Goal: Information Seeking & Learning: Learn about a topic

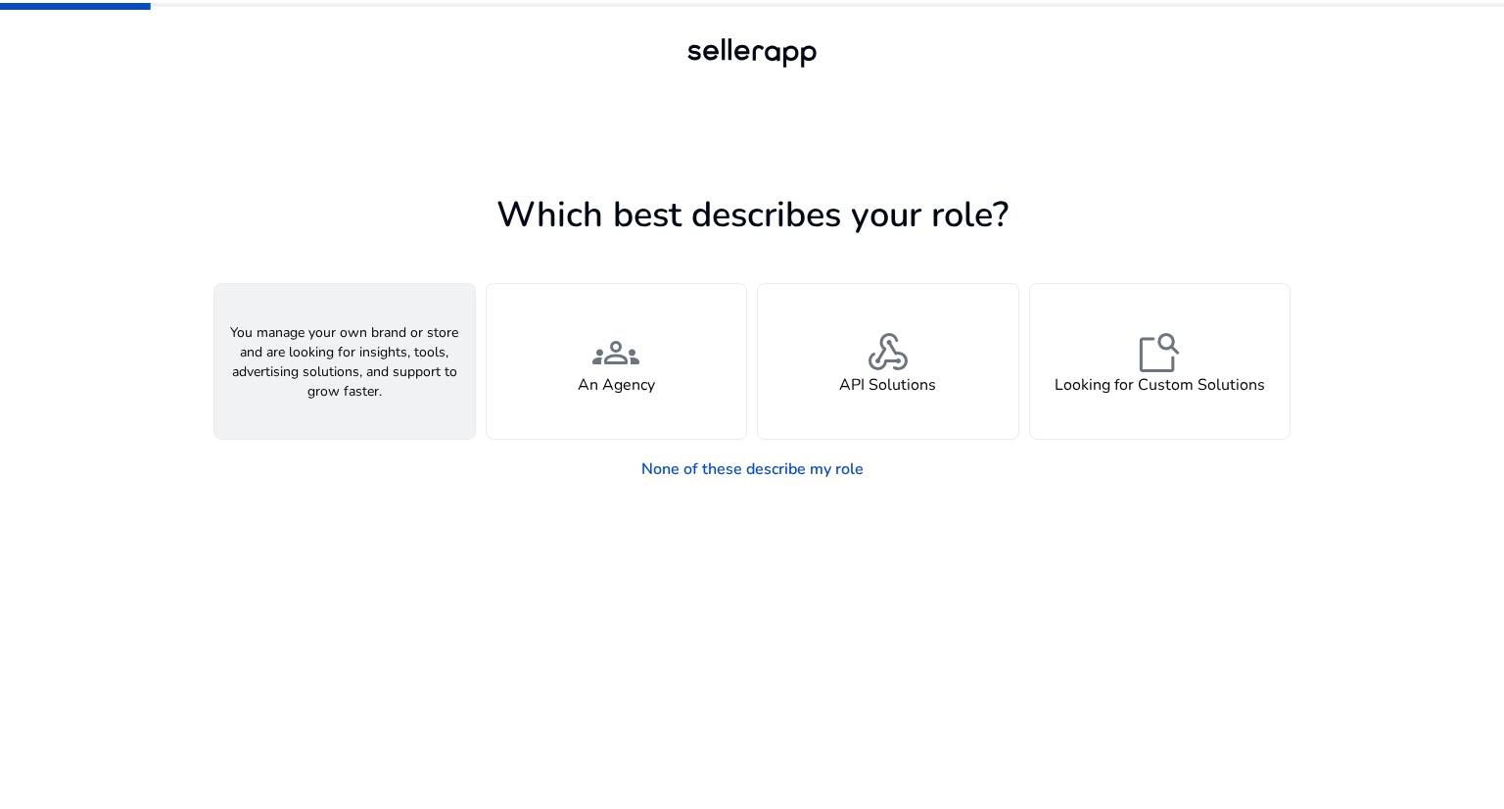
click at [325, 356] on span "person" at bounding box center [344, 352] width 47 height 47
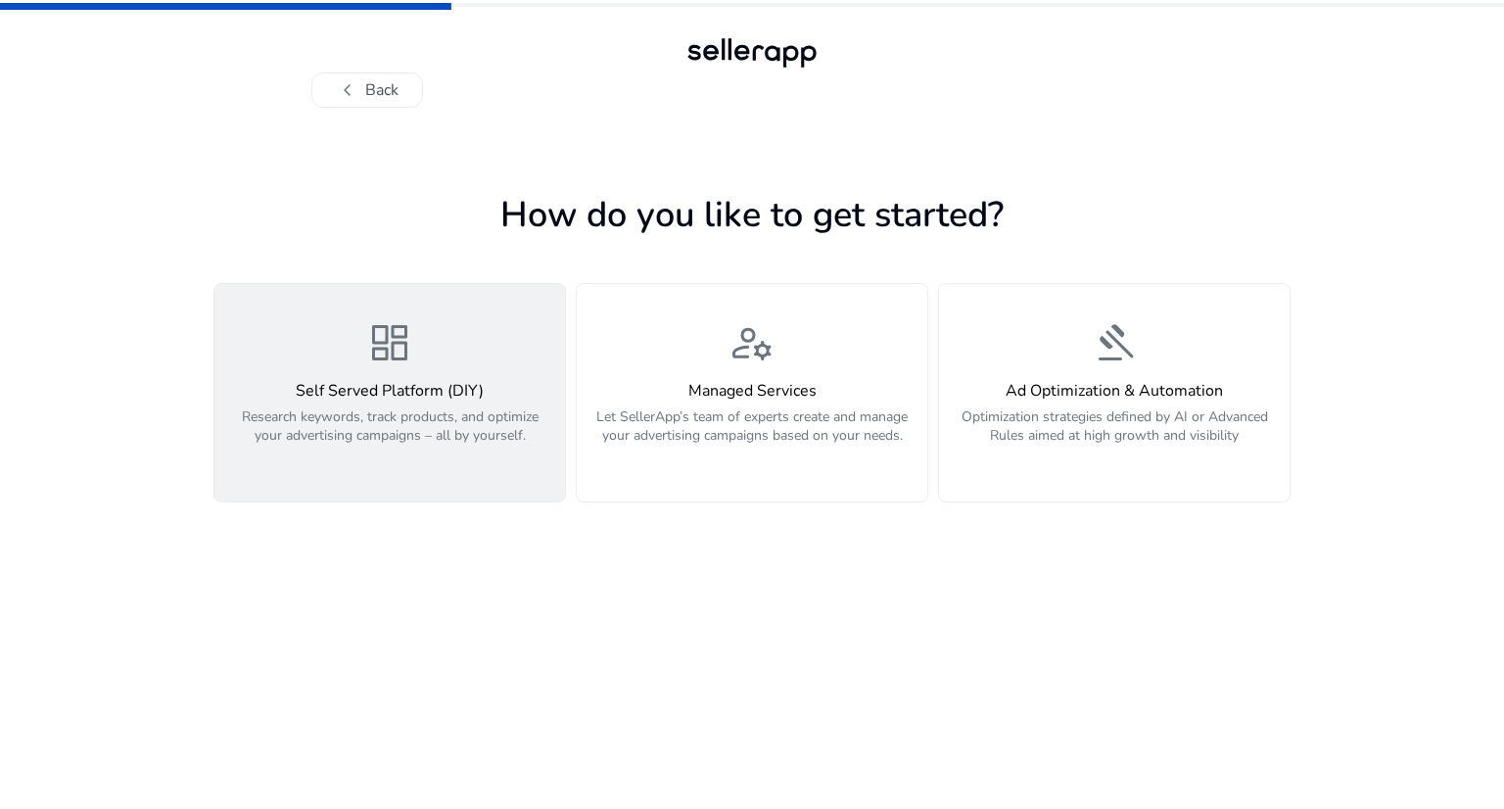
click at [322, 356] on div "dashboard Self Served Platform (DIY) Research keywords, track products, and opt…" at bounding box center [389, 392] width 327 height 147
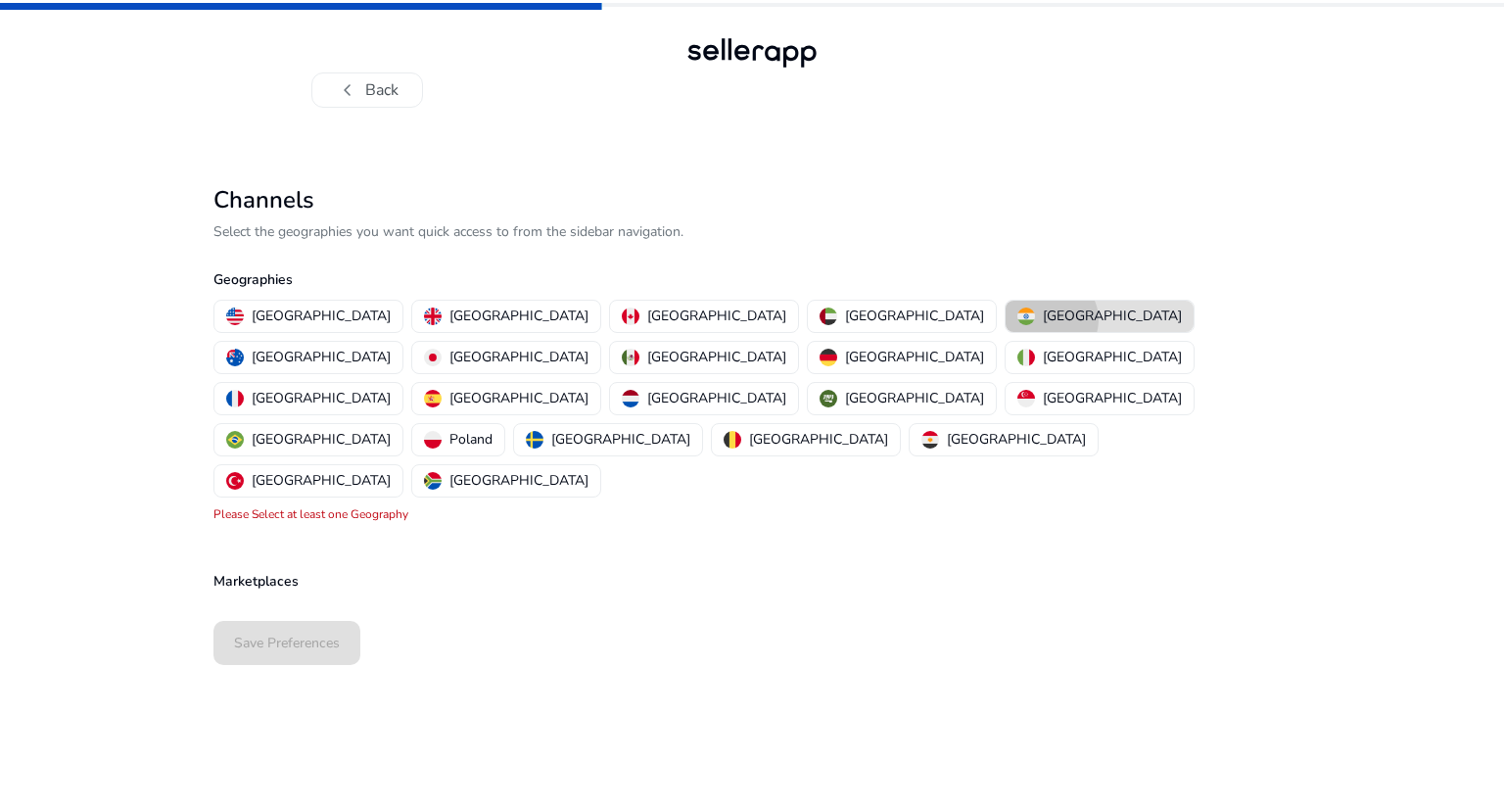
click at [1043, 318] on p "[GEOGRAPHIC_DATA]" at bounding box center [1112, 315] width 139 height 21
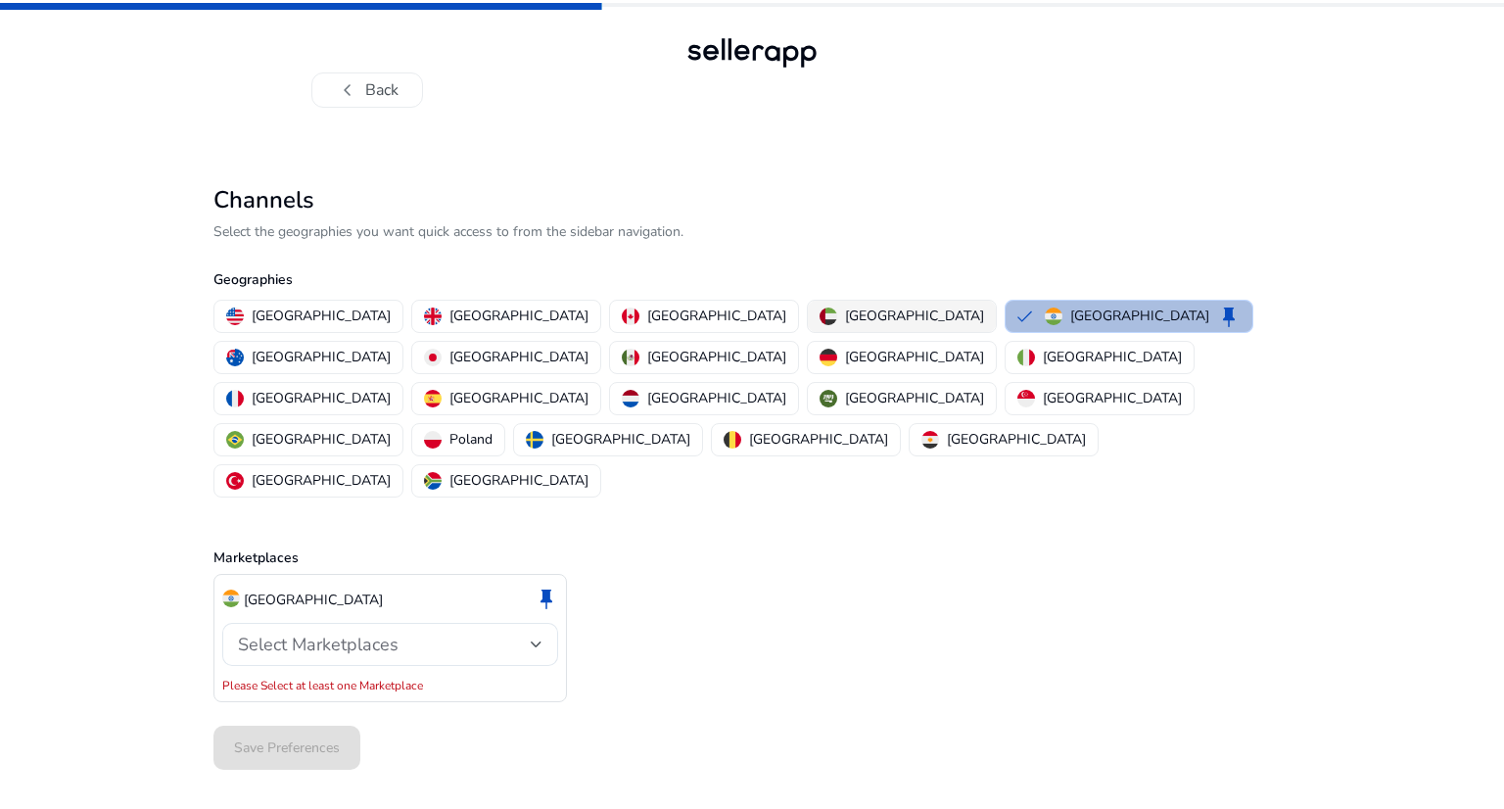
click at [845, 323] on p "[GEOGRAPHIC_DATA]" at bounding box center [914, 315] width 139 height 21
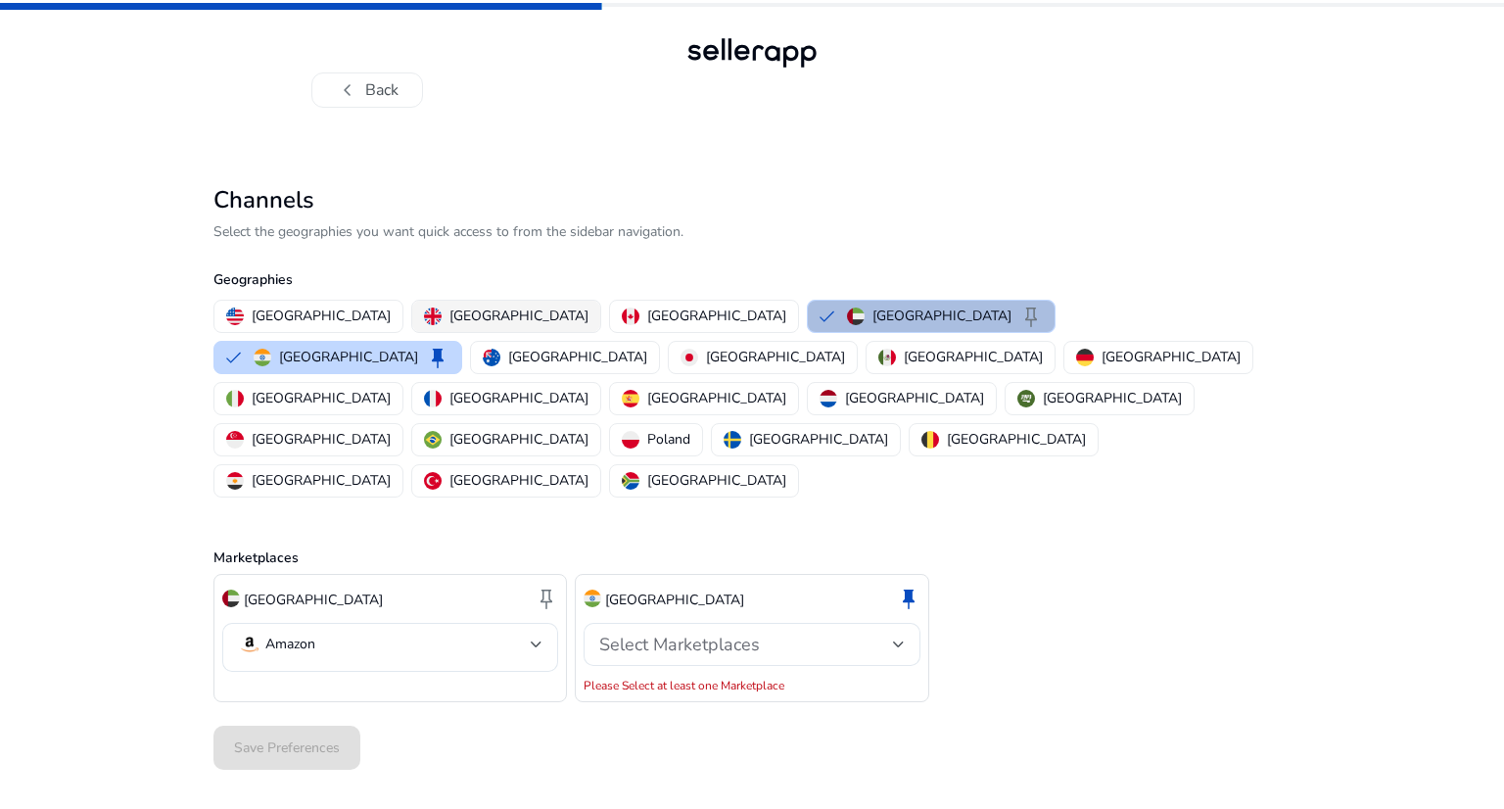
drag, startPoint x: 410, startPoint y: 313, endPoint x: 340, endPoint y: 304, distance: 71.0
click at [449, 313] on p "[GEOGRAPHIC_DATA]" at bounding box center [518, 315] width 139 height 21
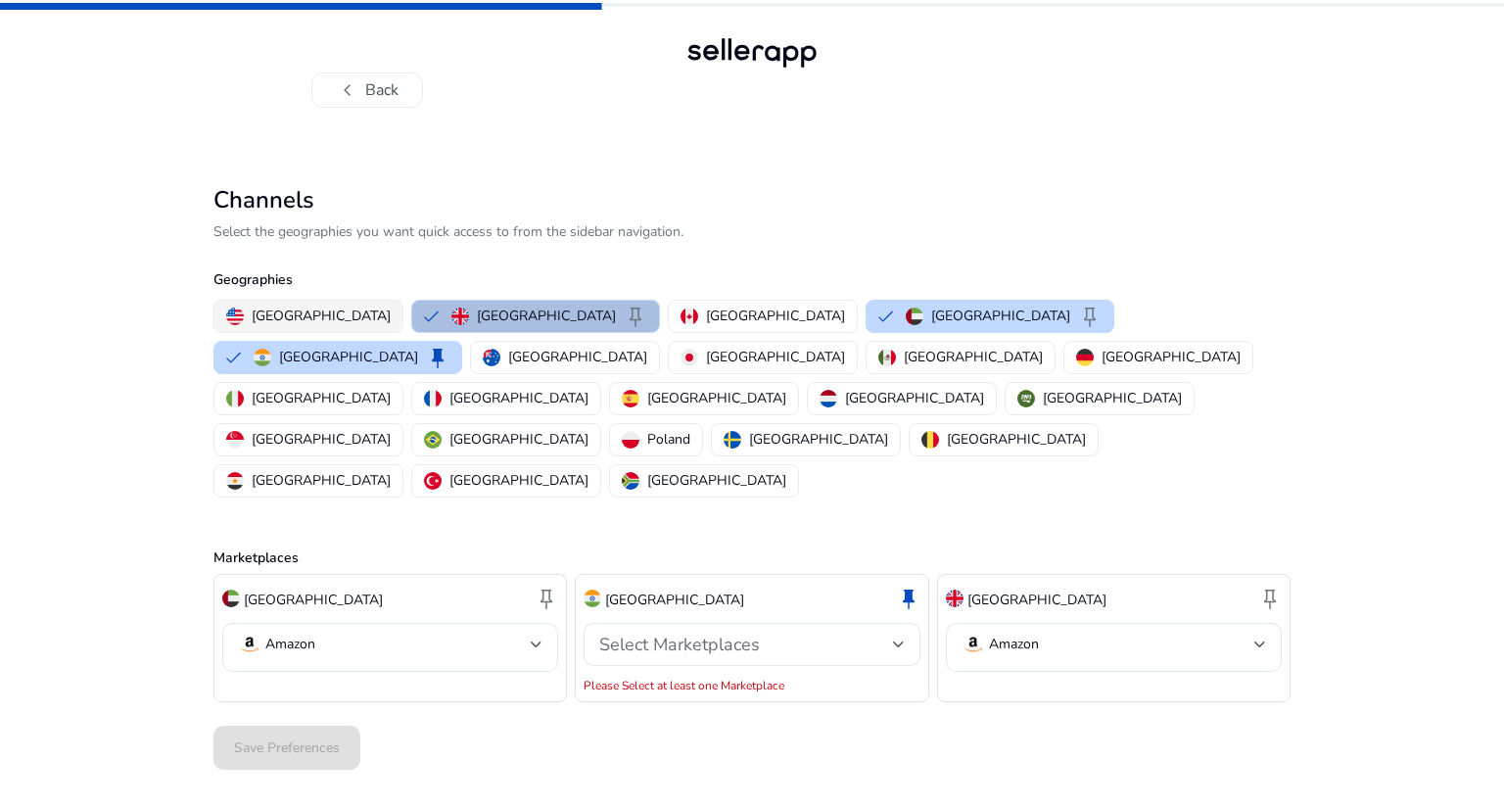
click at [290, 310] on p "[GEOGRAPHIC_DATA]" at bounding box center [321, 315] width 139 height 21
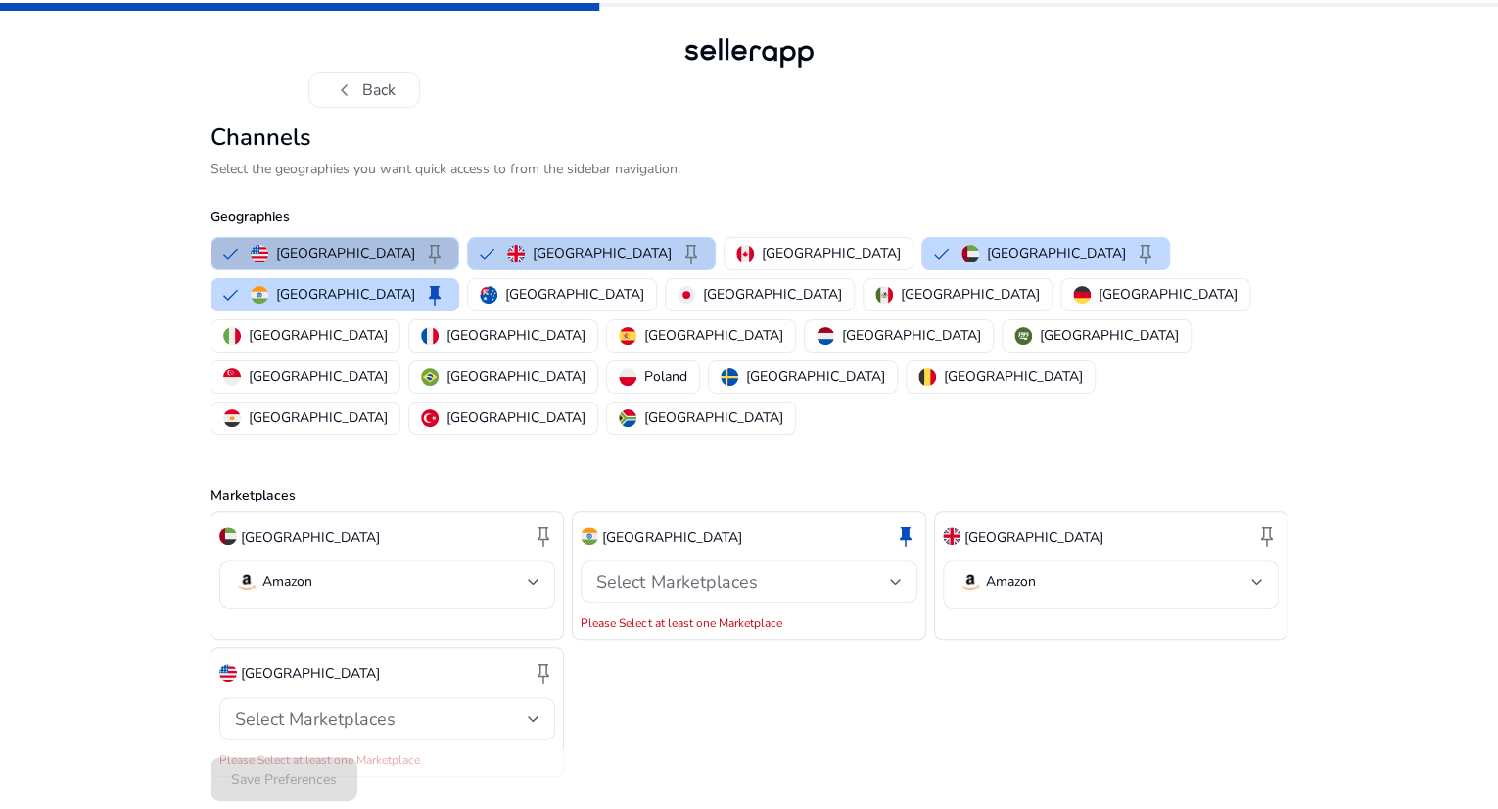
click at [468, 269] on button "[GEOGRAPHIC_DATA] keep" at bounding box center [591, 253] width 247 height 31
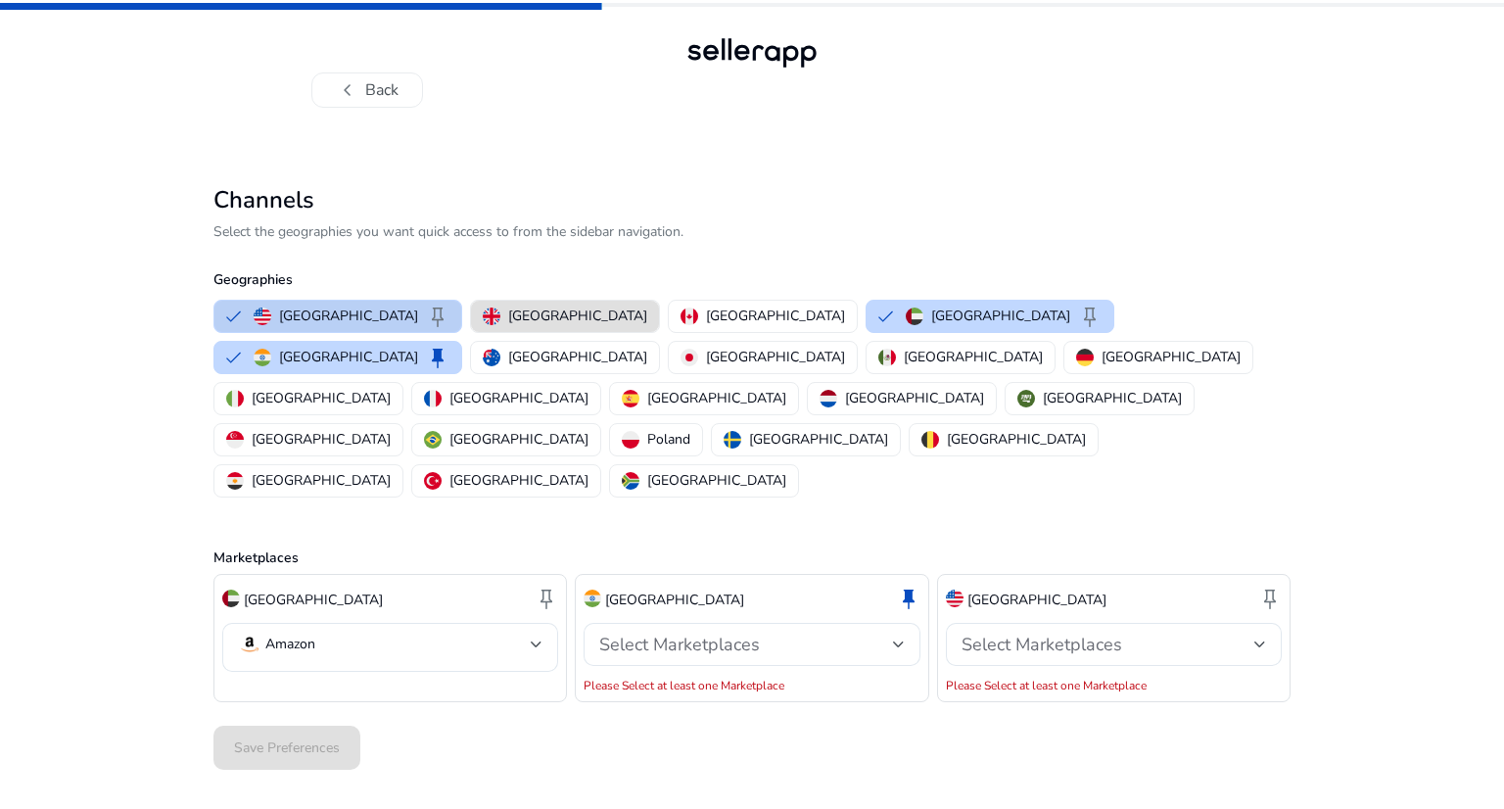
click at [232, 313] on button "United States keep" at bounding box center [337, 316] width 247 height 31
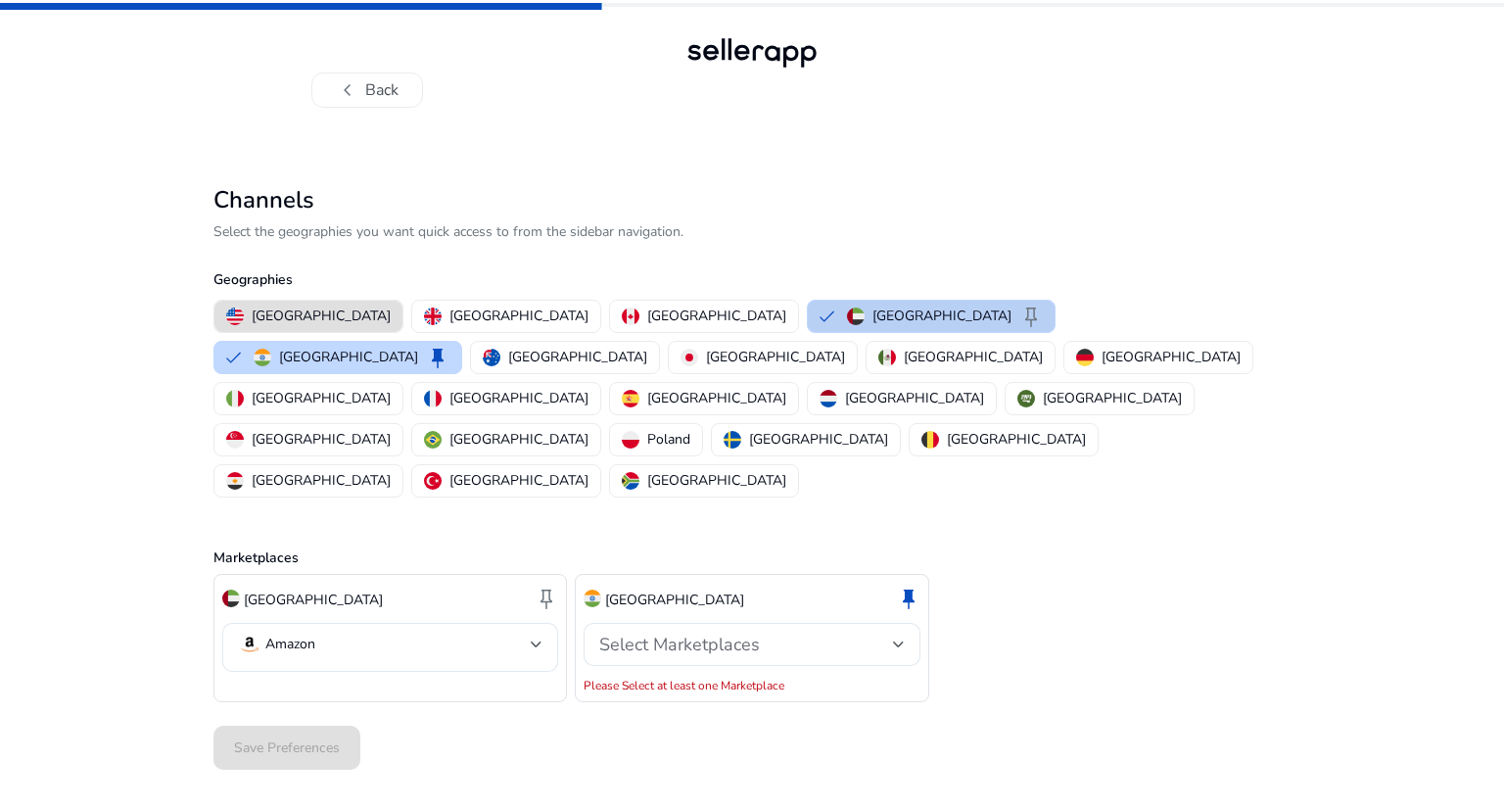
click at [808, 314] on button "[GEOGRAPHIC_DATA] keep" at bounding box center [931, 316] width 247 height 31
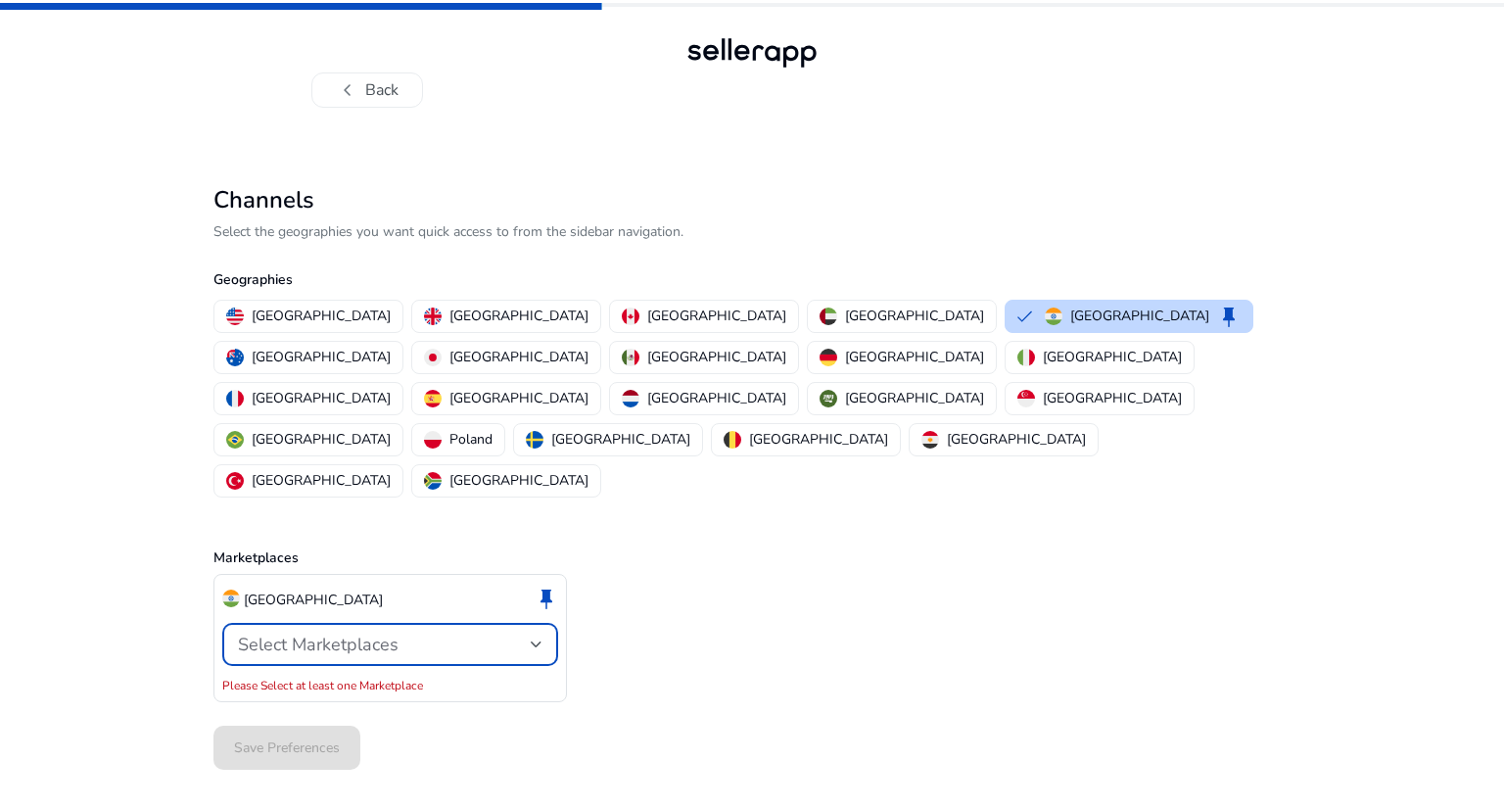
click at [399, 632] on div "Select Marketplaces" at bounding box center [390, 643] width 304 height 23
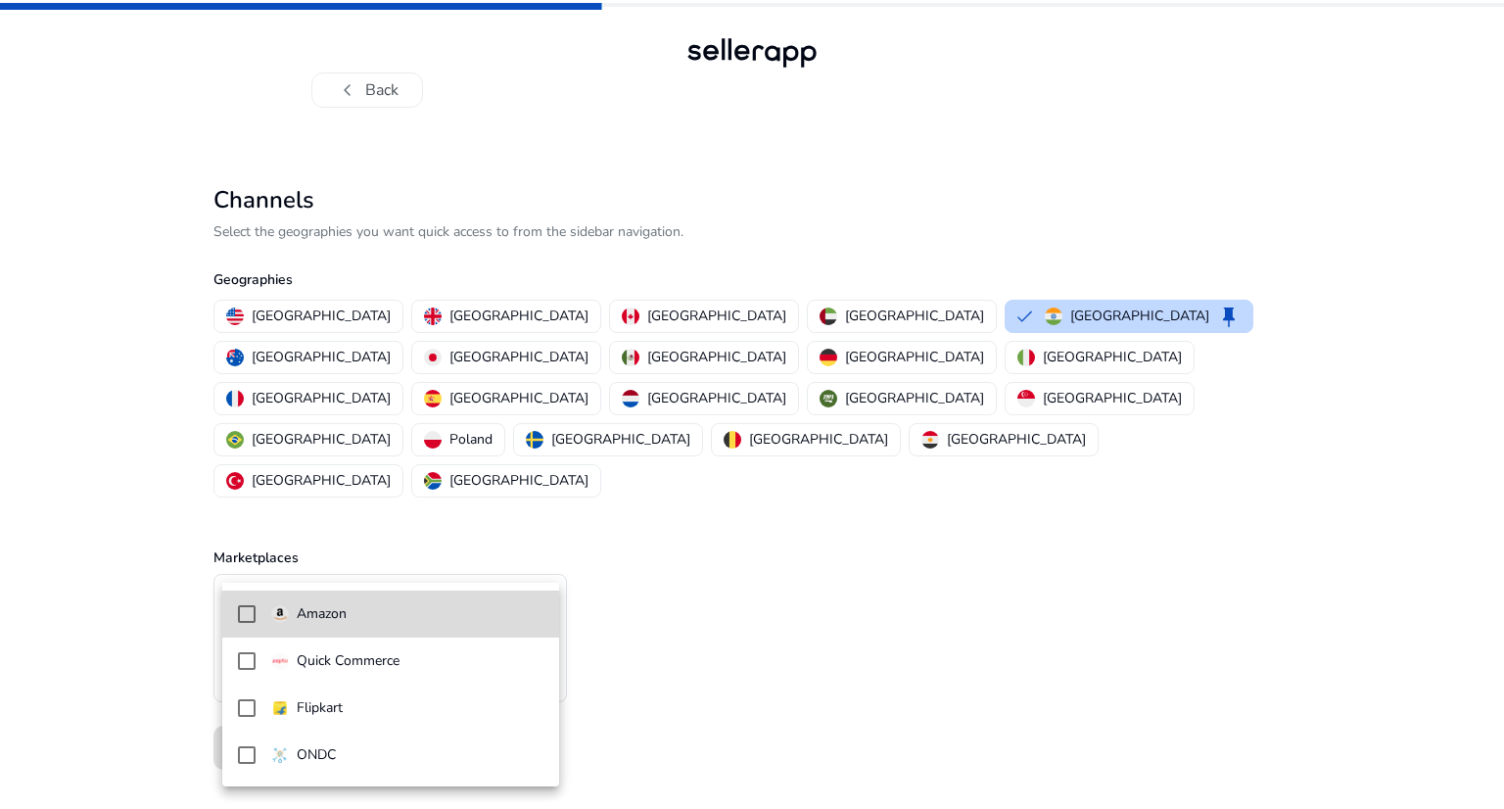
click at [401, 616] on span "Amazon" at bounding box center [407, 614] width 272 height 22
click at [721, 594] on div at bounding box center [752, 404] width 1504 height 809
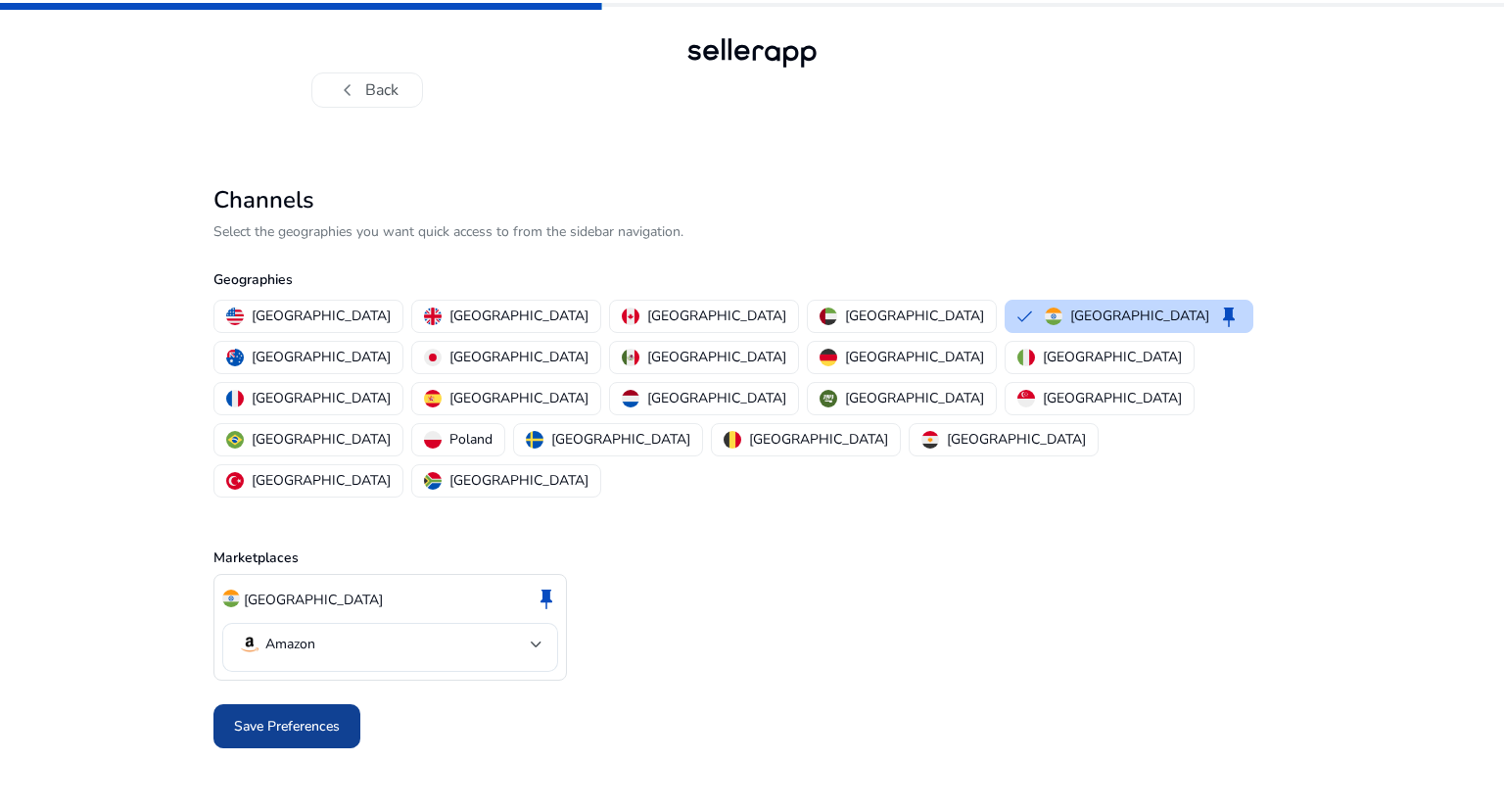
click at [321, 716] on span "Save Preferences" at bounding box center [287, 726] width 106 height 21
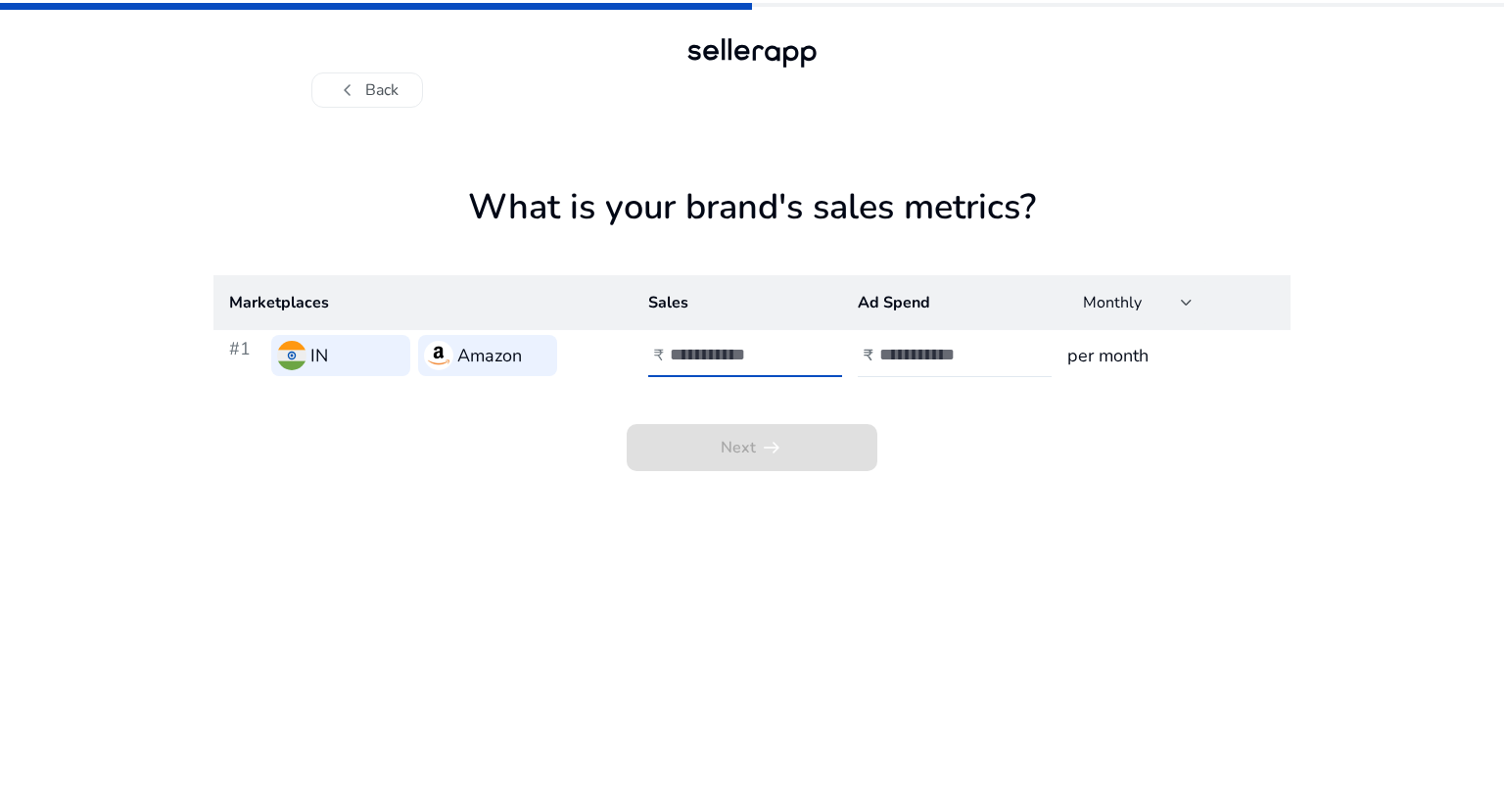
click at [729, 362] on input "number" at bounding box center [736, 355] width 132 height 22
type input "*"
click at [928, 336] on div at bounding box center [967, 355] width 176 height 43
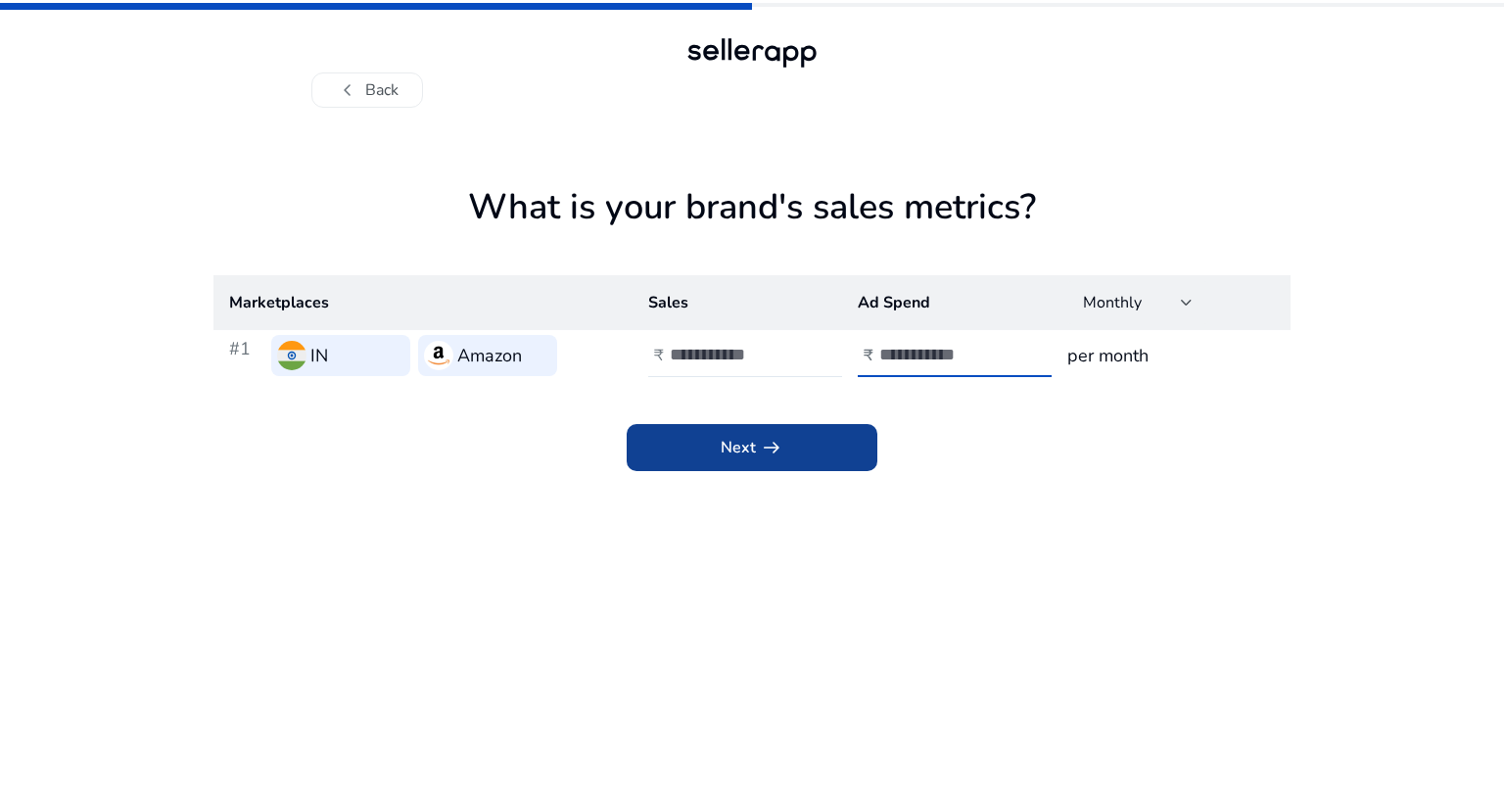
type input "*"
click at [753, 436] on span "Next arrow_right_alt" at bounding box center [752, 447] width 63 height 23
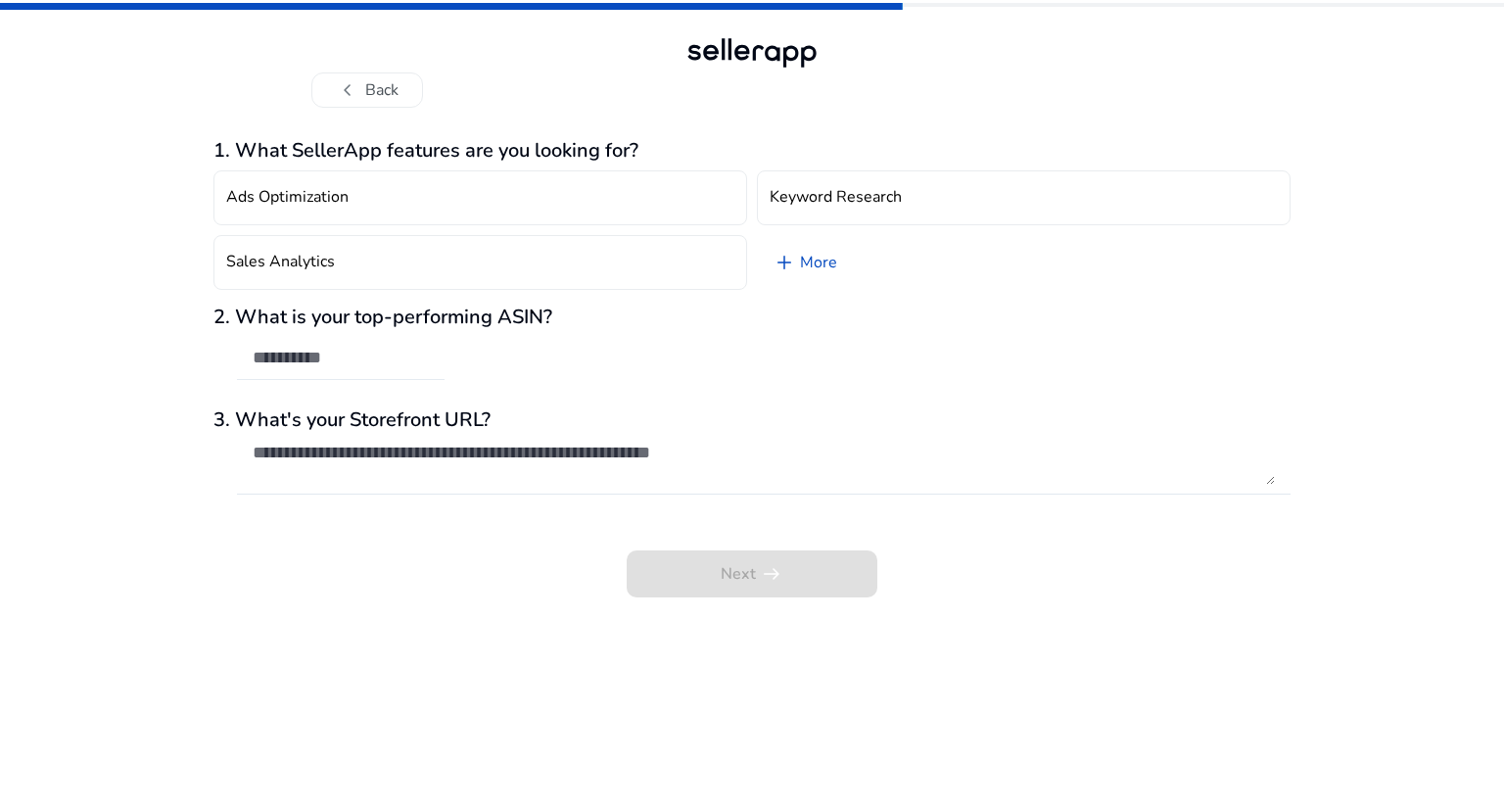
drag, startPoint x: 365, startPoint y: 338, endPoint x: 358, endPoint y: 353, distance: 17.1
click at [365, 341] on div at bounding box center [341, 358] width 176 height 43
type input "**"
click at [779, 571] on div "Next arrow_right_alt" at bounding box center [751, 560] width 1077 height 74
drag, startPoint x: 306, startPoint y: 362, endPoint x: 0, endPoint y: 360, distance: 306.5
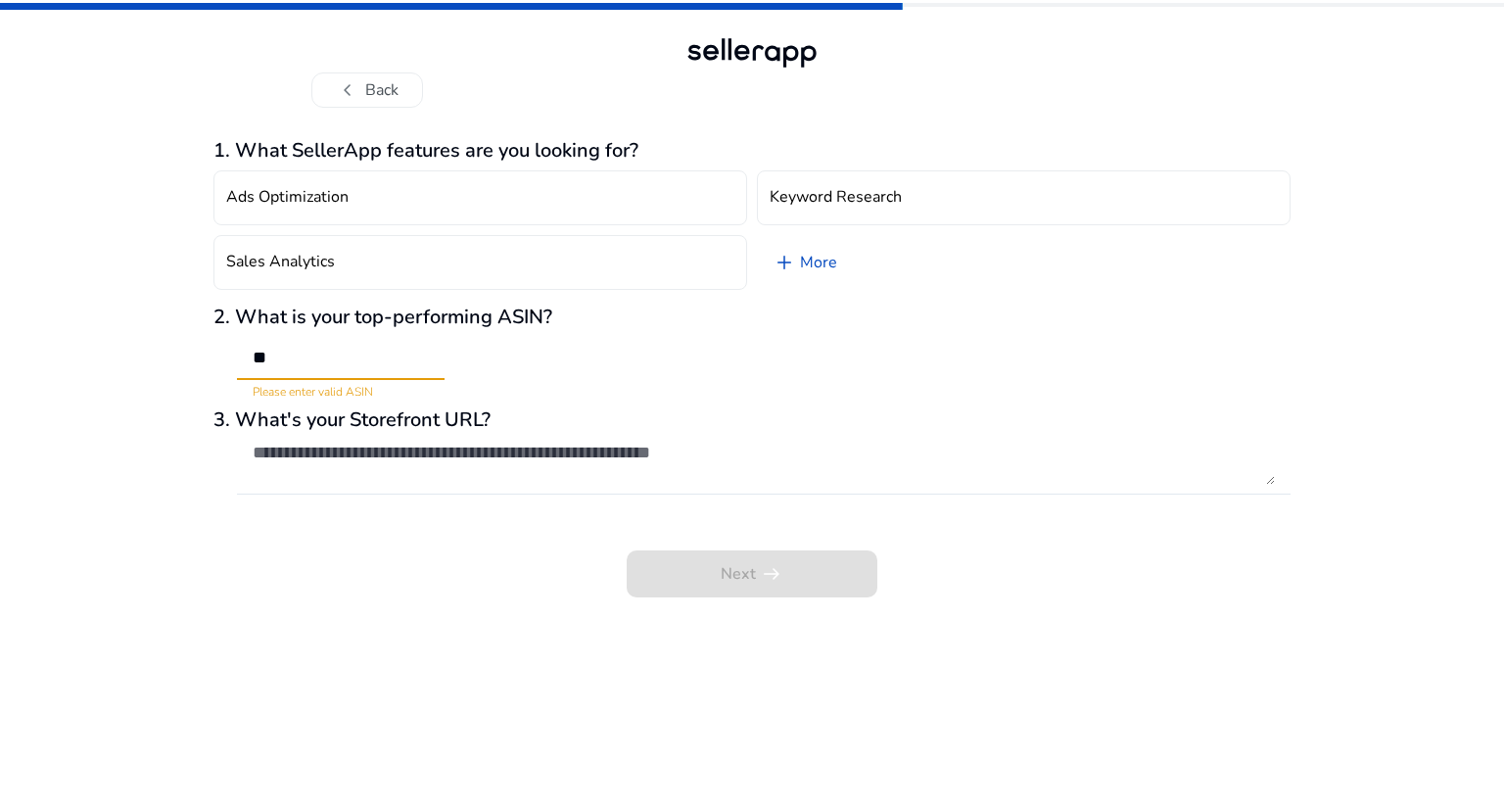
click at [0, 360] on div "chevron_left Back 1. What SellerApp features are you looking for? Ads Optimizat…" at bounding box center [752, 404] width 1504 height 809
click at [756, 351] on div "2. What is your top-performing ASIN?" at bounding box center [751, 352] width 1077 height 95
click at [728, 566] on div "Next arrow_right_alt" at bounding box center [751, 560] width 1077 height 74
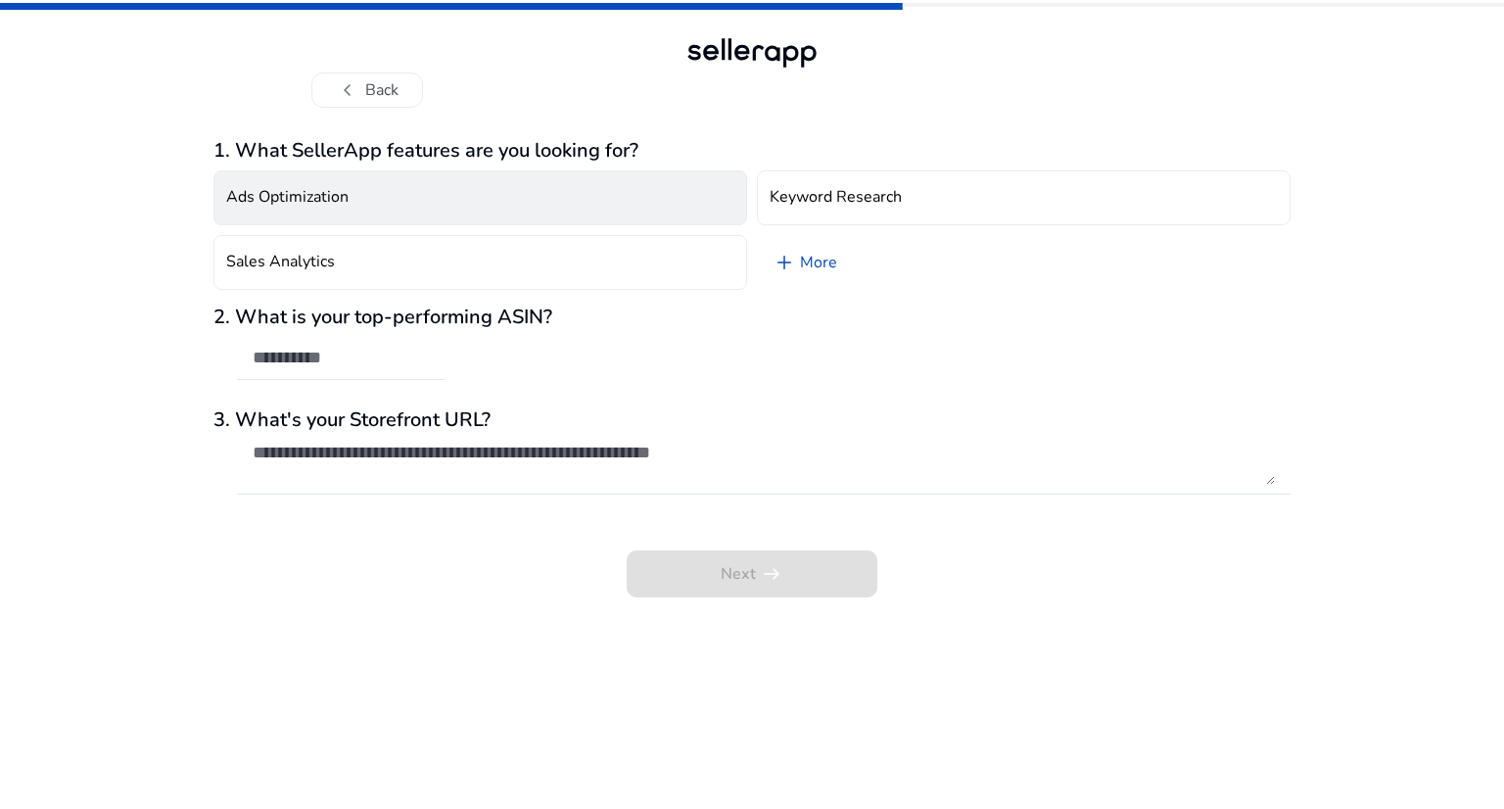
click at [345, 201] on h4 "Ads Optimization" at bounding box center [287, 197] width 122 height 19
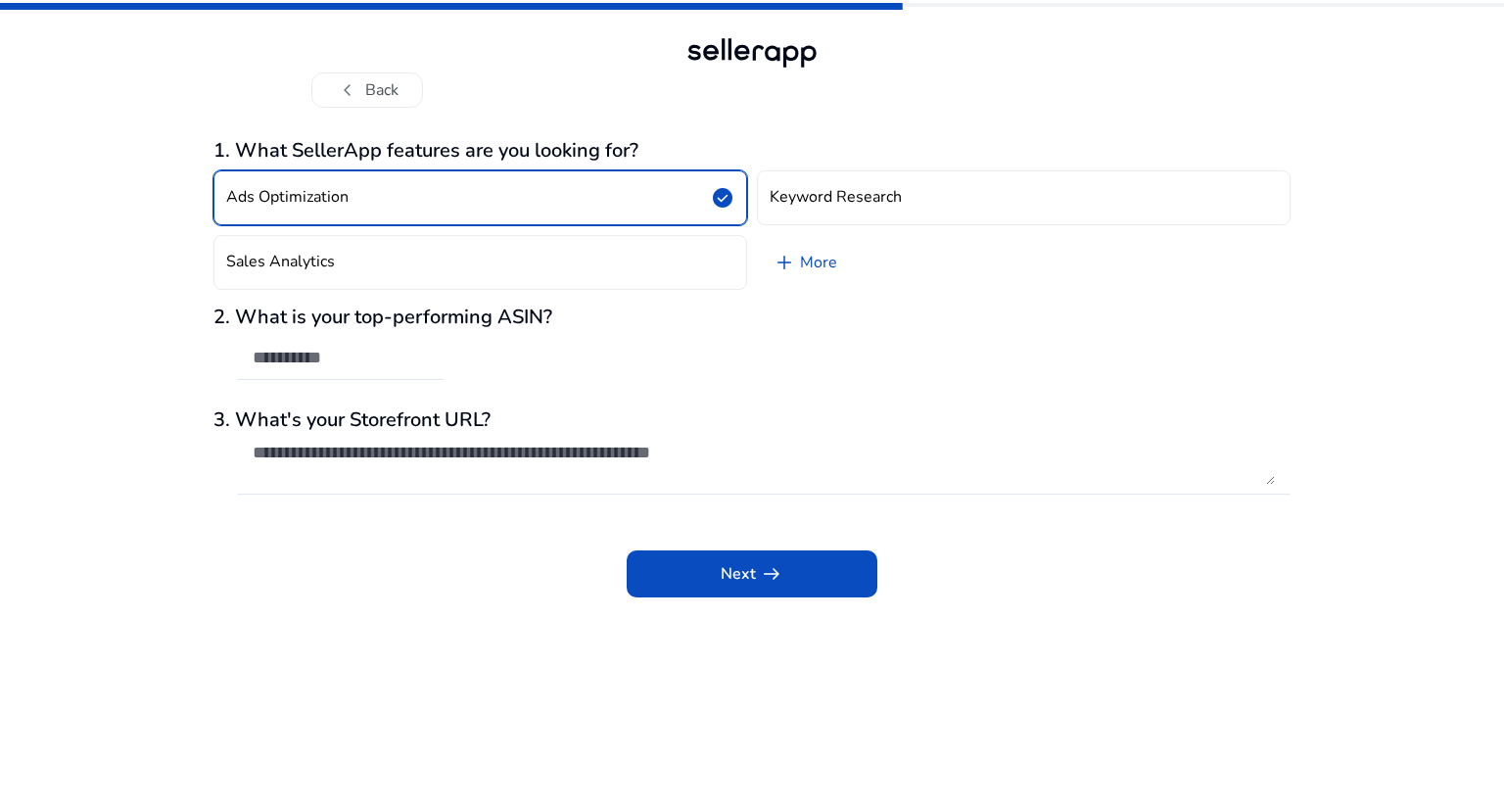
click at [345, 200] on h4 "Ads Optimization" at bounding box center [287, 197] width 122 height 19
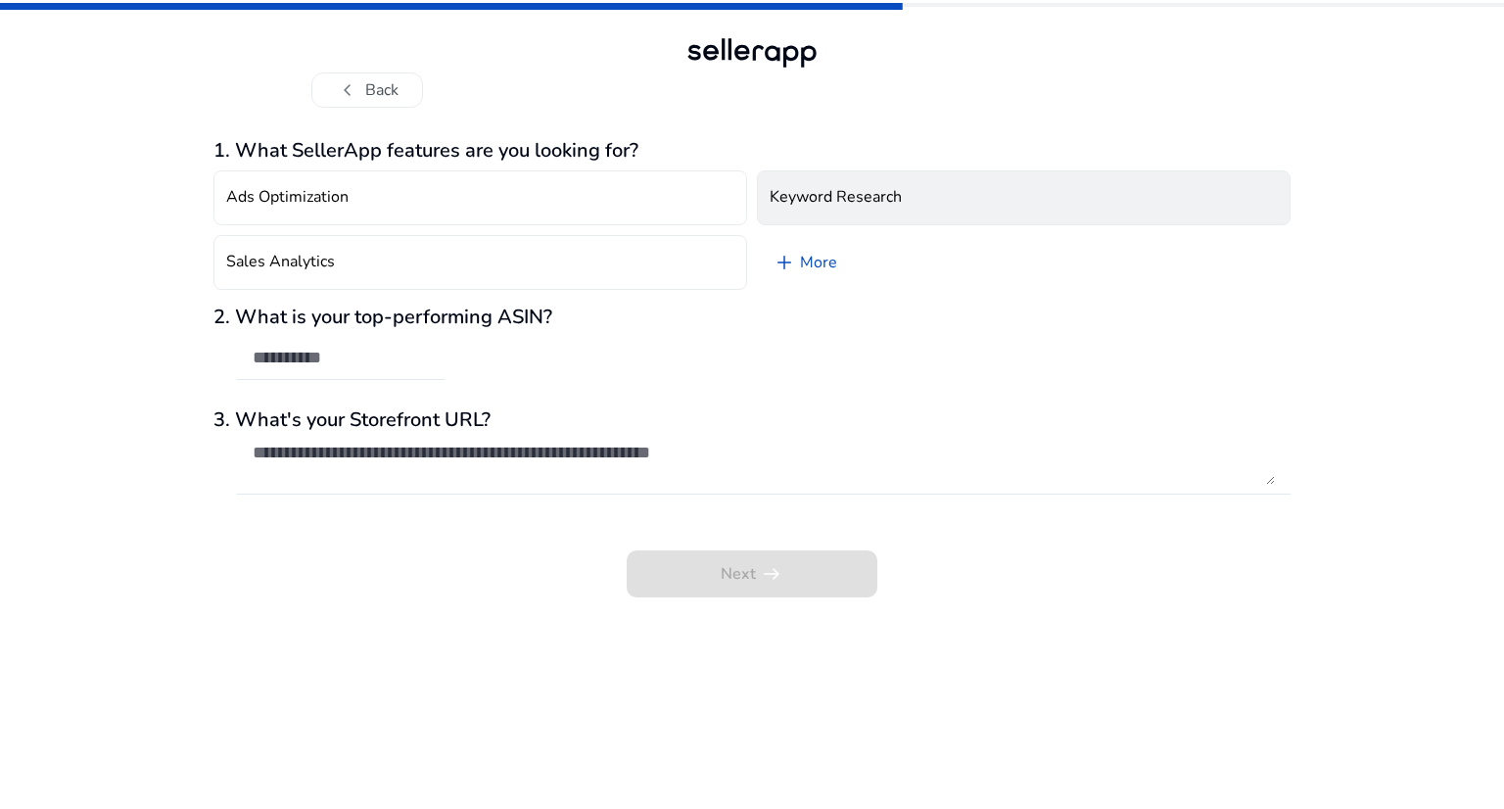
click at [936, 193] on button "Keyword Research" at bounding box center [1024, 197] width 534 height 55
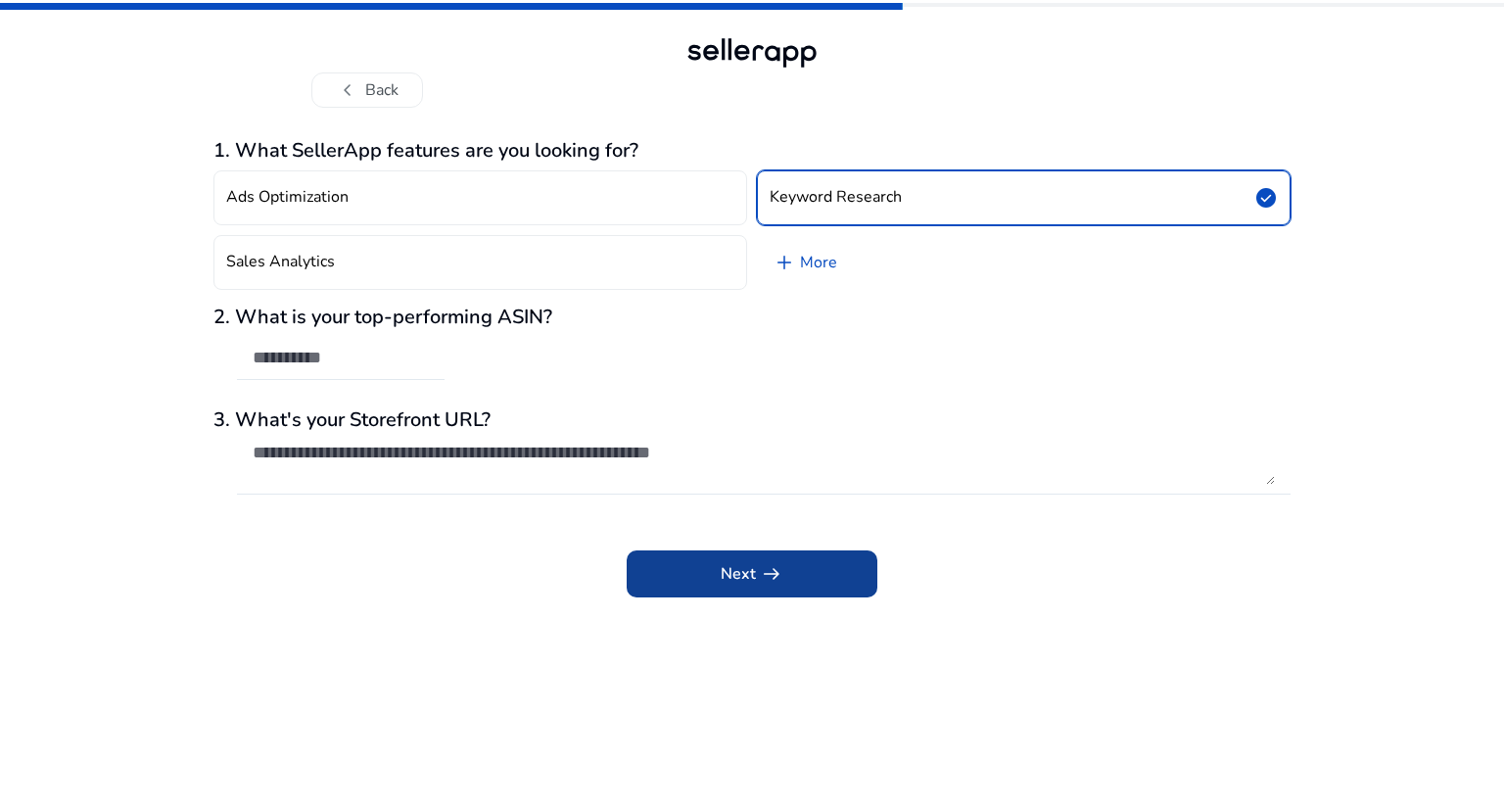
click at [817, 577] on span at bounding box center [752, 573] width 251 height 47
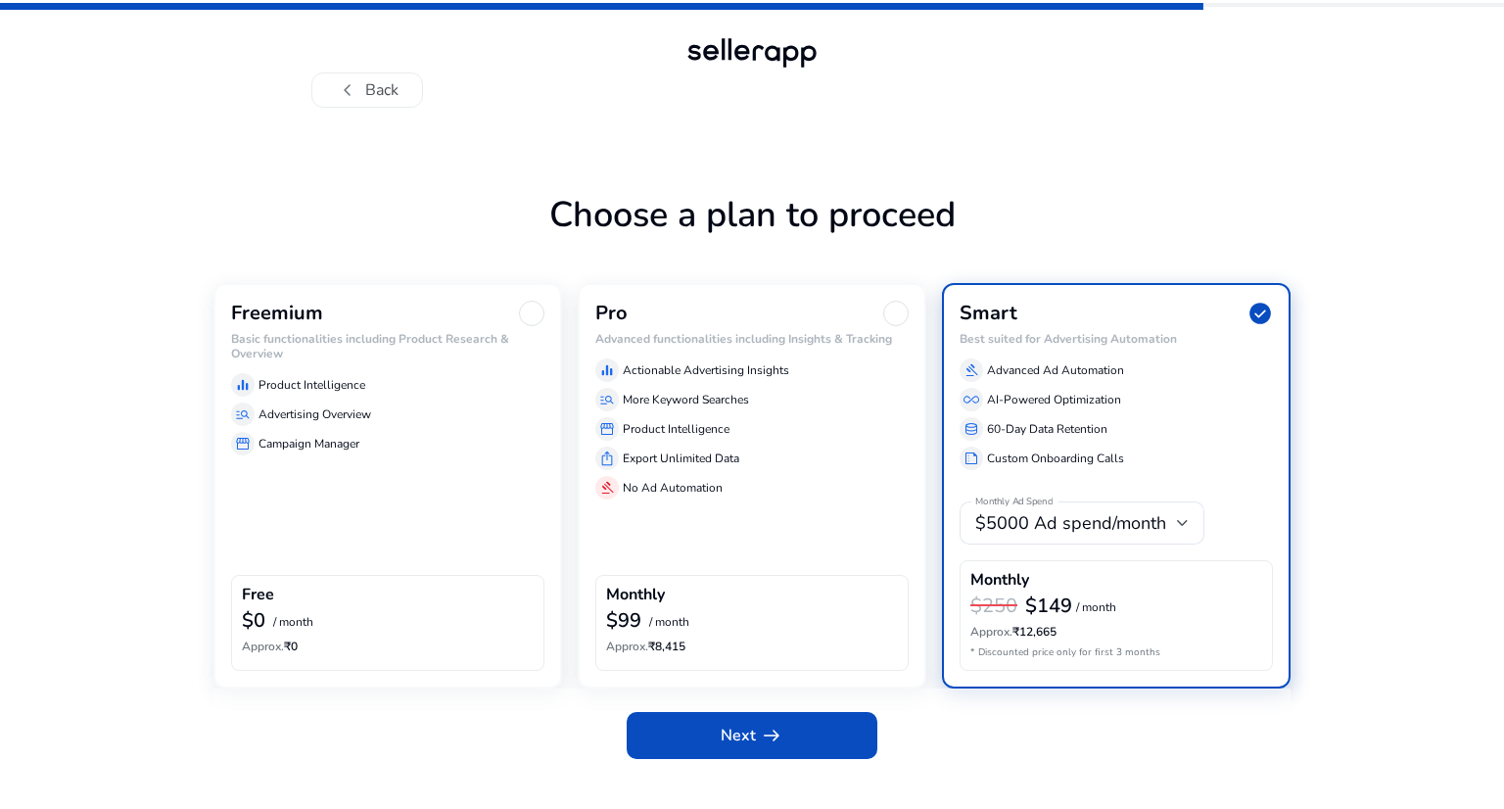
click at [372, 530] on div "Freemium Basic functionalities including Product Research & Overview equalizer …" at bounding box center [387, 485] width 349 height 404
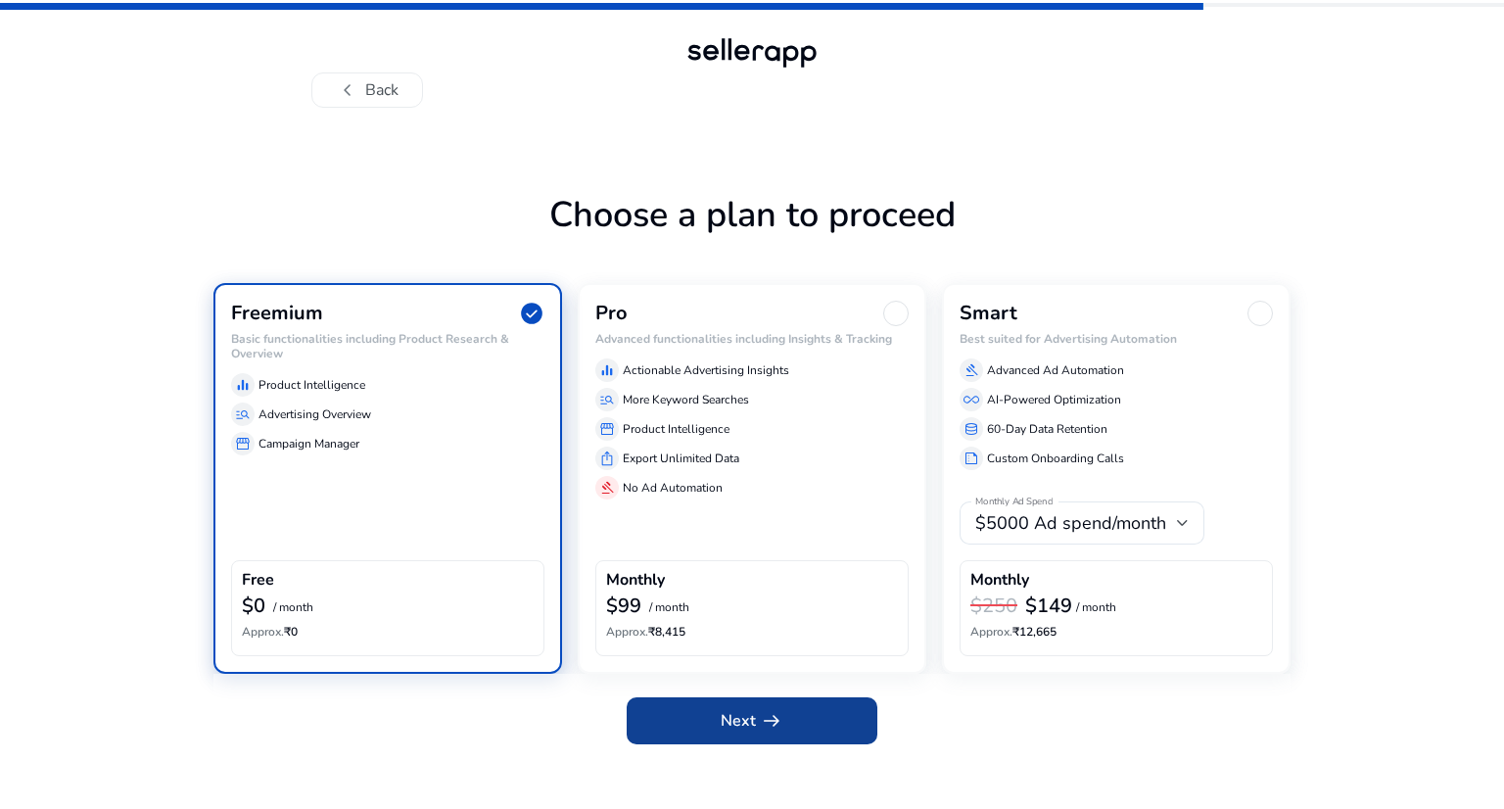
click at [737, 720] on span "Next arrow_right_alt" at bounding box center [752, 720] width 63 height 23
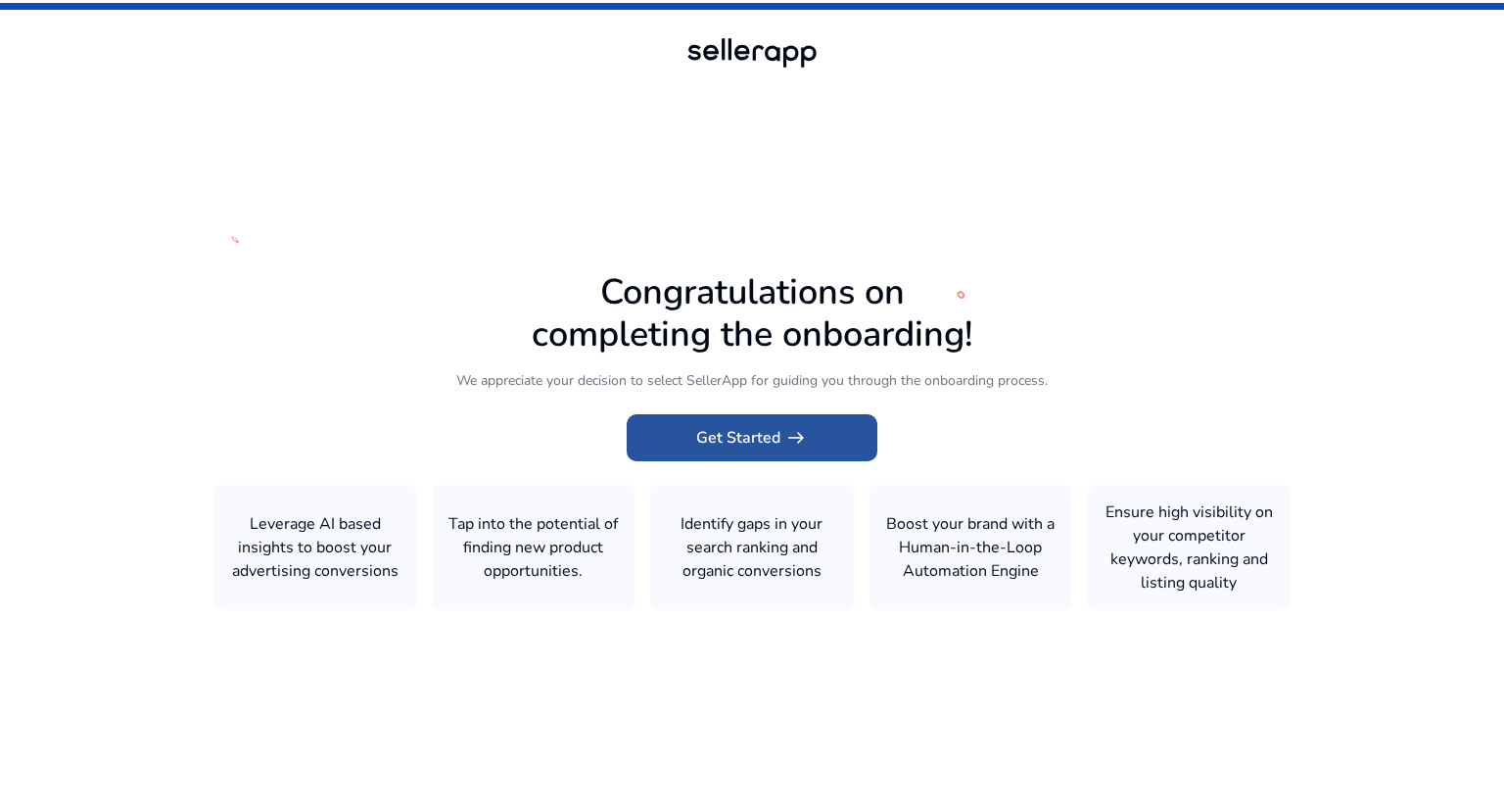
click at [743, 444] on span "Get Started arrow_right_alt" at bounding box center [752, 437] width 112 height 23
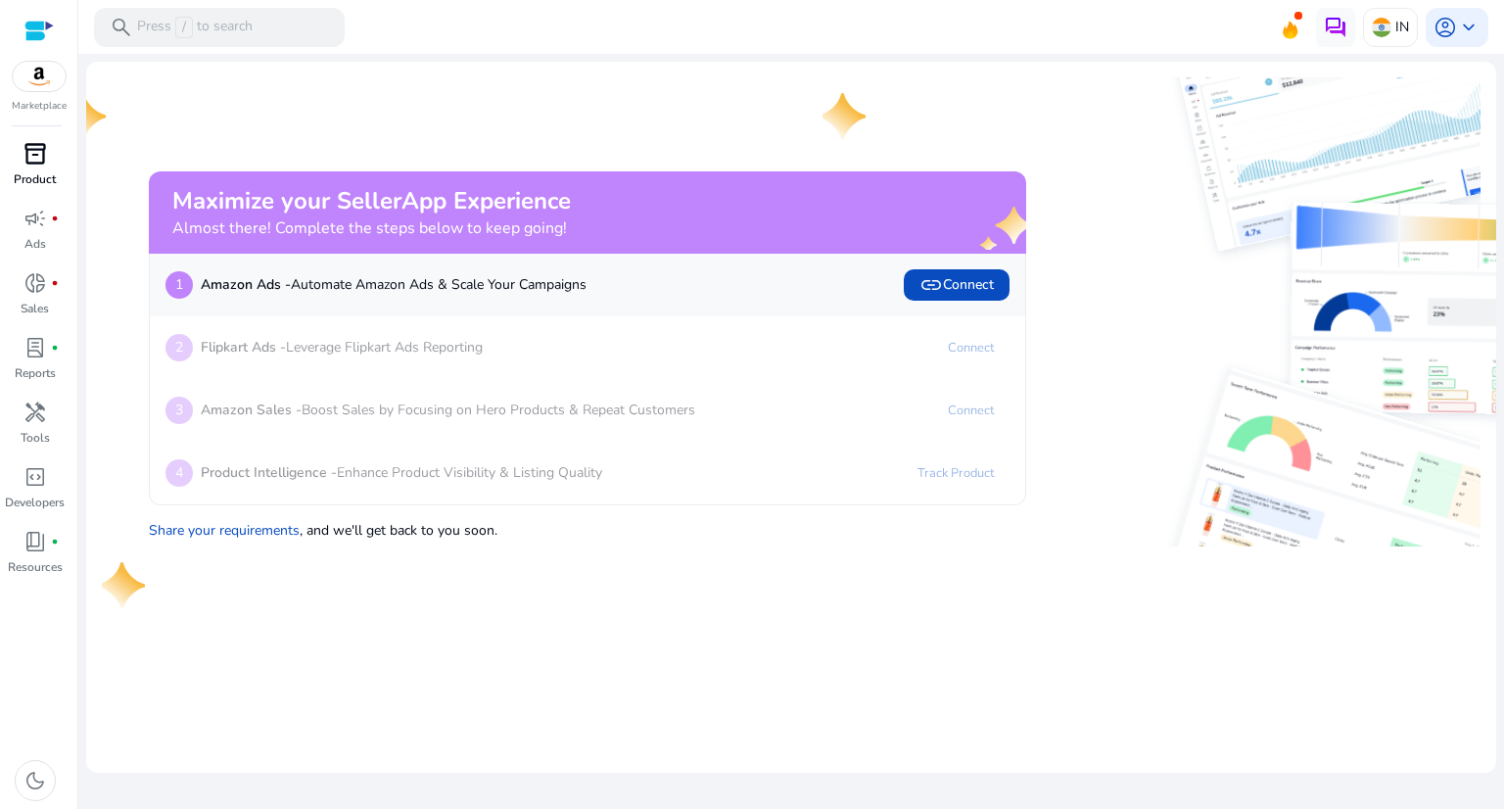
click at [31, 163] on span "inventory_2" at bounding box center [34, 153] width 23 height 23
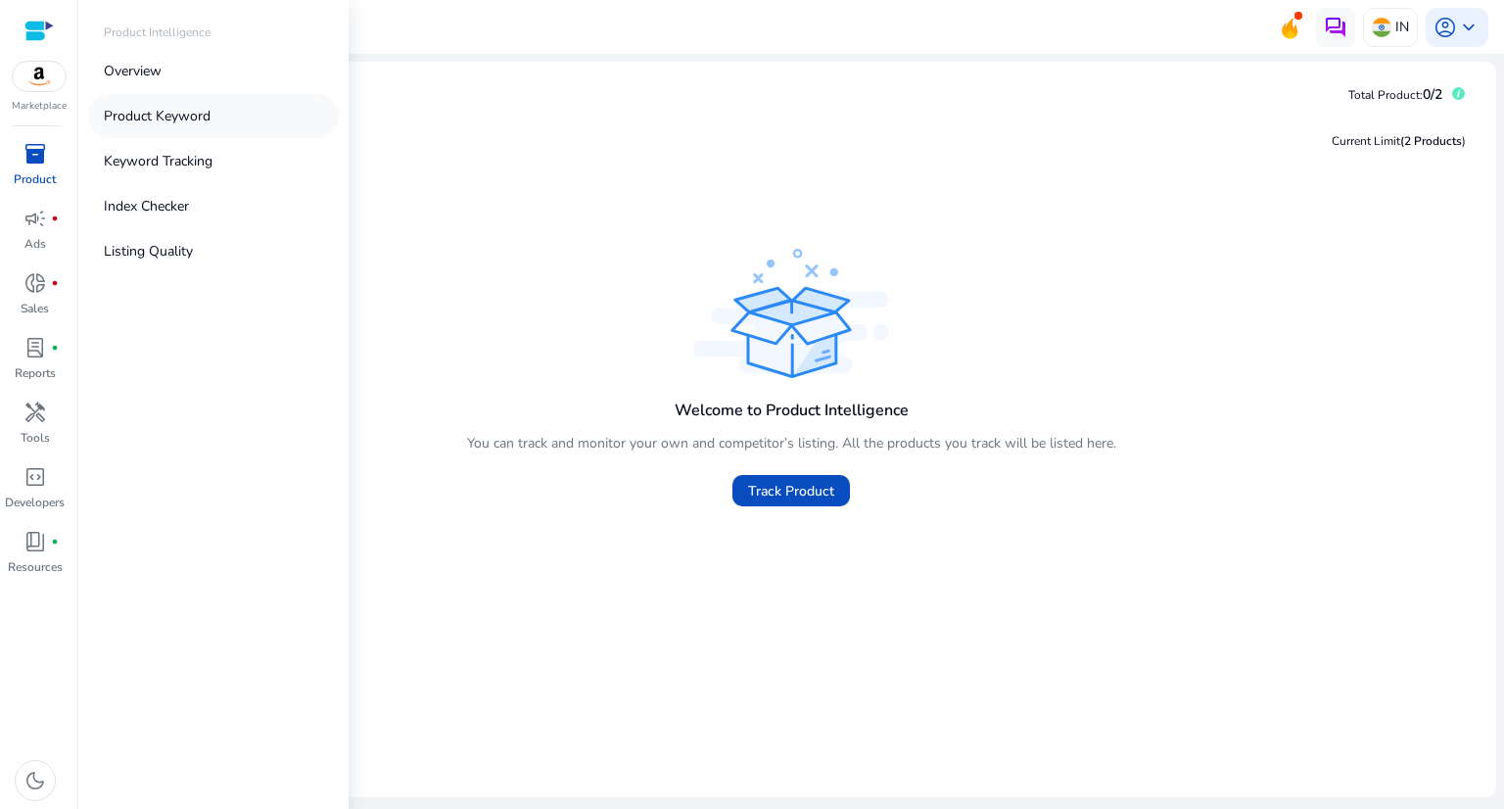
click at [197, 115] on p "Product Keyword" at bounding box center [157, 116] width 107 height 21
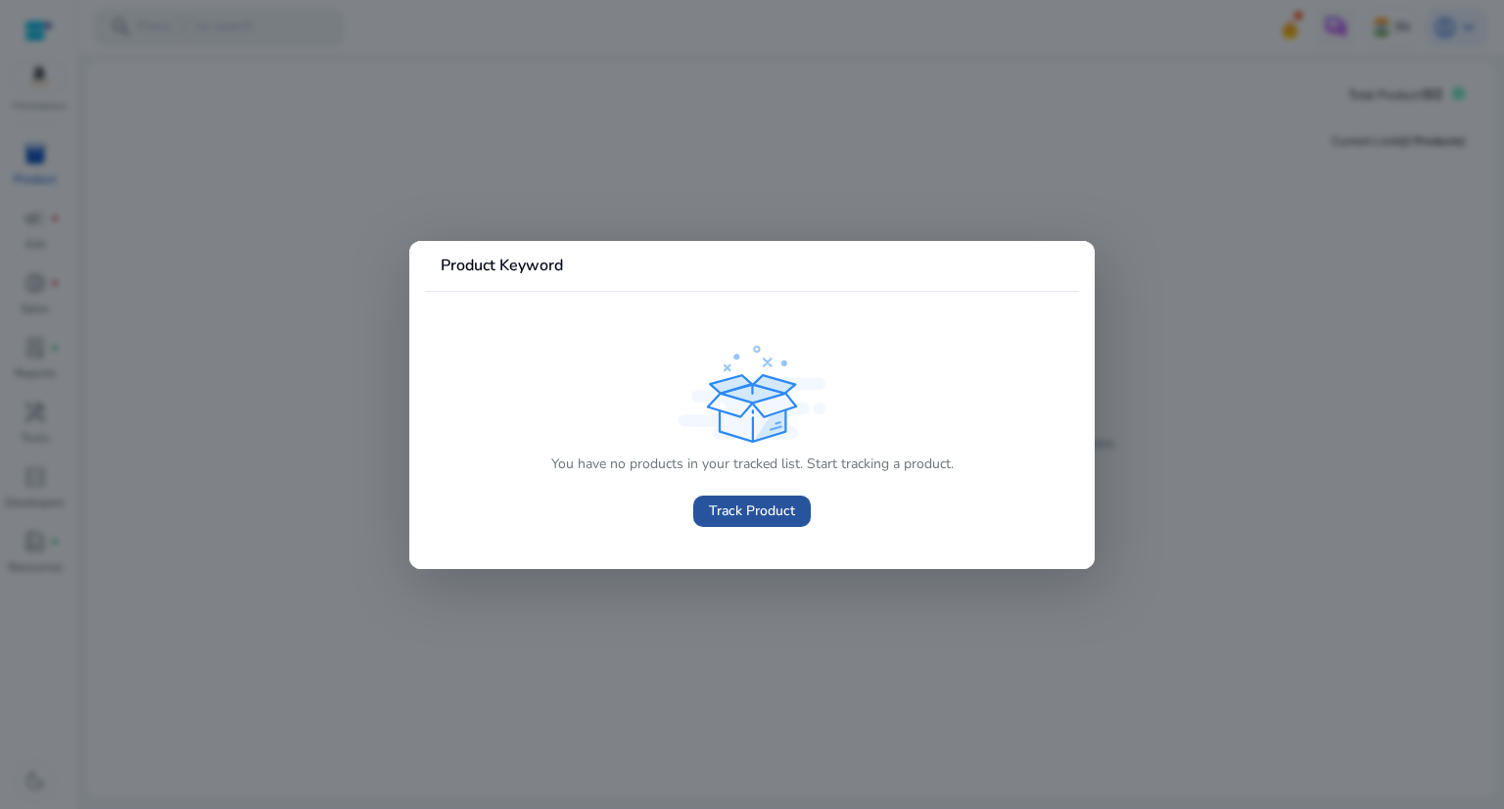
click at [725, 510] on span "Track Product" at bounding box center [752, 510] width 86 height 21
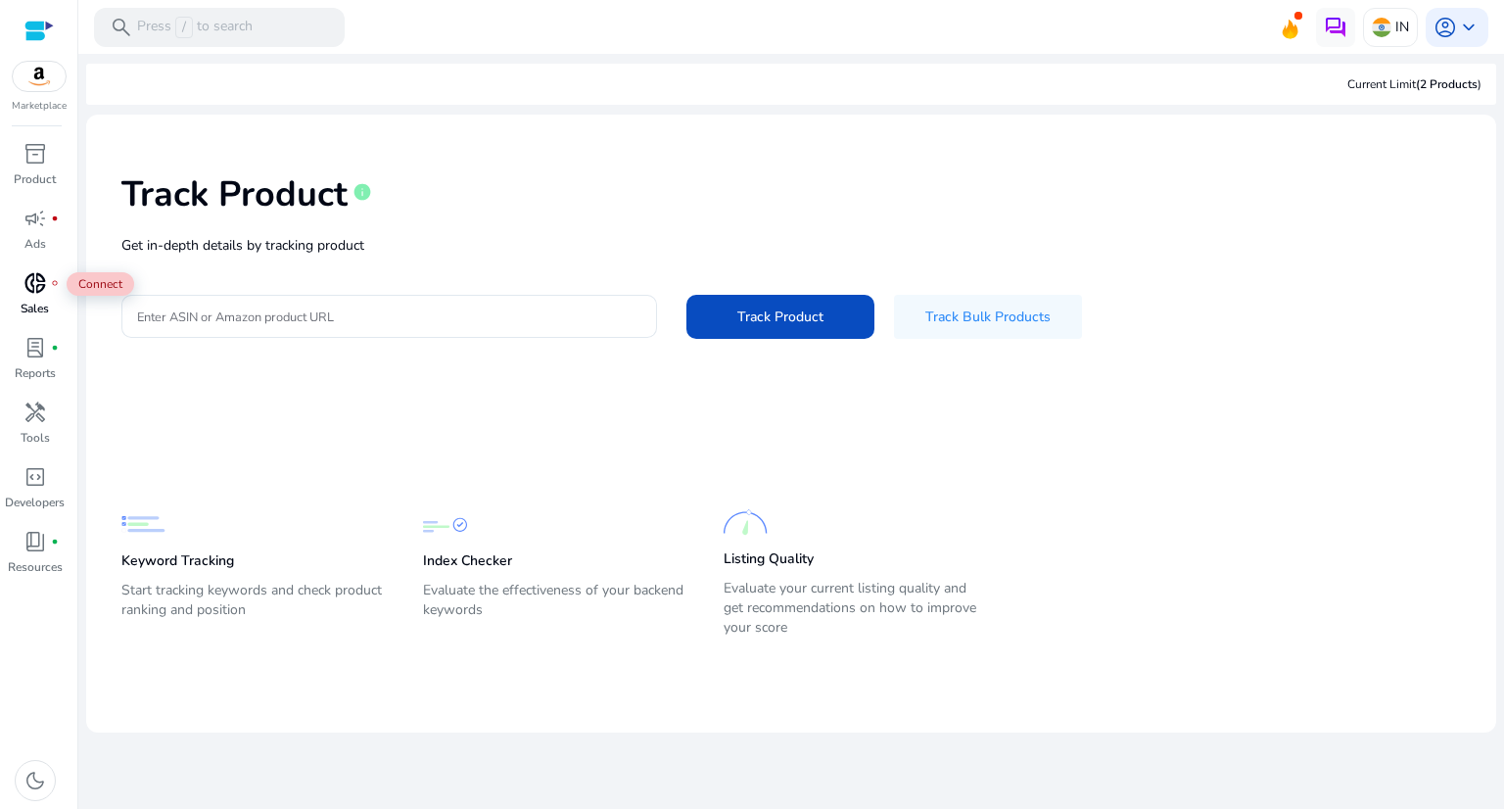
click at [30, 286] on span "donut_small" at bounding box center [34, 282] width 23 height 23
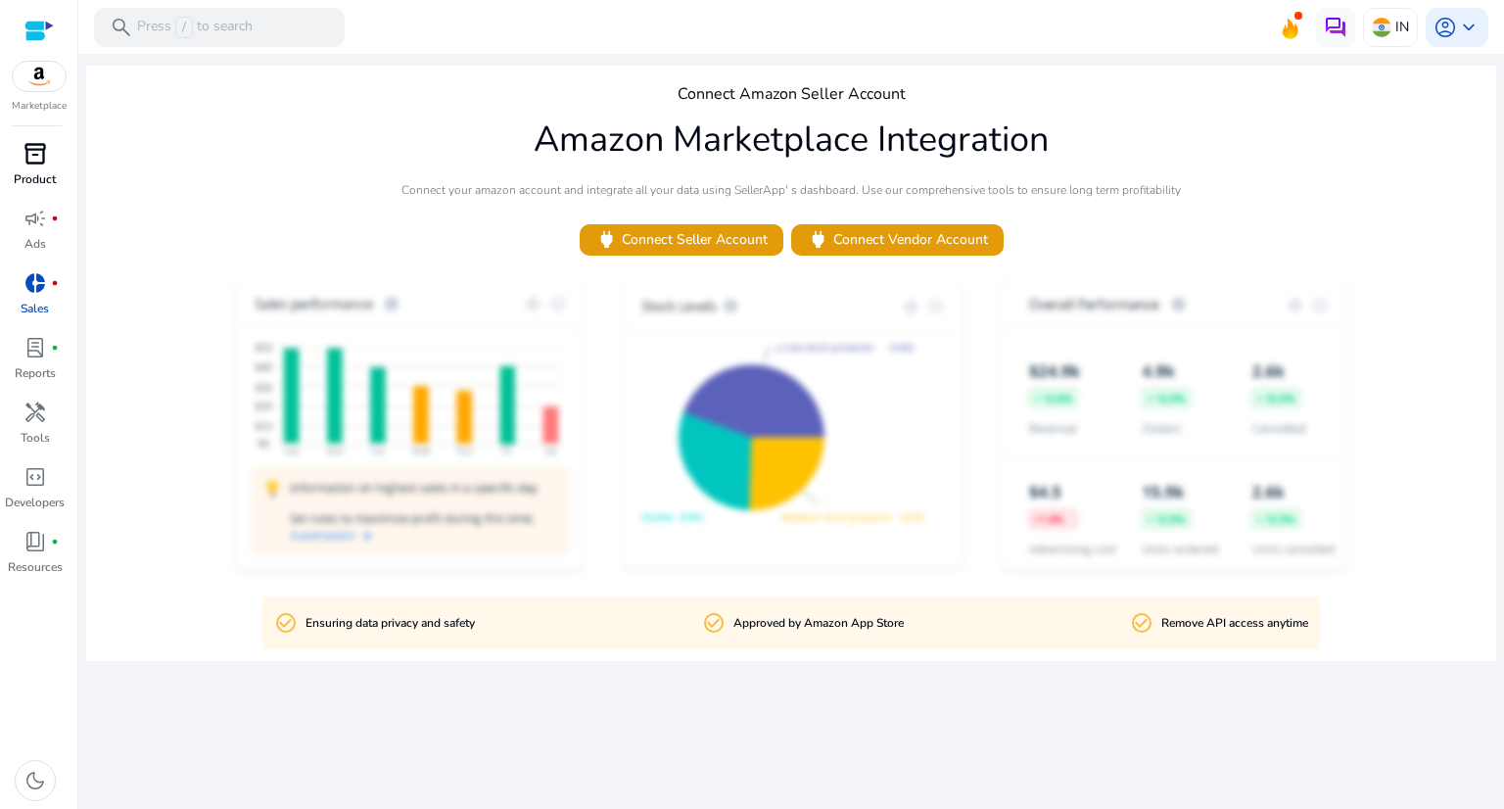
click at [40, 155] on span "inventory_2" at bounding box center [34, 153] width 23 height 23
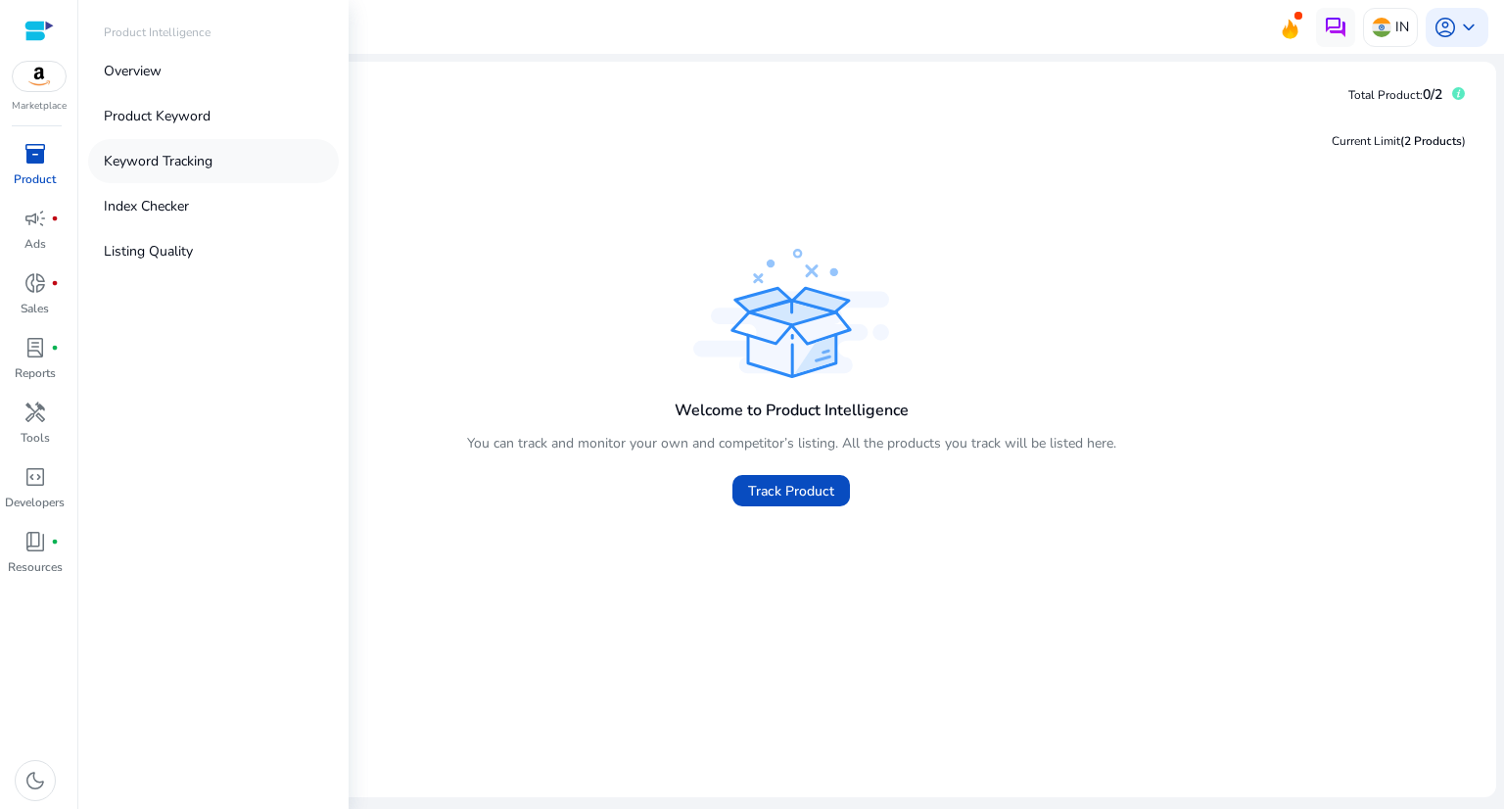
click at [155, 163] on p "Keyword Tracking" at bounding box center [158, 161] width 109 height 21
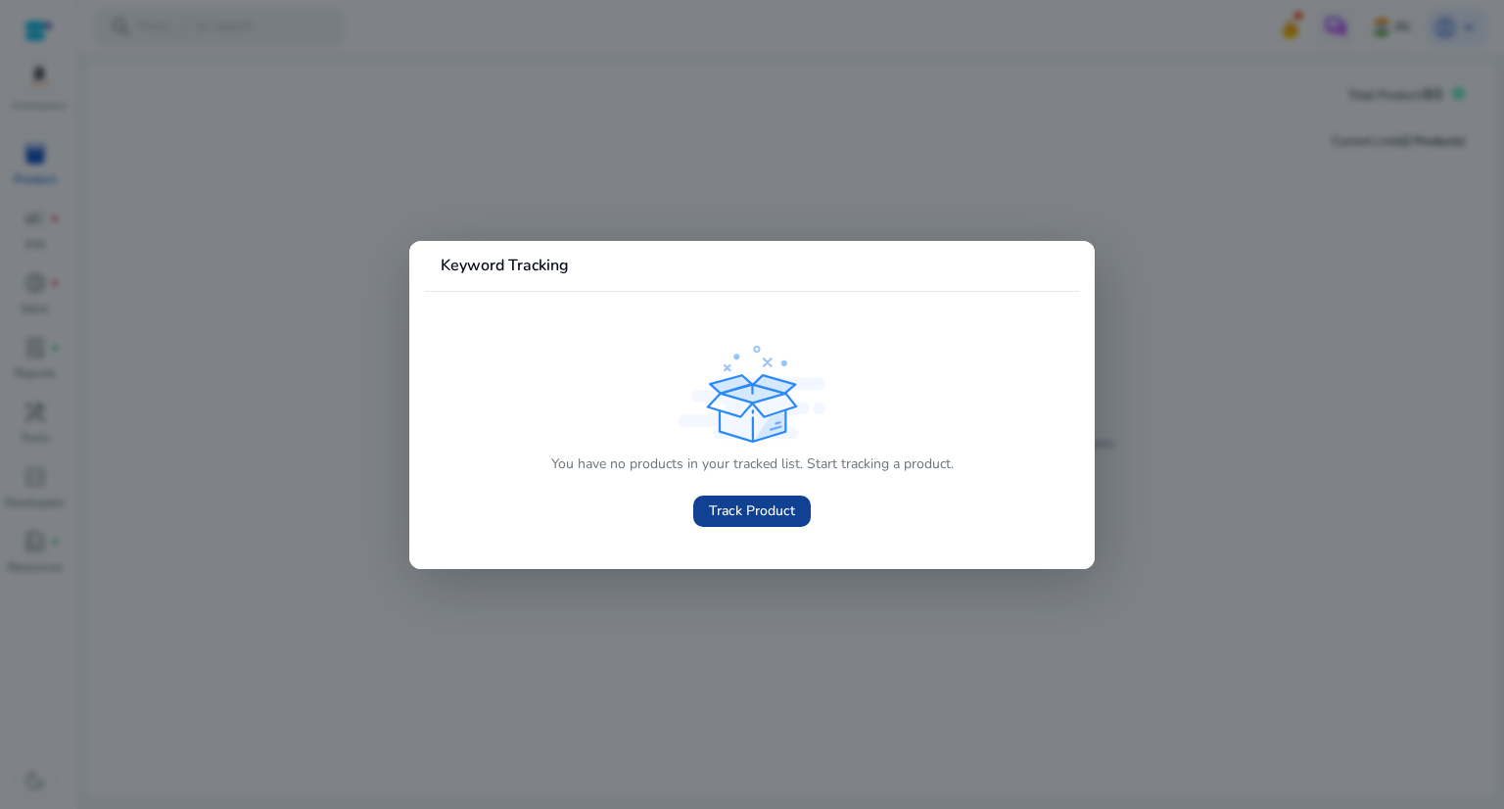
click at [752, 509] on span "Track Product" at bounding box center [752, 510] width 86 height 21
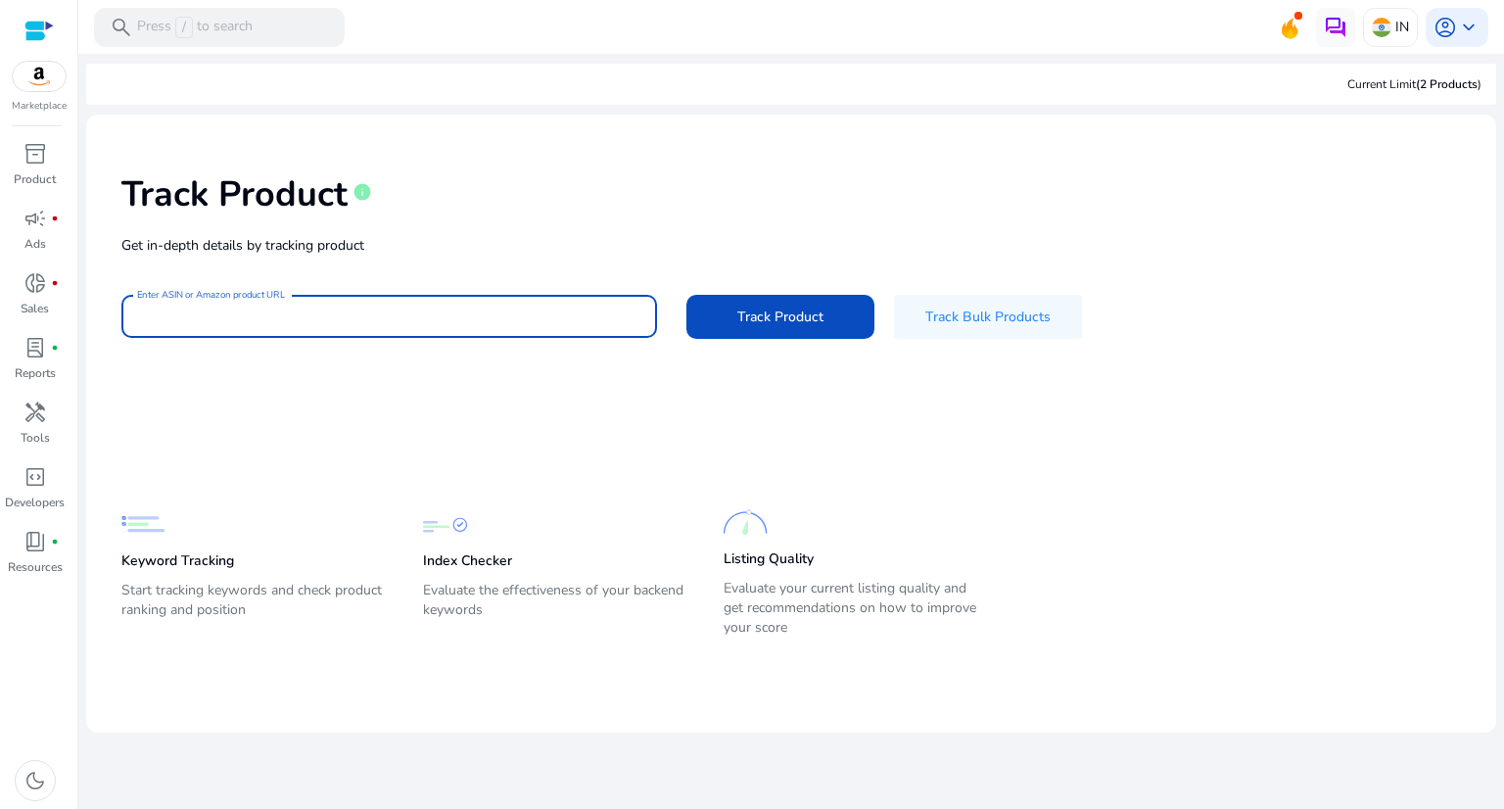
click at [255, 315] on input "Enter ASIN or Amazon product URL" at bounding box center [389, 316] width 504 height 22
paste input "**********"
type input "**********"
click at [768, 306] on span "Track Product" at bounding box center [780, 316] width 86 height 21
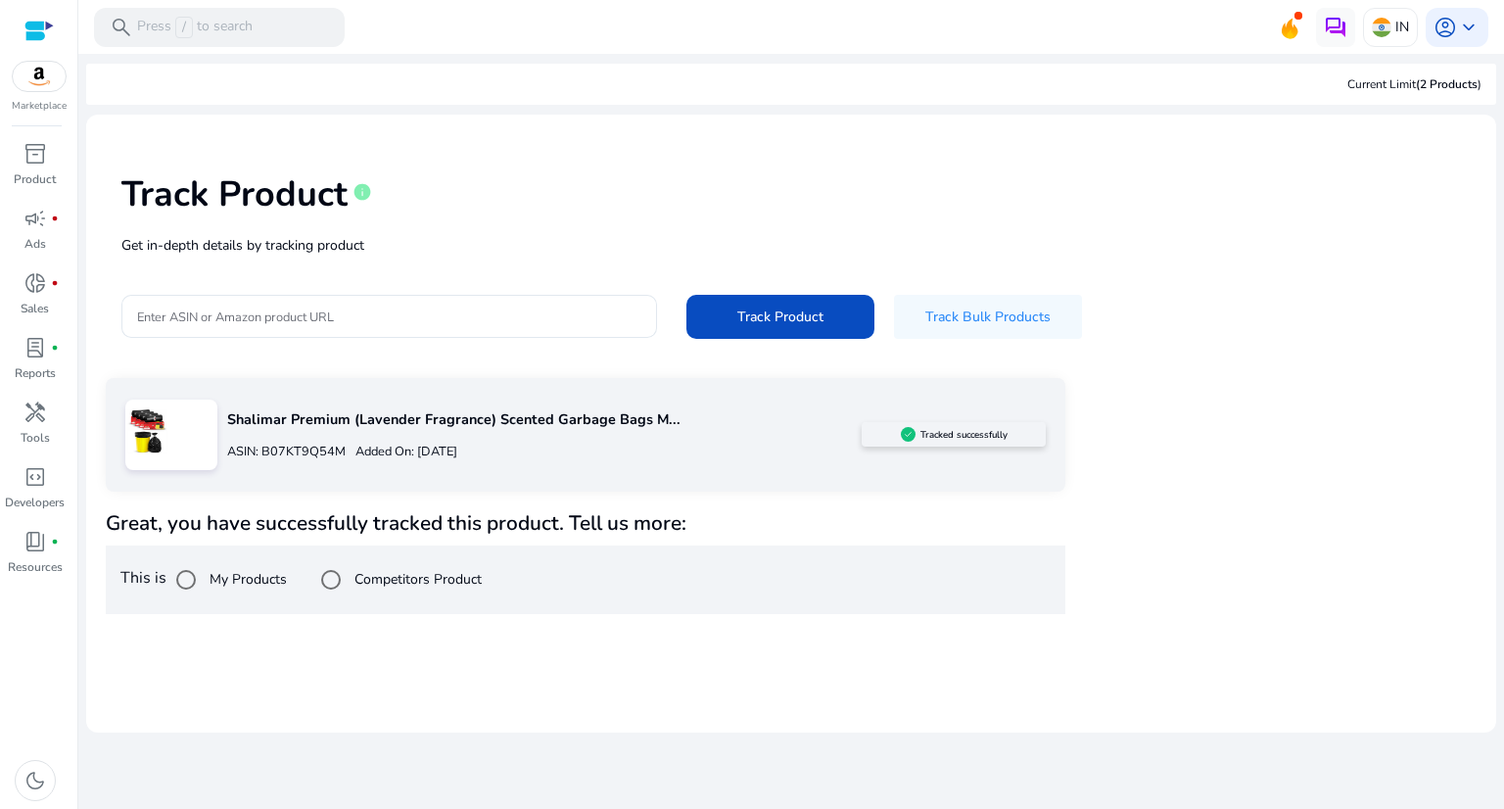
click at [358, 576] on label "Competitors Product" at bounding box center [416, 579] width 131 height 21
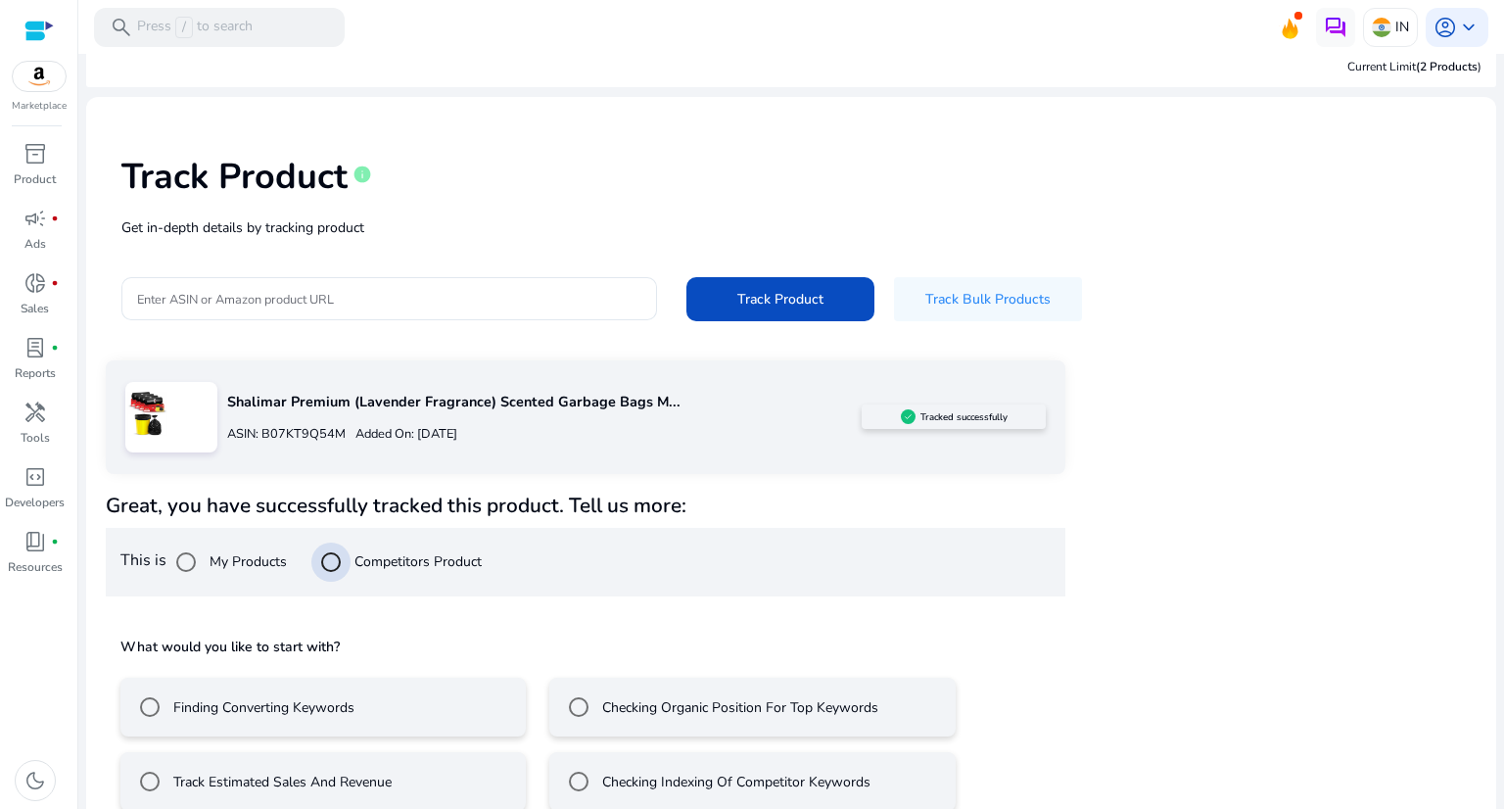
scroll to position [47, 0]
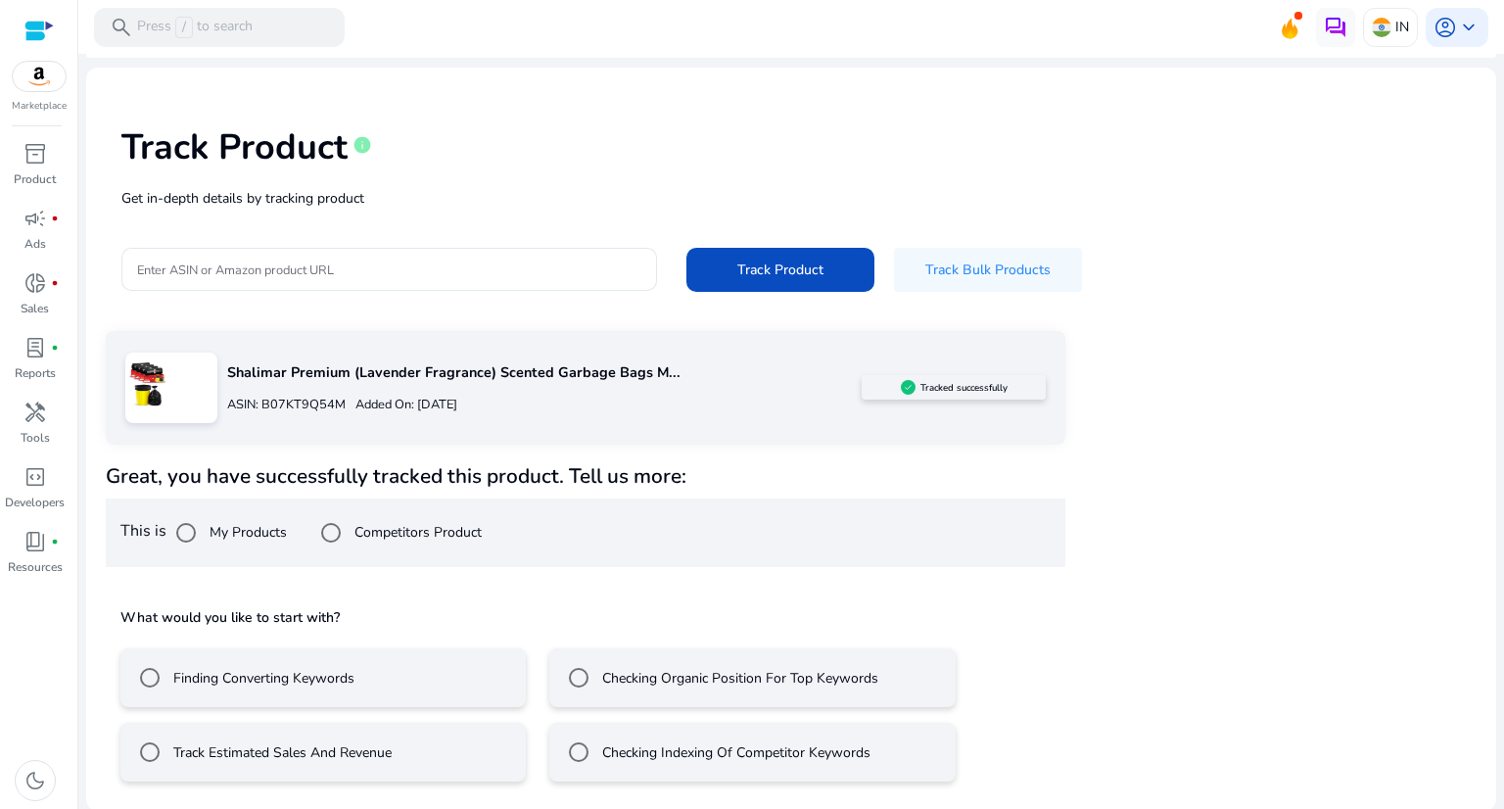
click at [275, 678] on label "Finding Converting Keywords" at bounding box center [261, 678] width 185 height 21
click at [676, 671] on label "Checking Organic Position For Top Keywords" at bounding box center [738, 678] width 280 height 21
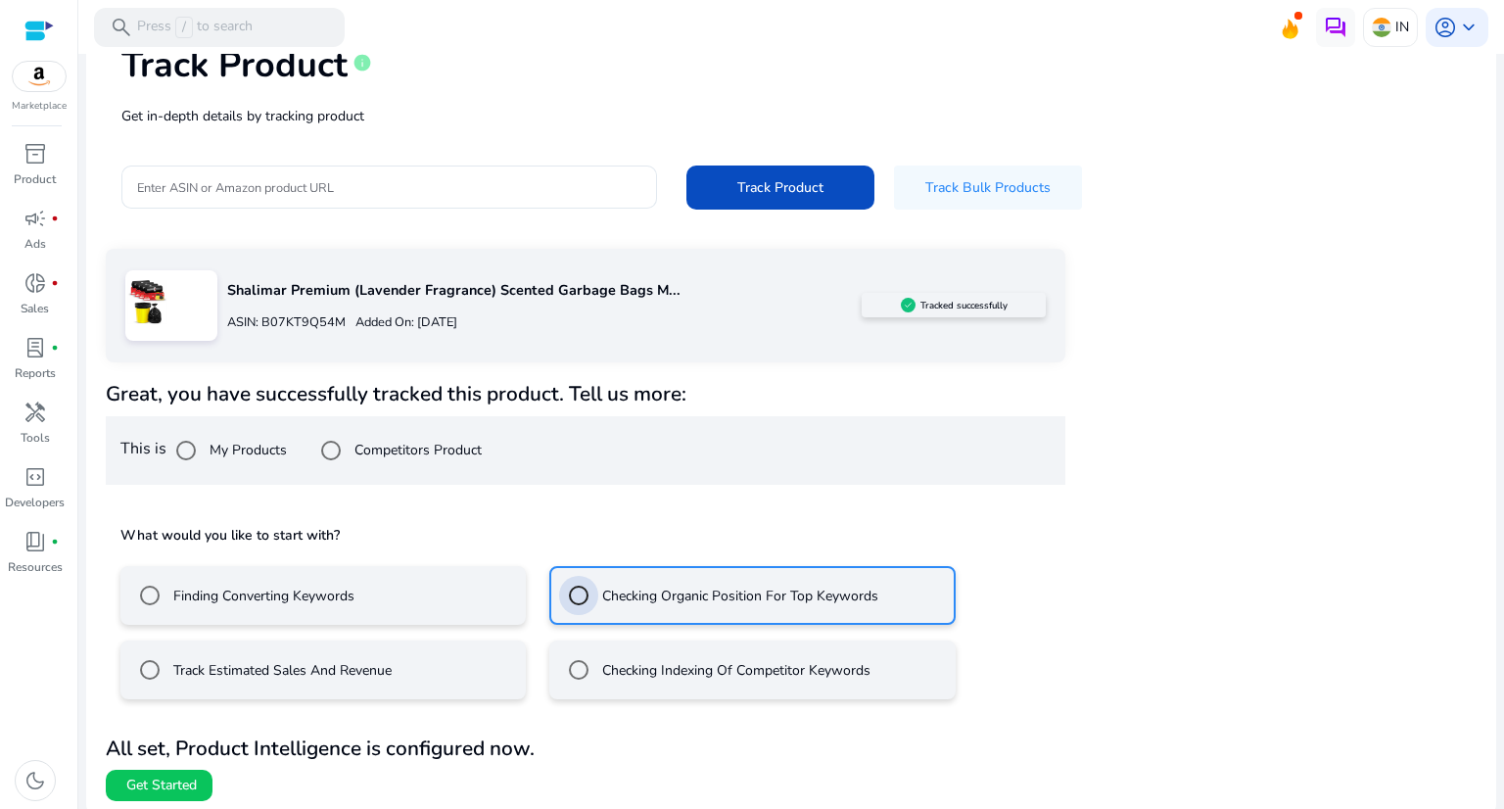
scroll to position [134, 0]
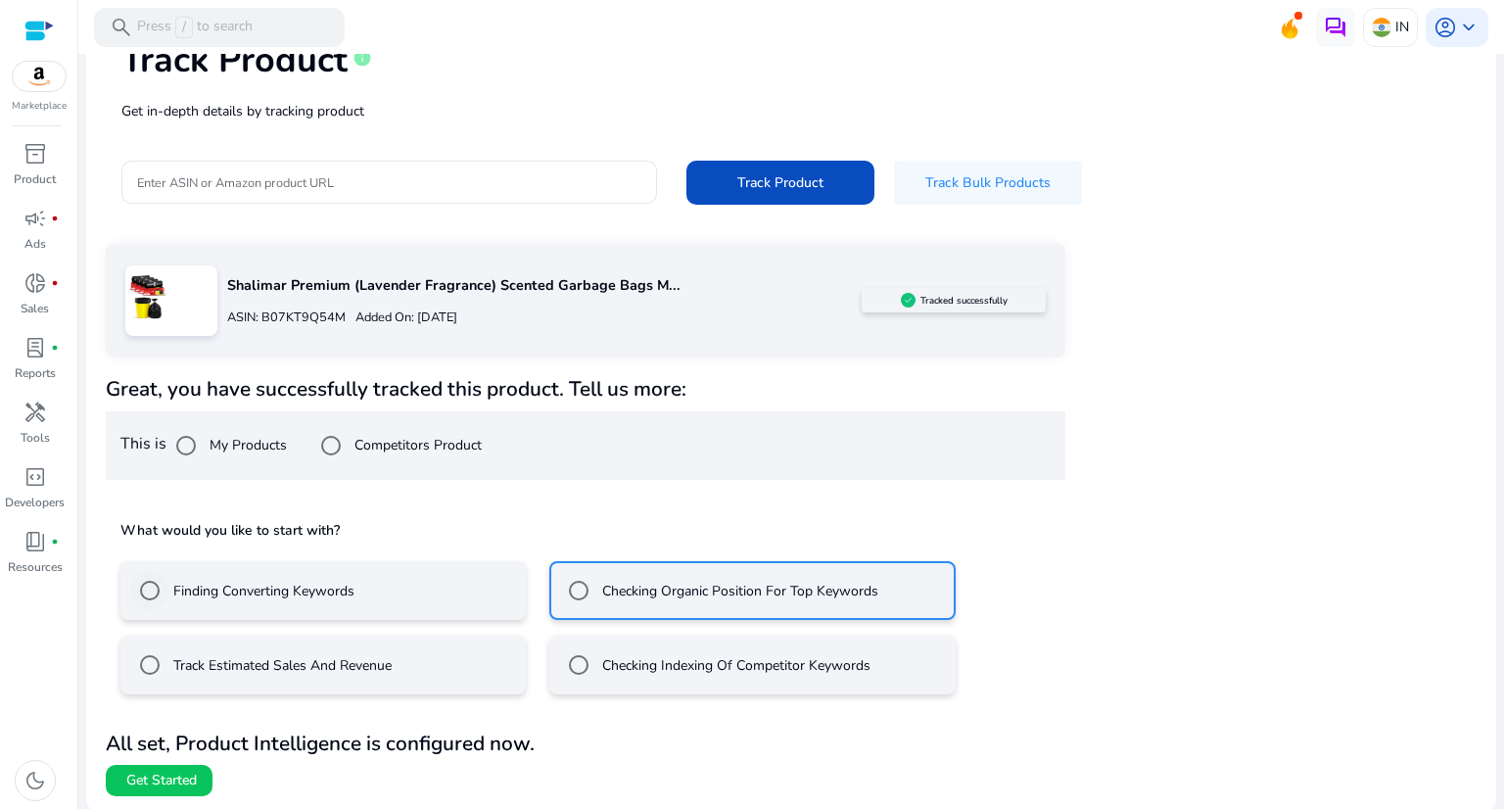
click at [300, 582] on label "Finding Converting Keywords" at bounding box center [261, 591] width 185 height 21
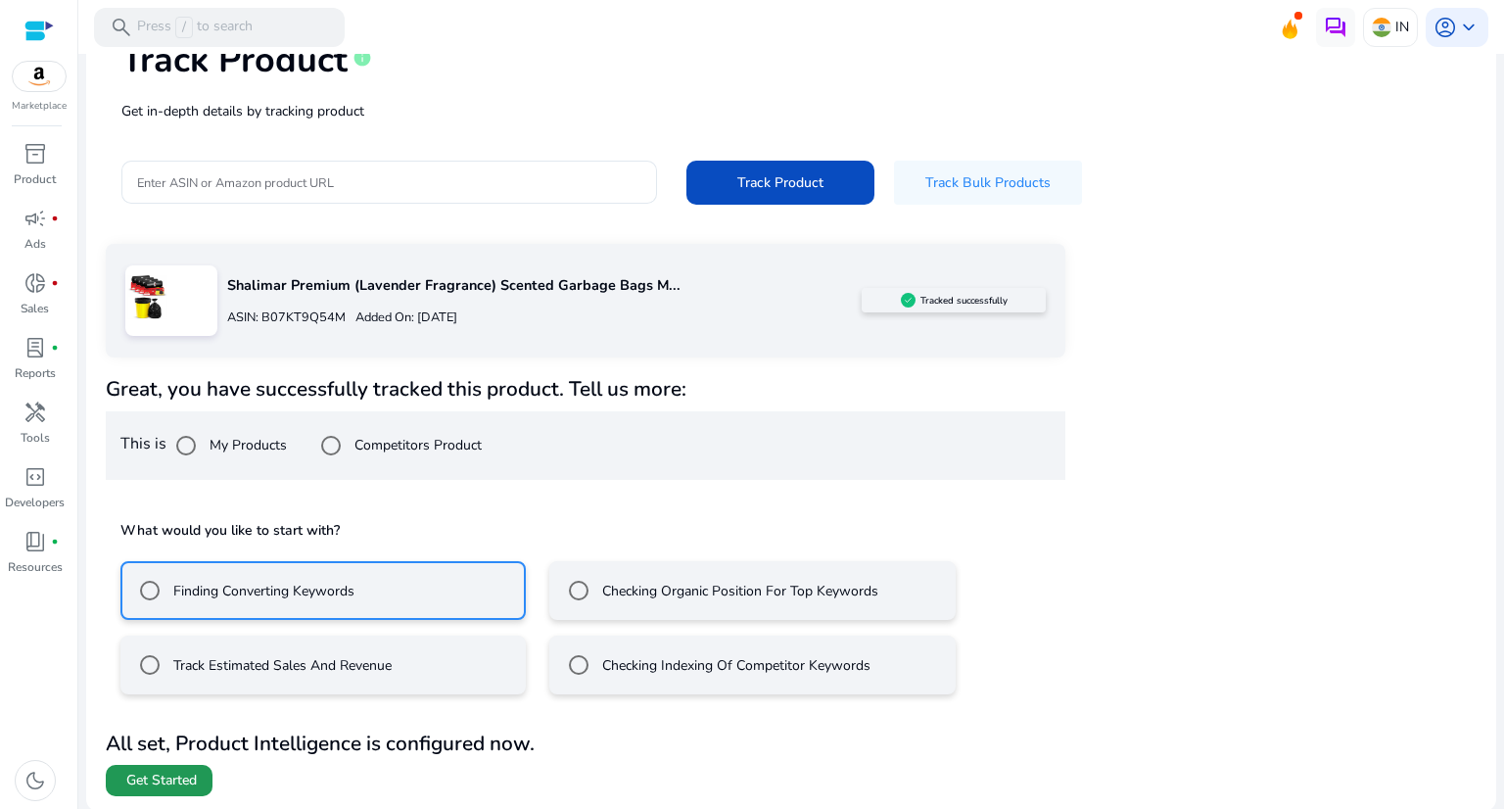
click at [174, 783] on span "Get Started" at bounding box center [161, 781] width 70 height 20
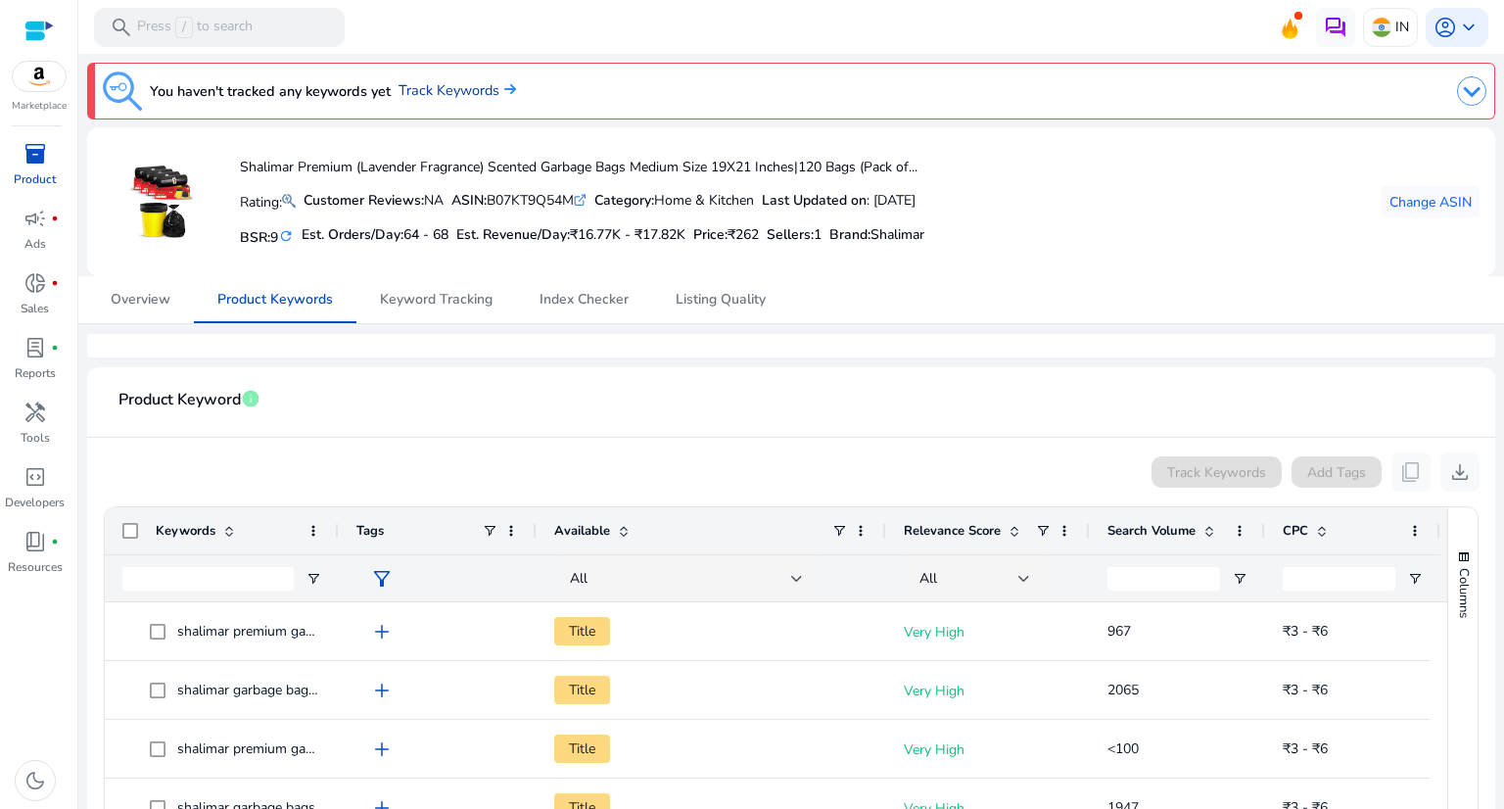
click at [427, 87] on link "Track Keywords" at bounding box center [456, 91] width 117 height 22
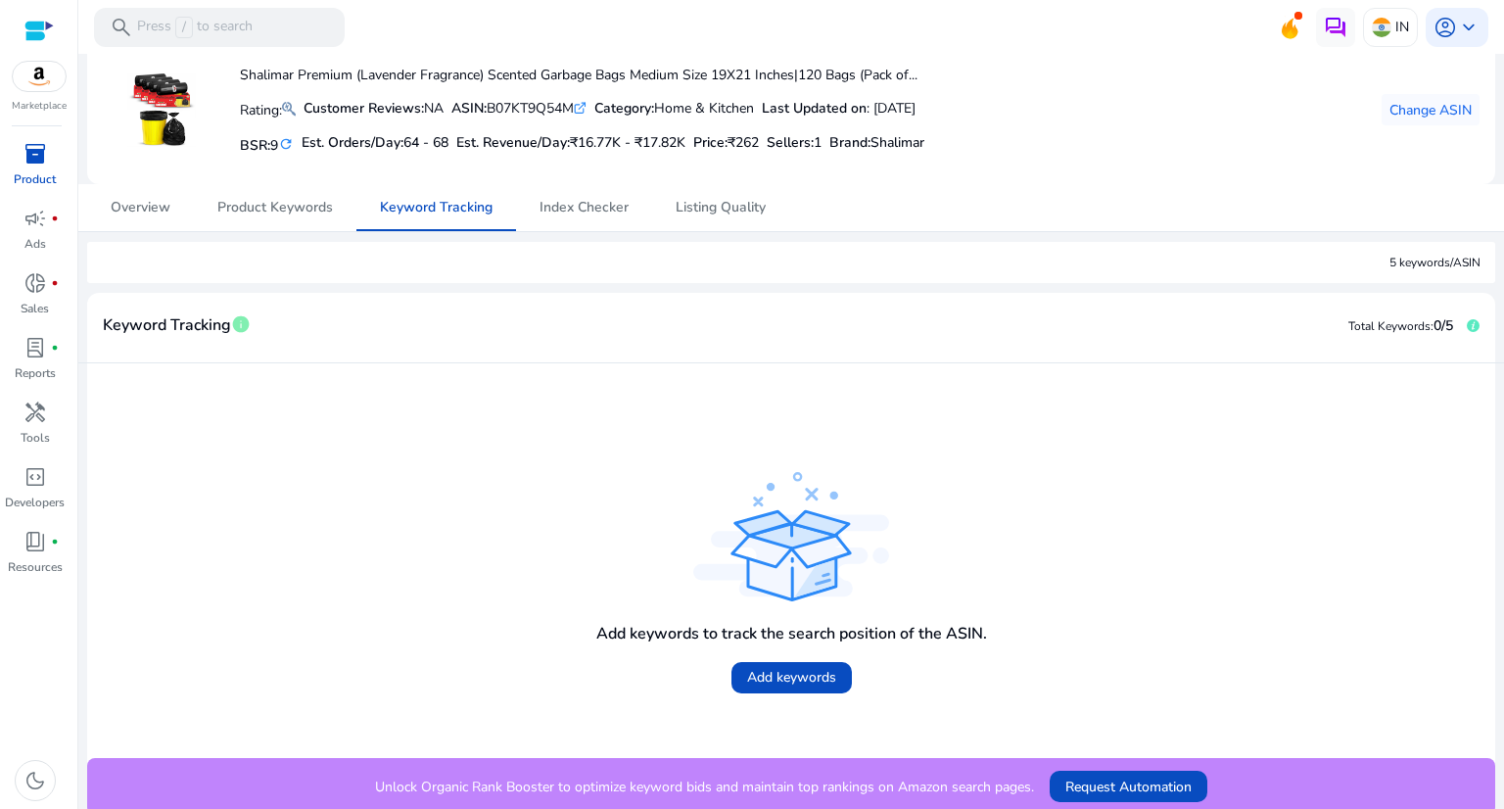
scroll to position [98, 0]
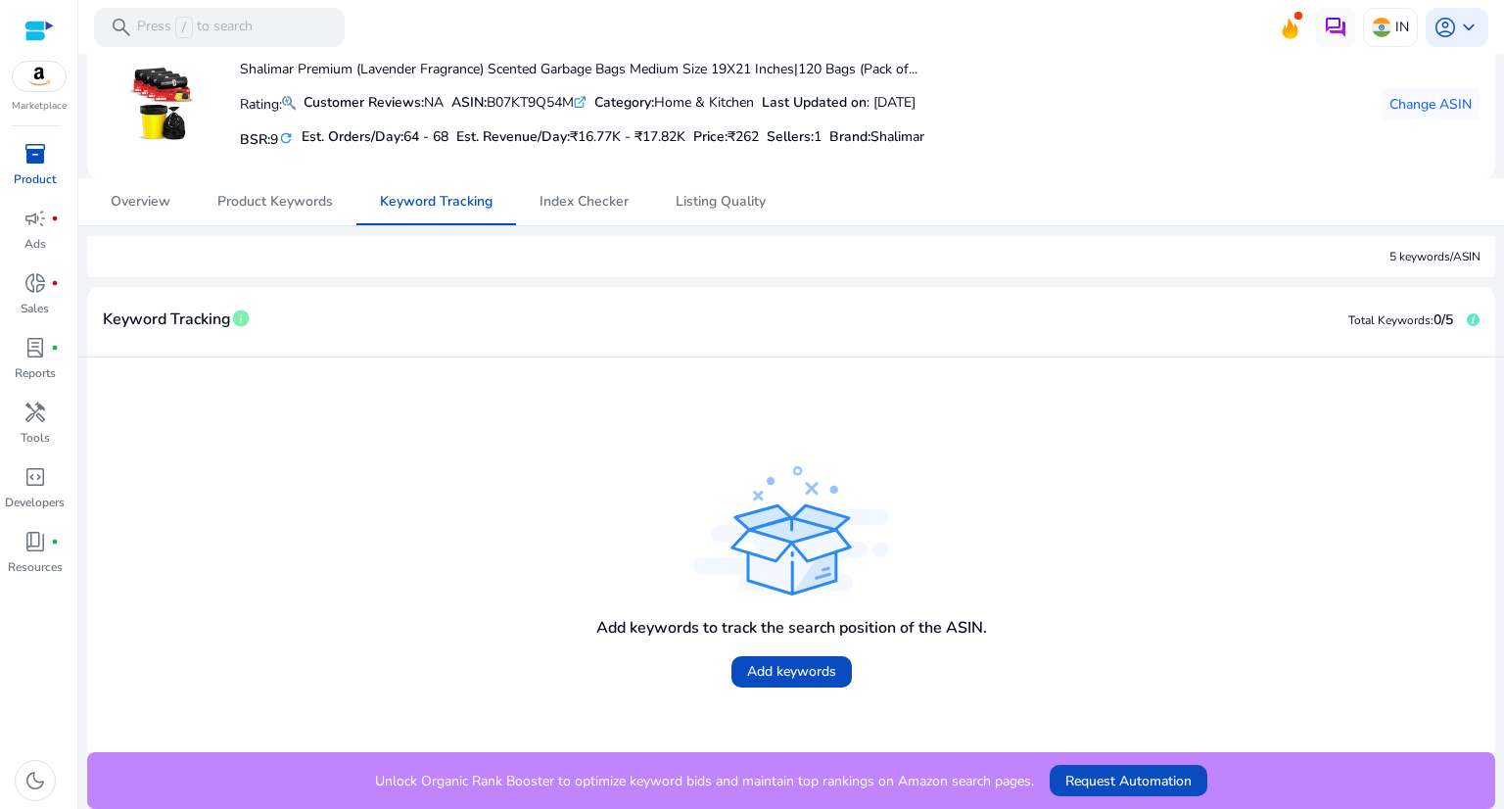
click at [37, 158] on span "inventory_2" at bounding box center [34, 153] width 23 height 23
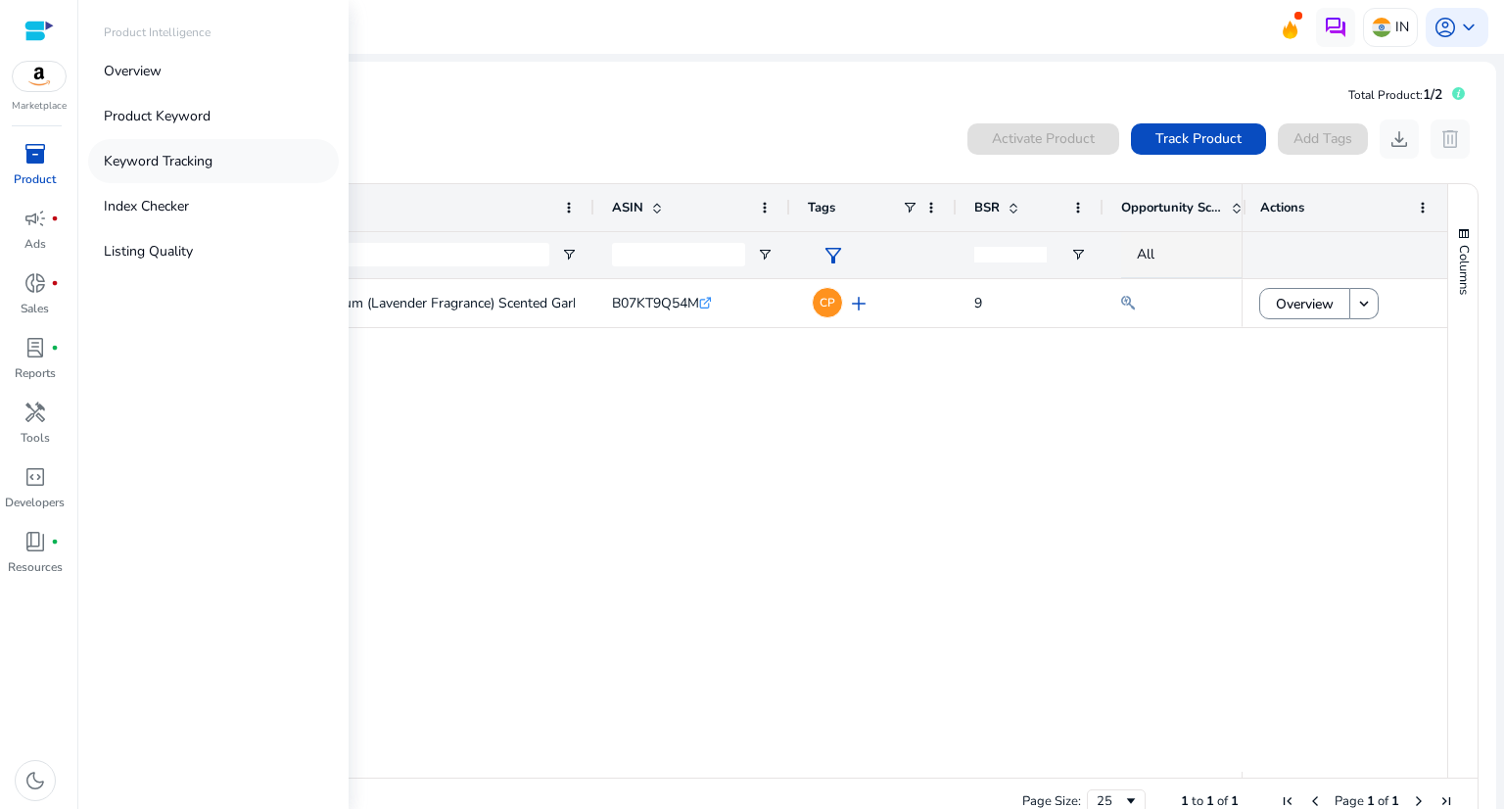
click at [161, 160] on p "Keyword Tracking" at bounding box center [158, 161] width 109 height 21
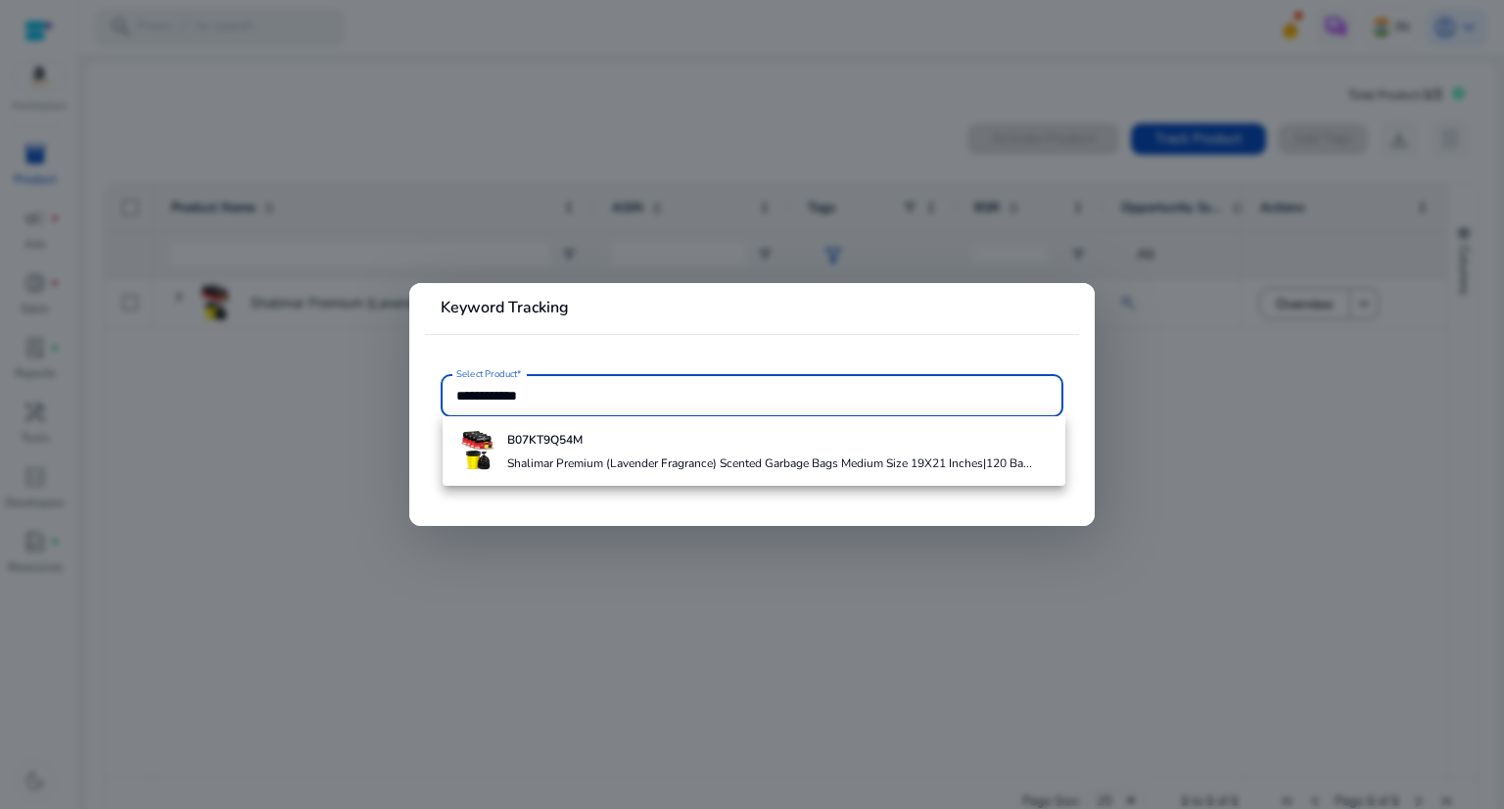
click at [669, 388] on input "**********" at bounding box center [751, 396] width 591 height 22
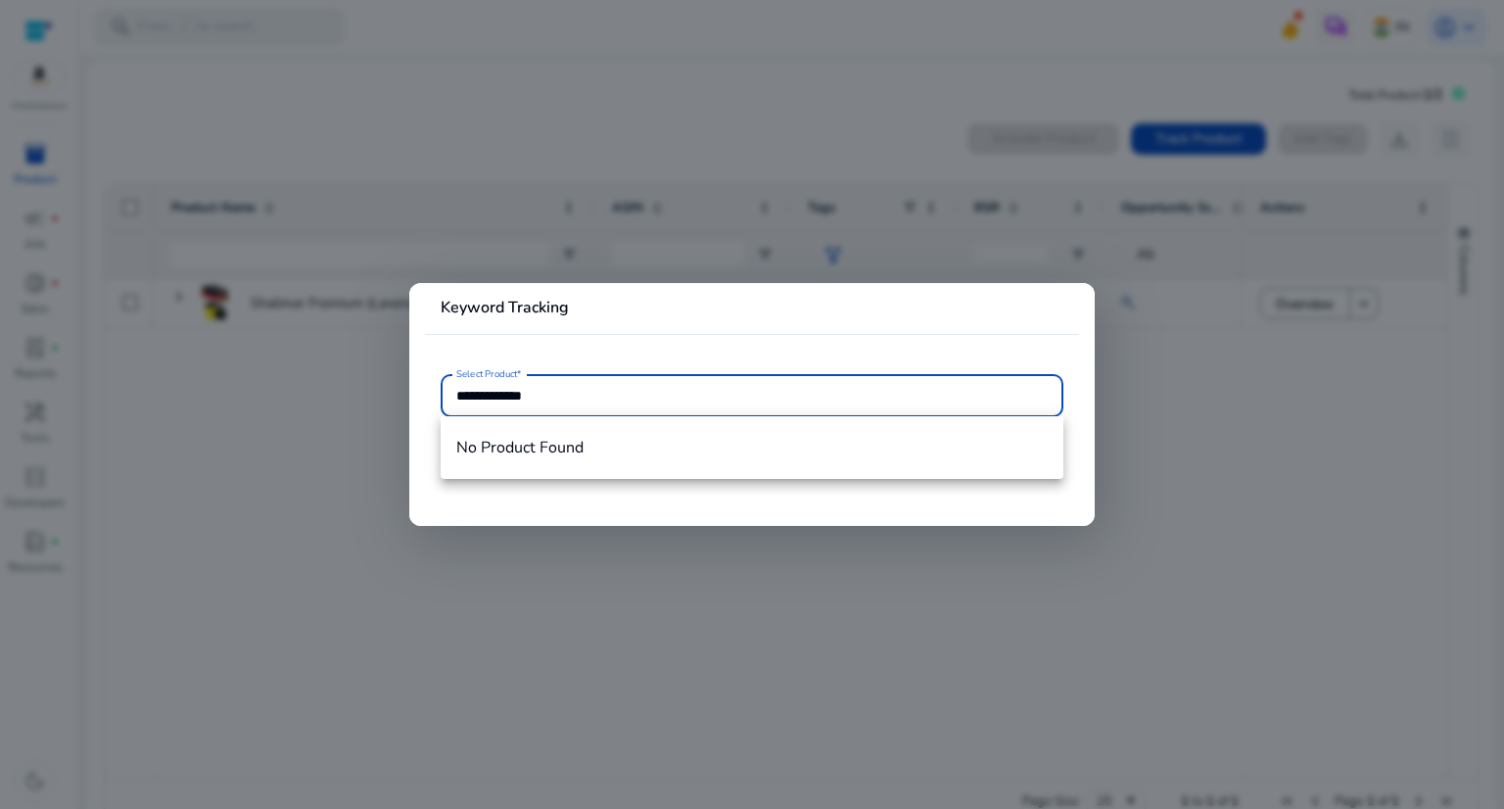
type input "**********"
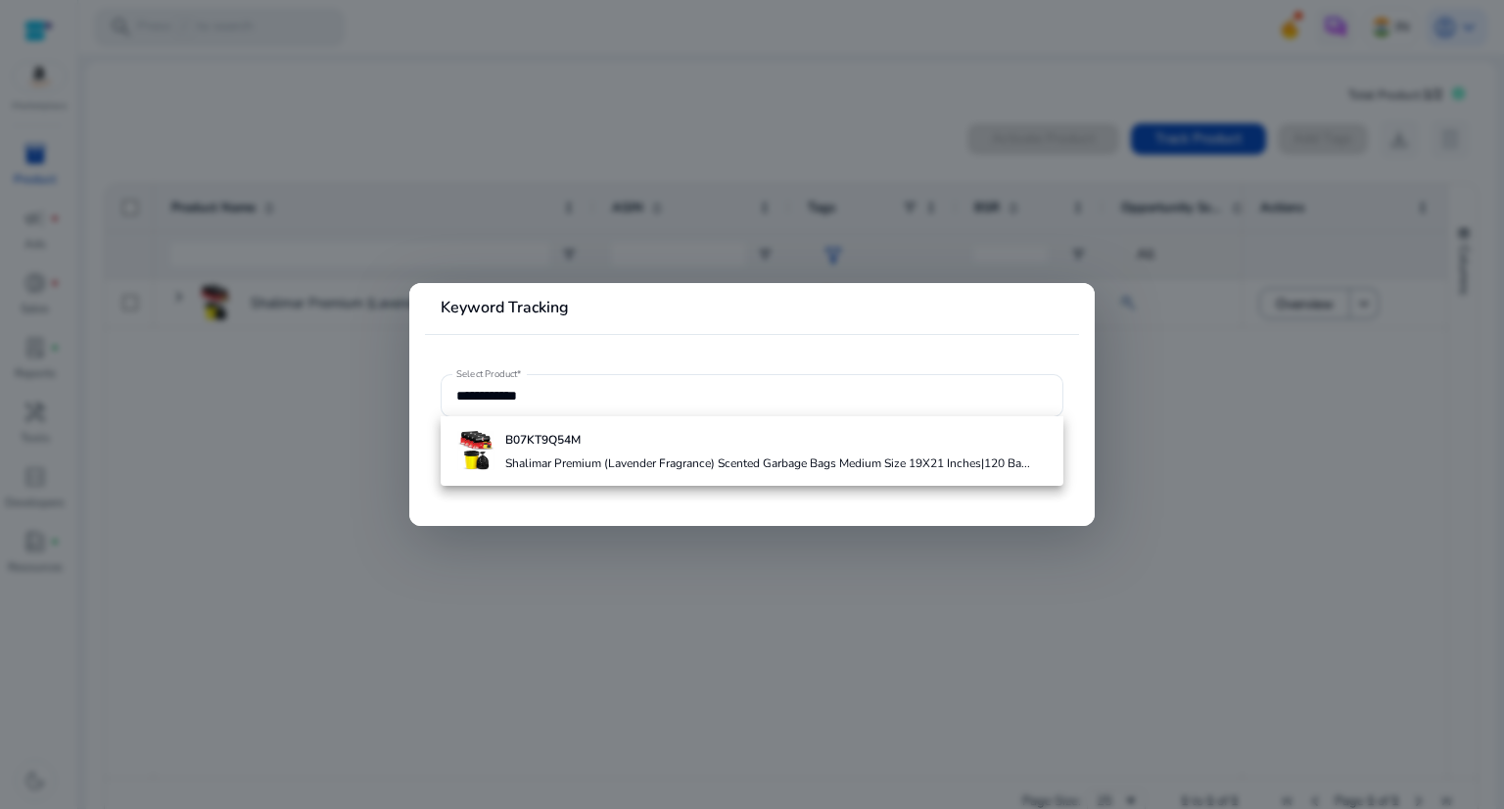
click at [277, 471] on div at bounding box center [752, 404] width 1504 height 809
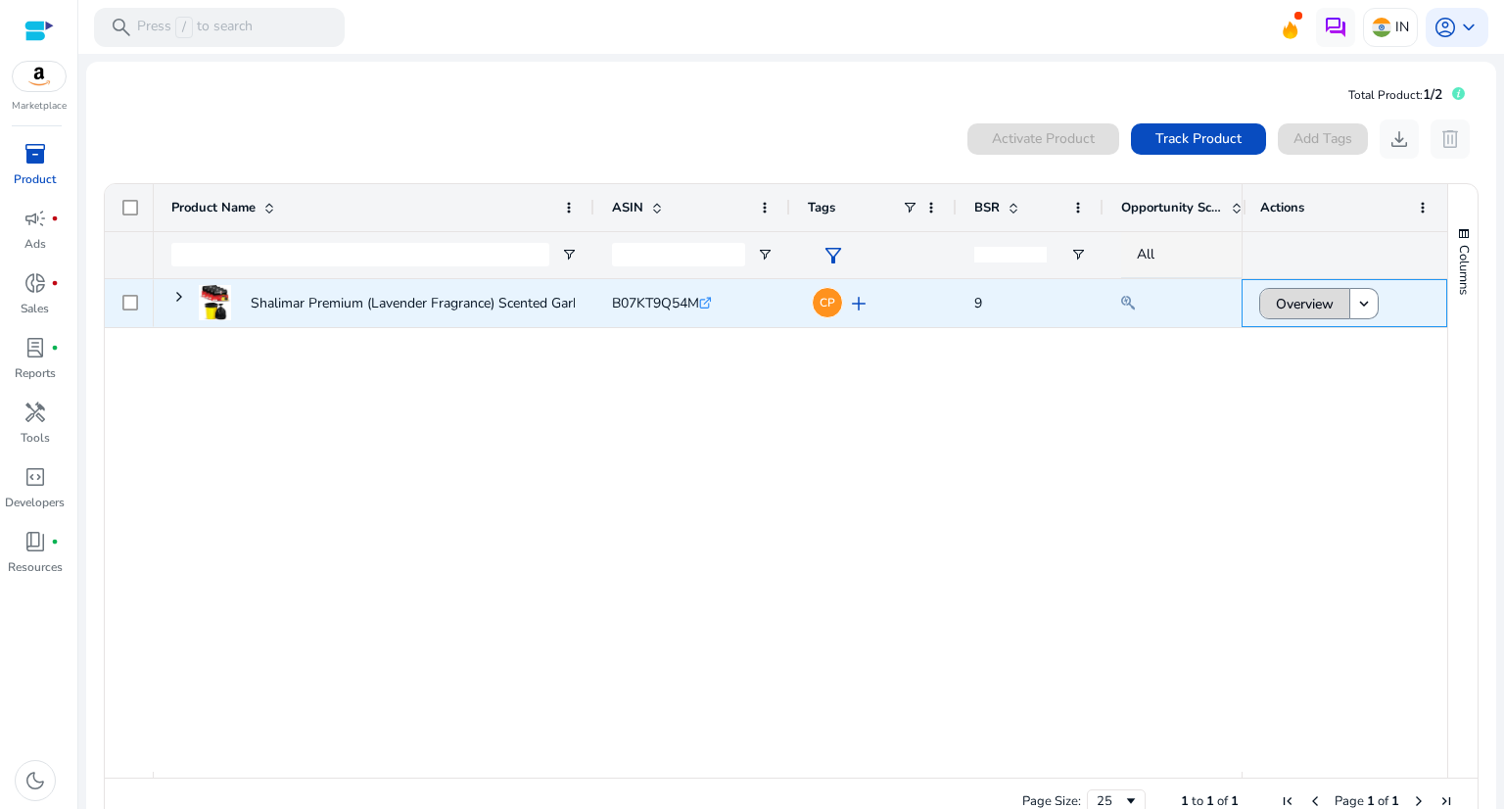
click at [1286, 298] on span "Overview" at bounding box center [1305, 304] width 58 height 40
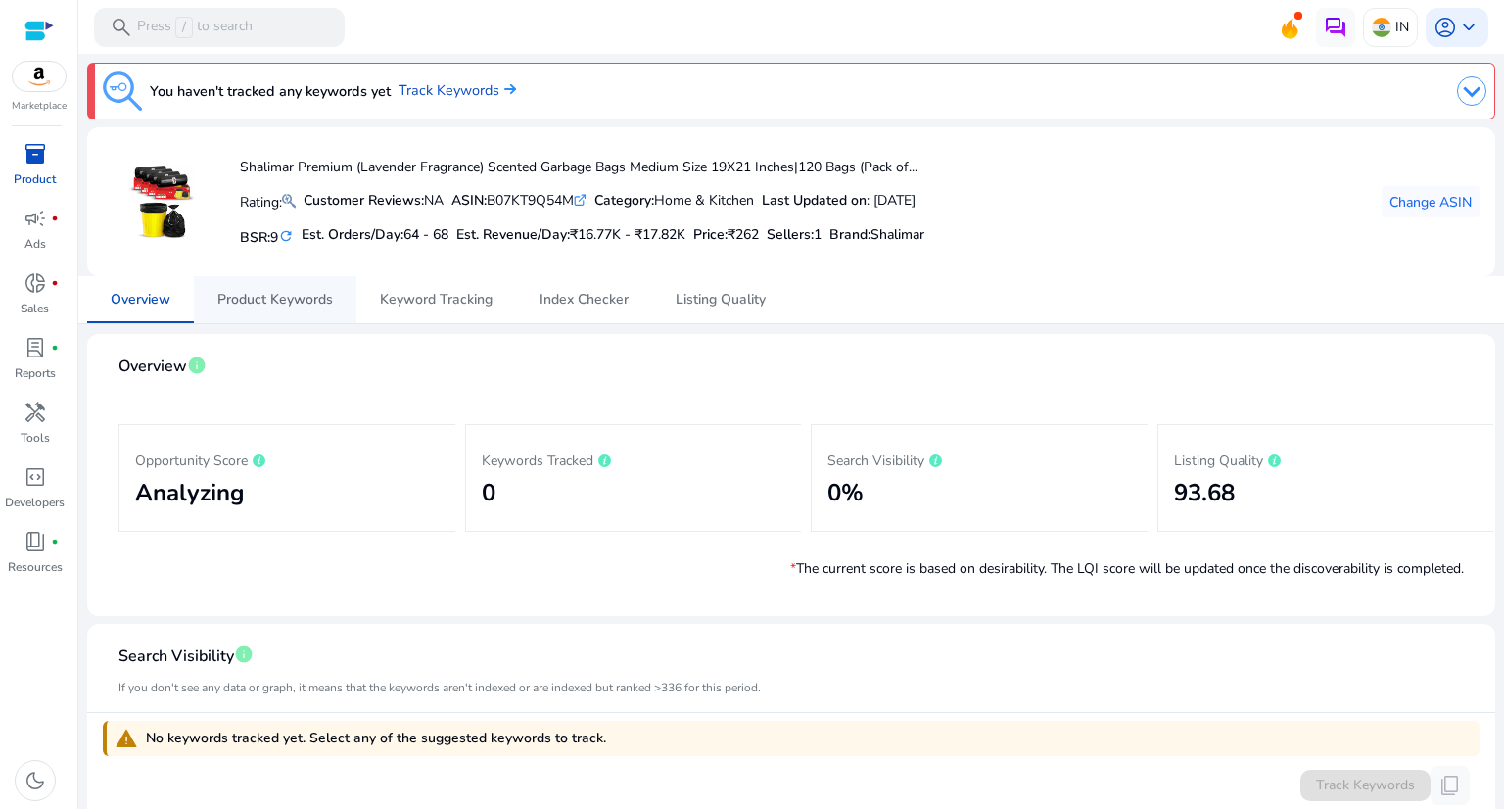
click at [238, 296] on span "Product Keywords" at bounding box center [275, 300] width 116 height 14
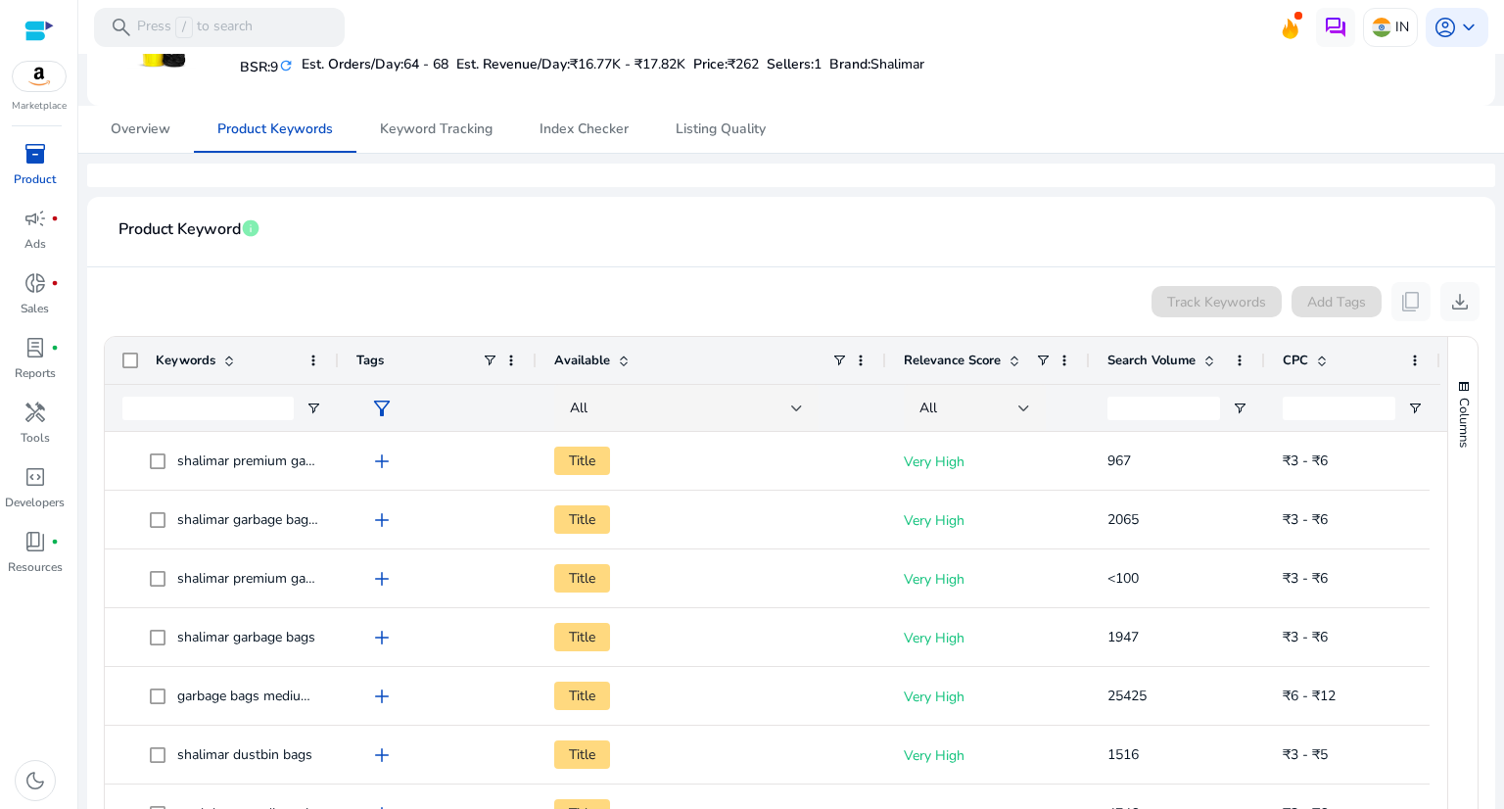
scroll to position [196, 0]
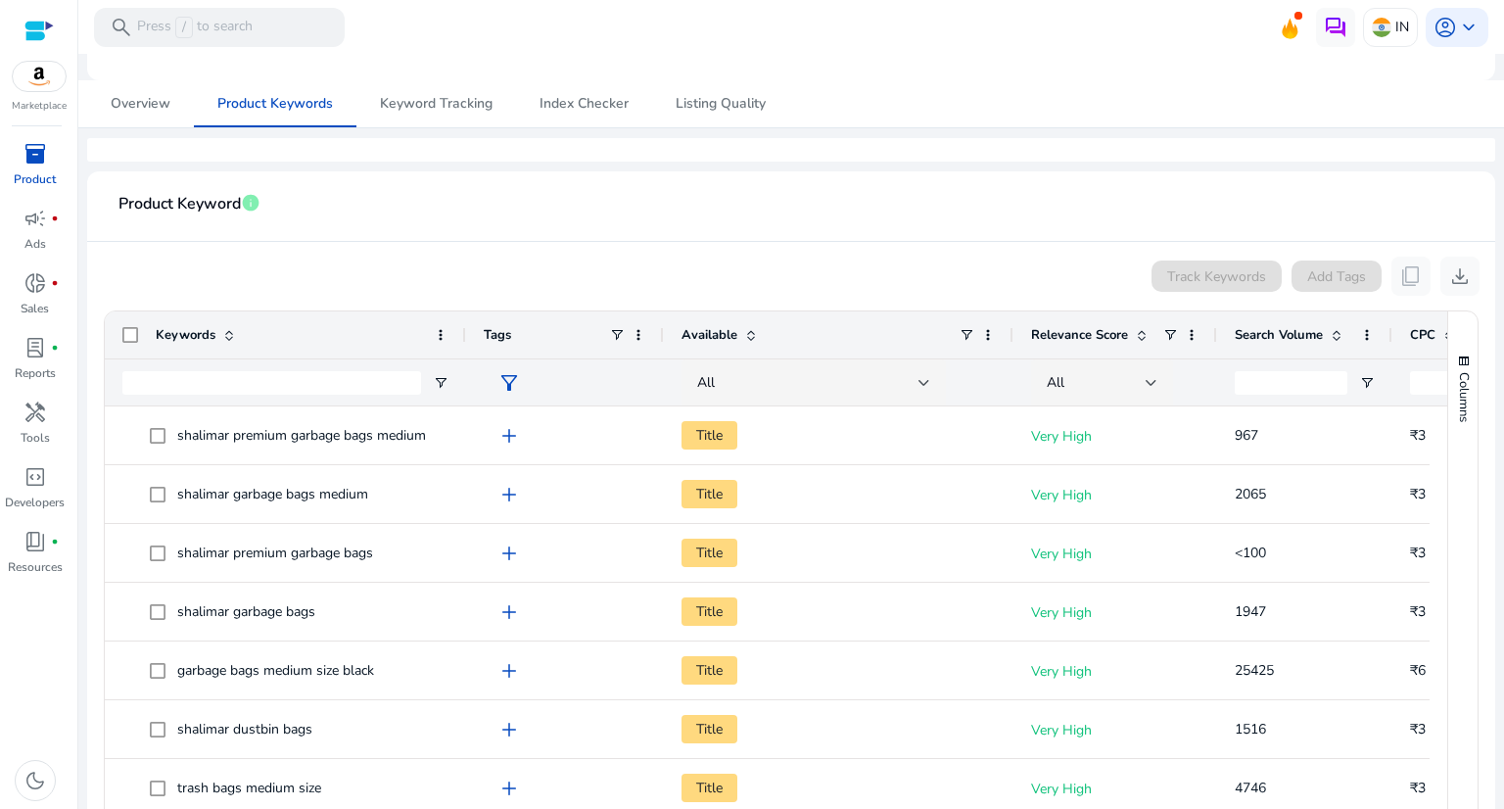
drag, startPoint x: 334, startPoint y: 335, endPoint x: 461, endPoint y: 350, distance: 128.1
click at [461, 350] on div at bounding box center [465, 334] width 8 height 47
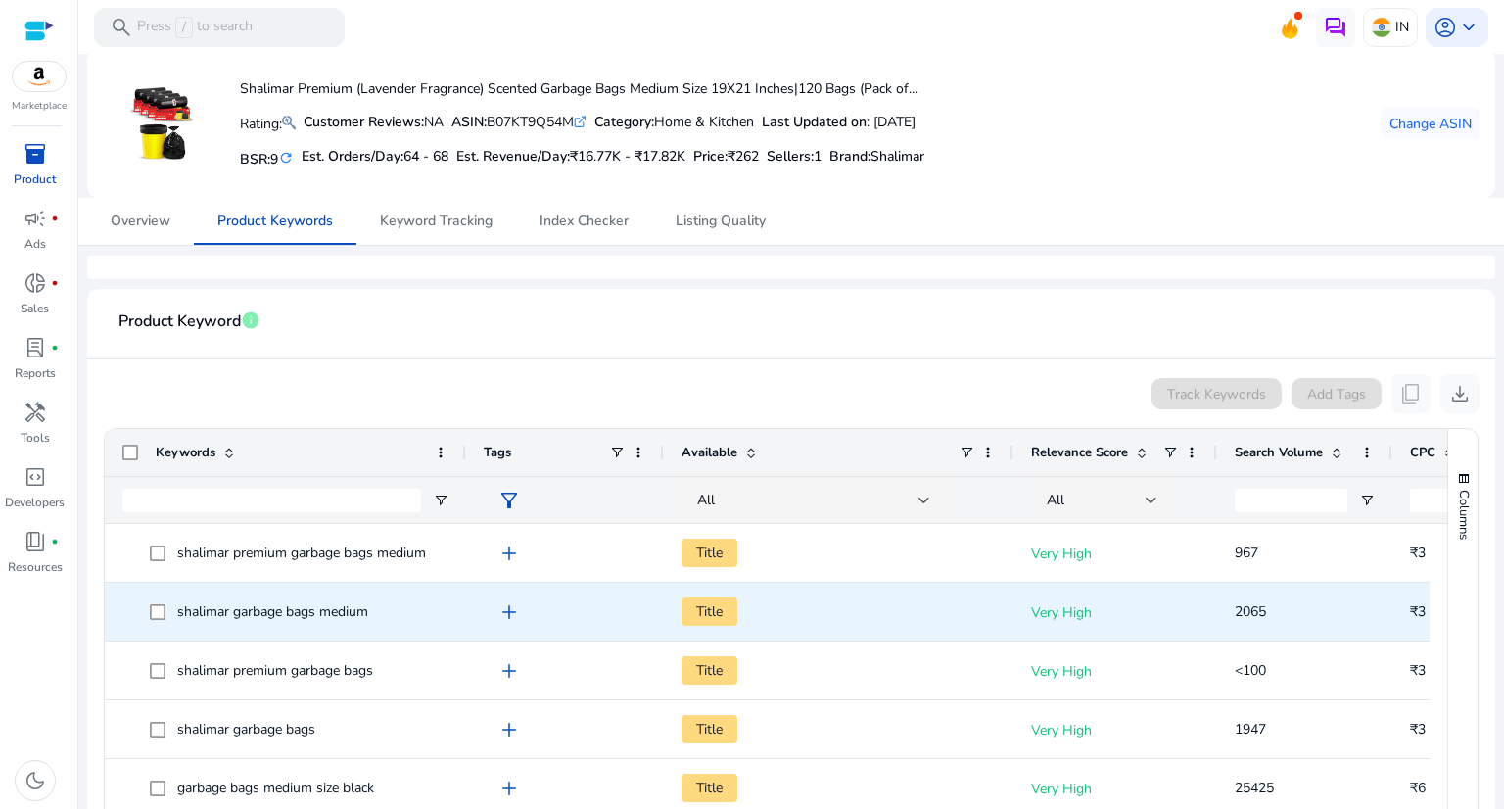
scroll to position [0, 0]
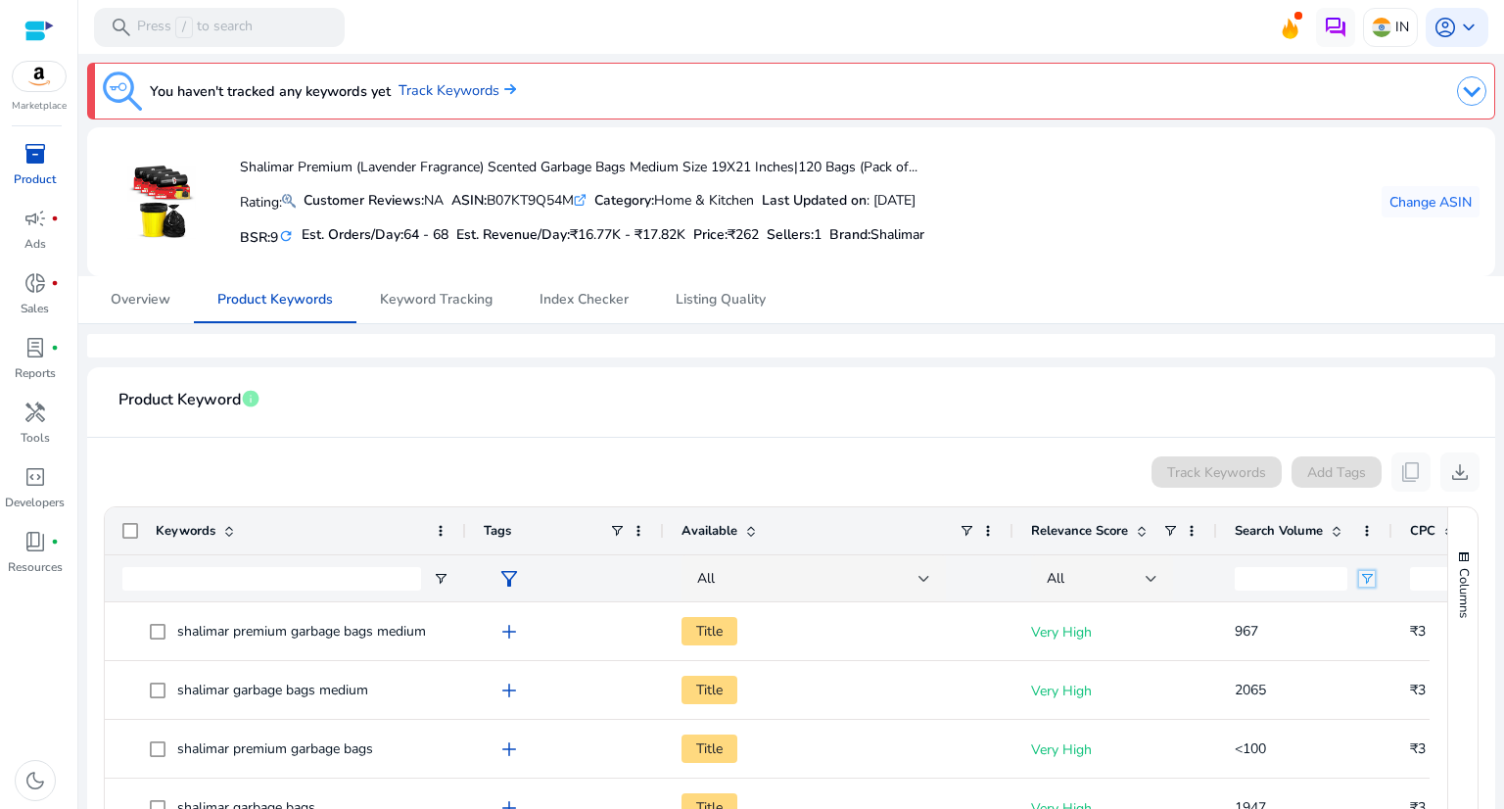
click at [1365, 577] on span "Open Filter Menu" at bounding box center [1367, 579] width 16 height 16
click at [1360, 624] on div "Equals" at bounding box center [1380, 629] width 175 height 79
click at [1360, 612] on div "Equals" at bounding box center [1374, 614] width 119 height 15
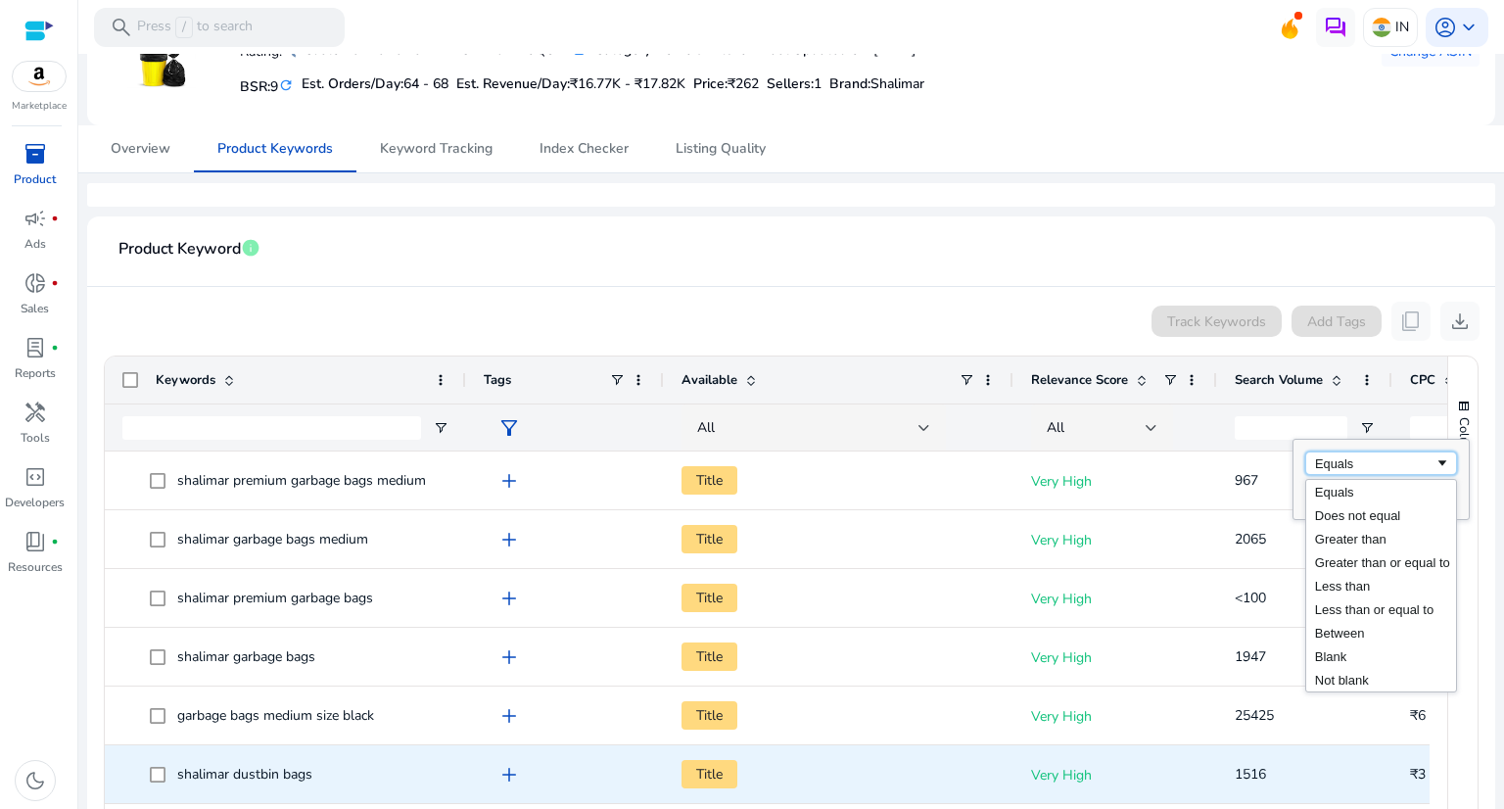
scroll to position [196, 0]
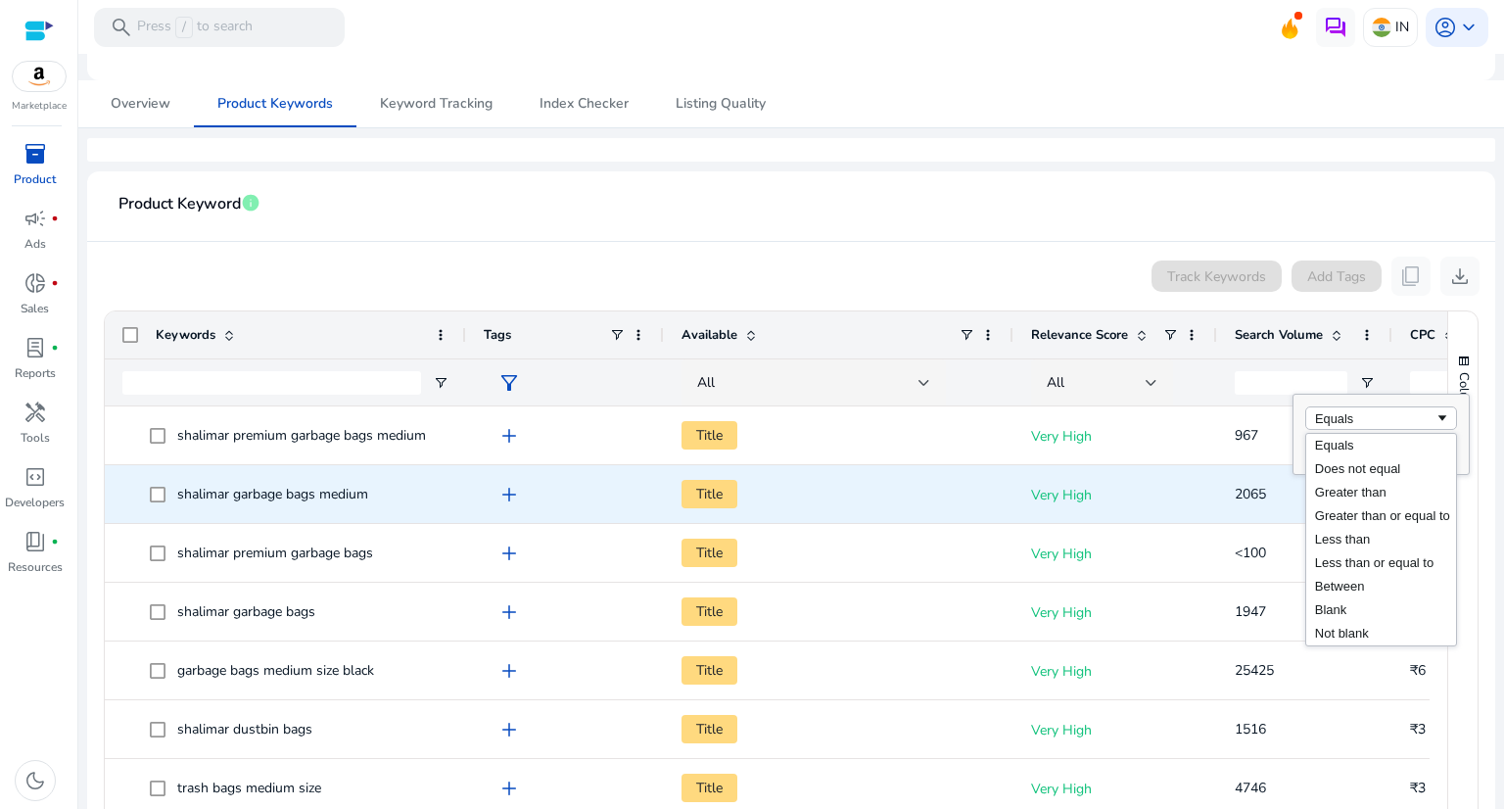
click at [584, 514] on div "add" at bounding box center [565, 494] width 163 height 56
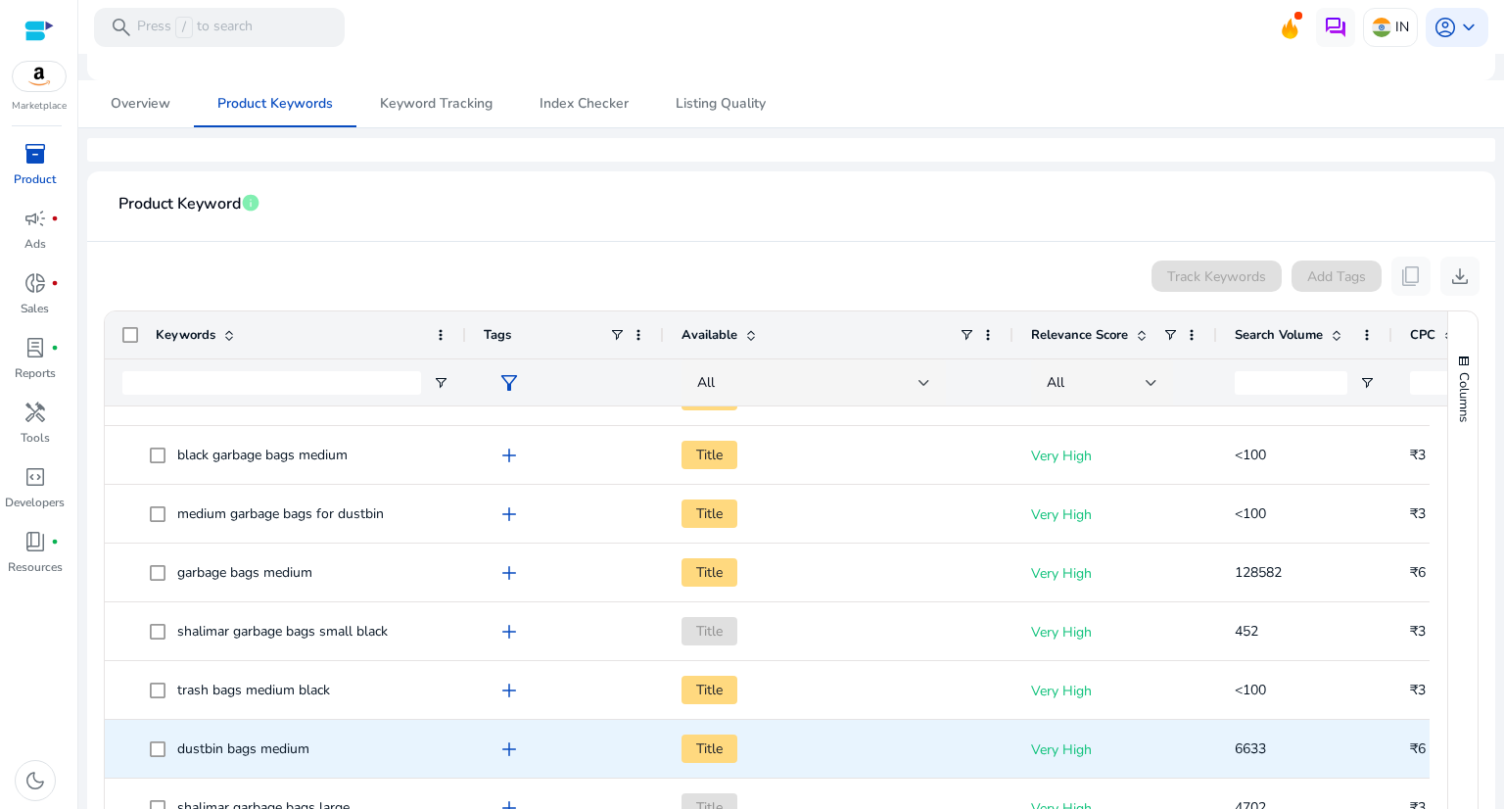
scroll to position [0, 0]
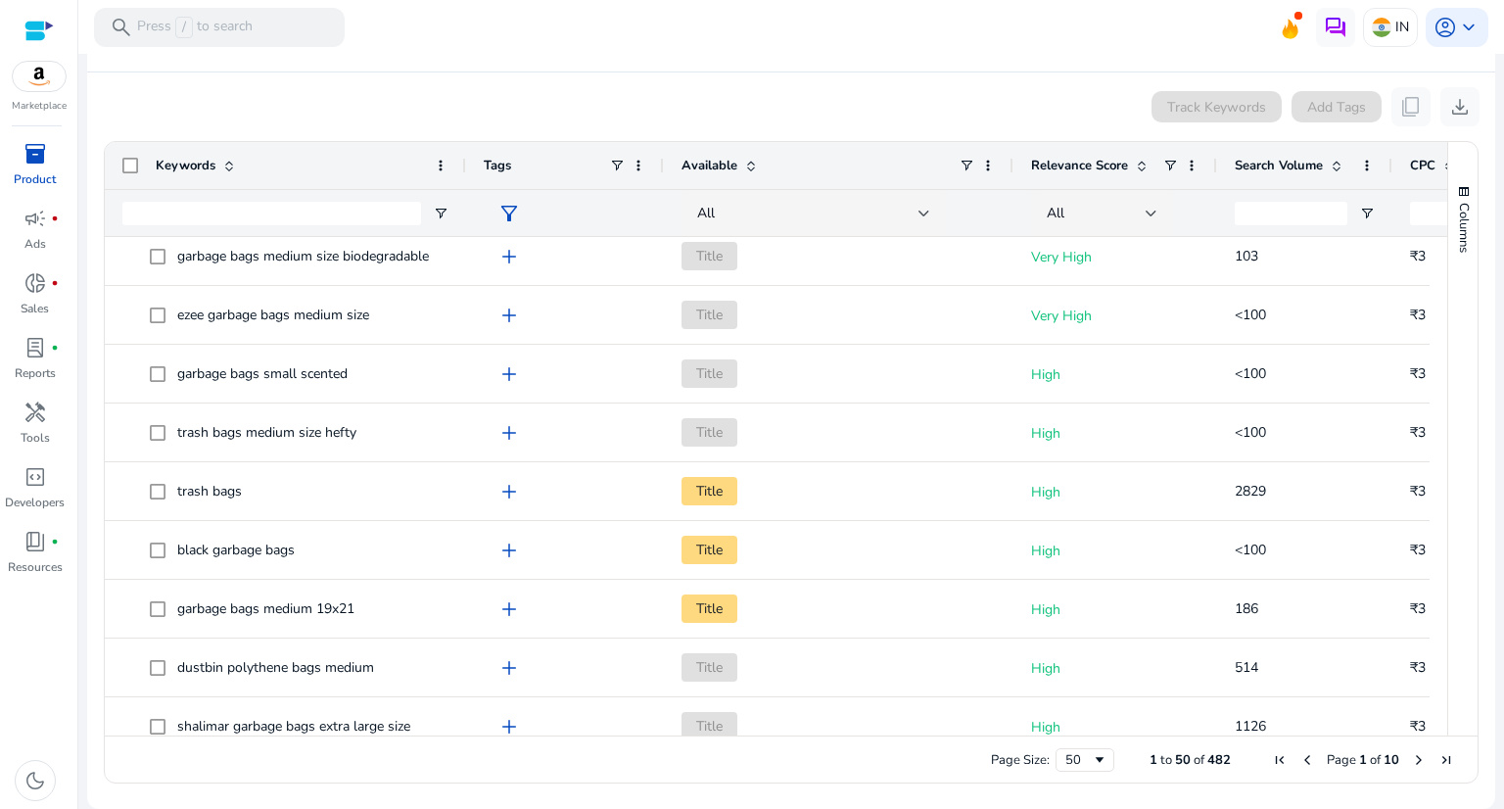
click at [1289, 160] on span "Search Volume" at bounding box center [1279, 166] width 88 height 18
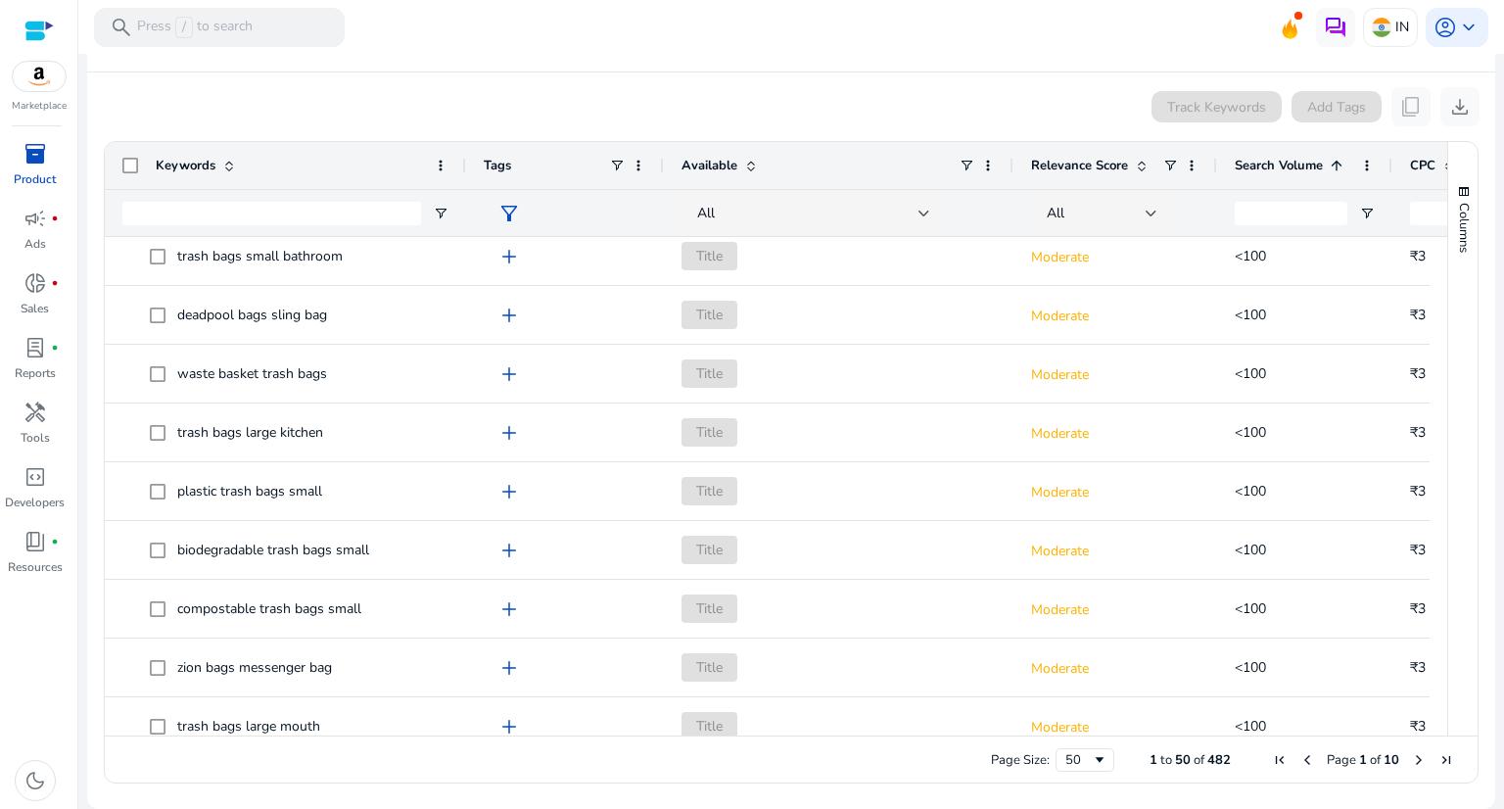
click at [1293, 157] on span "Search Volume" at bounding box center [1279, 166] width 88 height 18
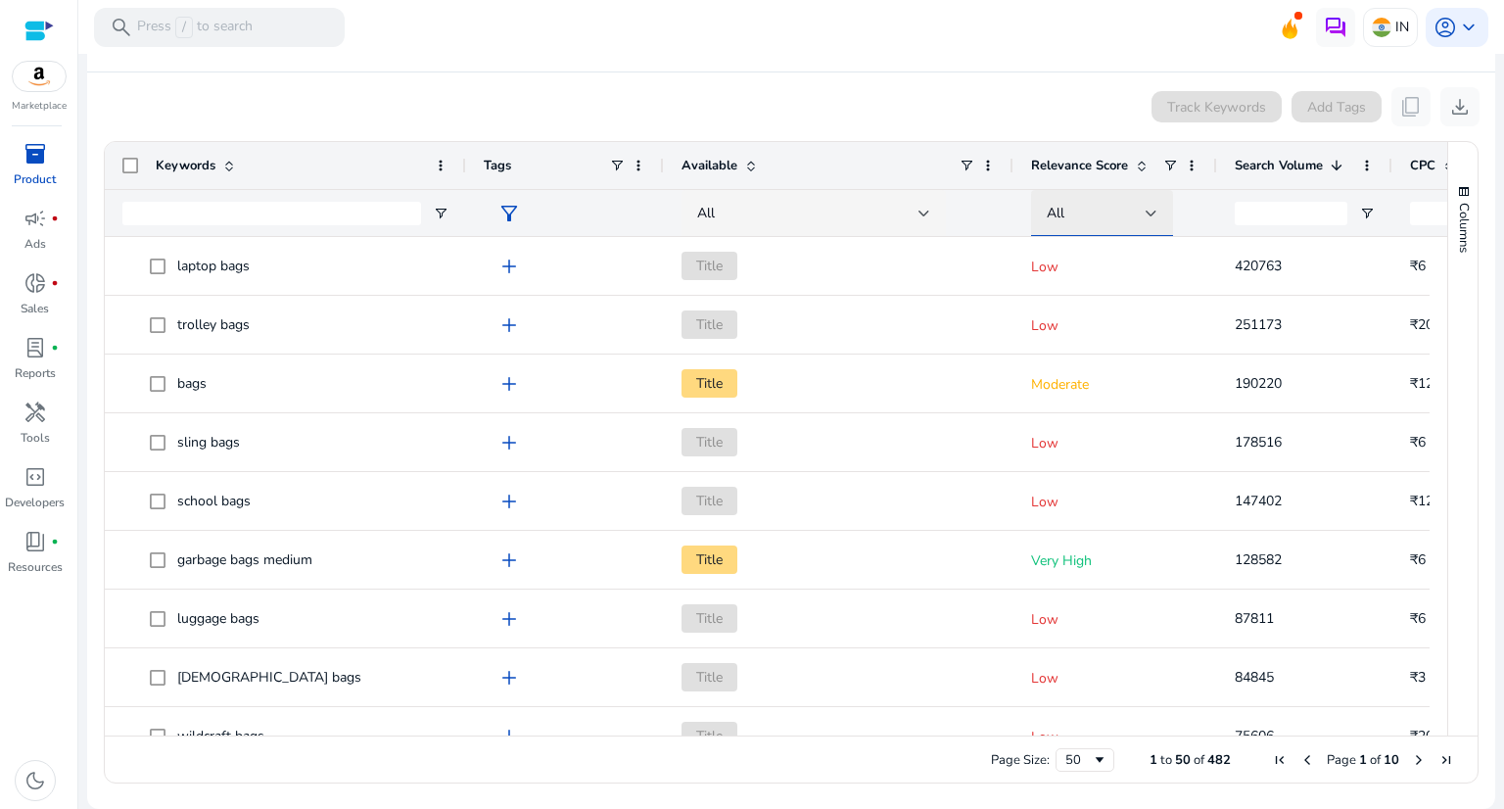
click at [1100, 206] on div "All" at bounding box center [1096, 214] width 99 height 22
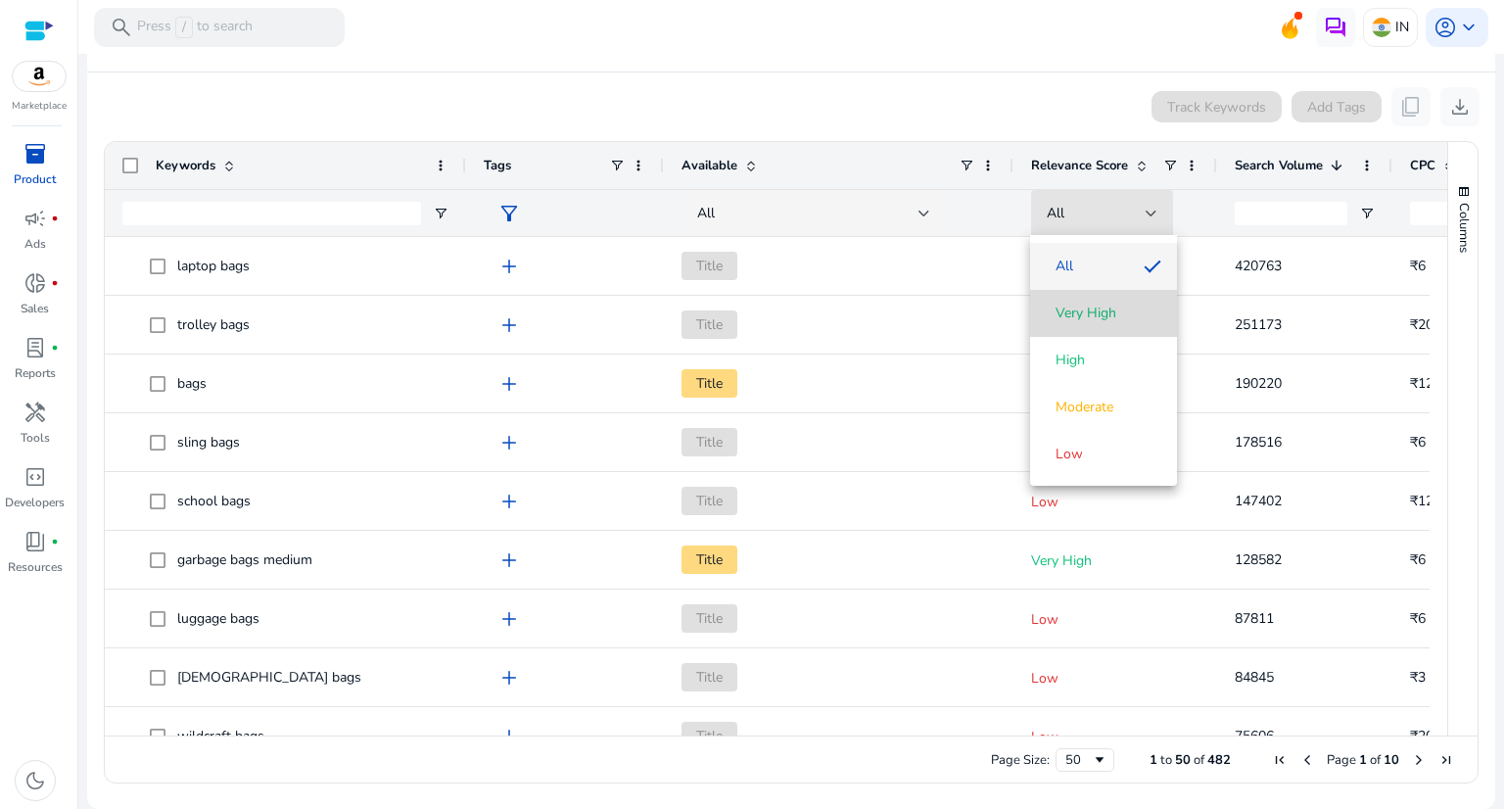
click at [1104, 311] on span "Very High" at bounding box center [1085, 314] width 61 height 20
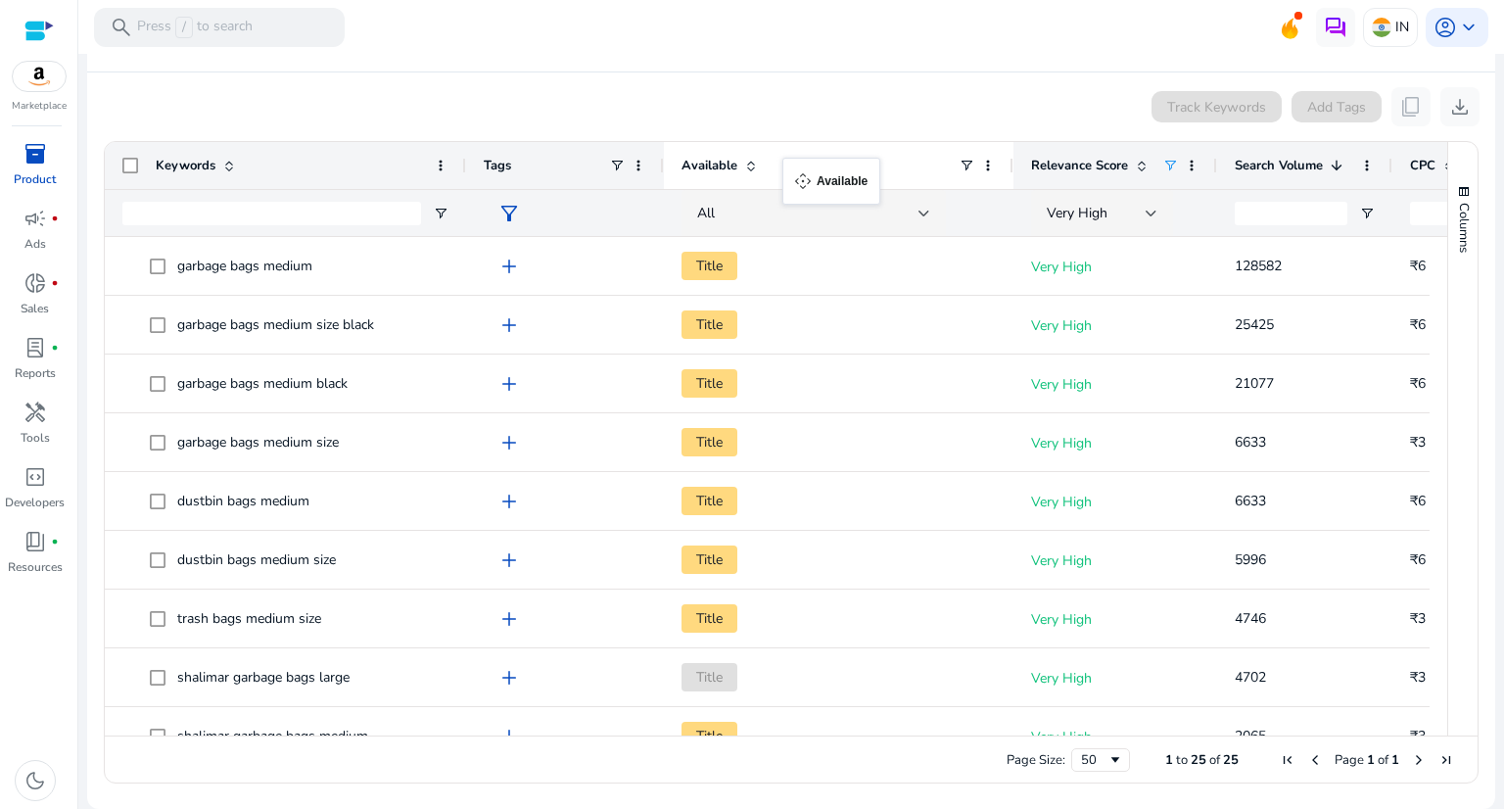
drag, startPoint x: 830, startPoint y: 159, endPoint x: 782, endPoint y: 169, distance: 49.2
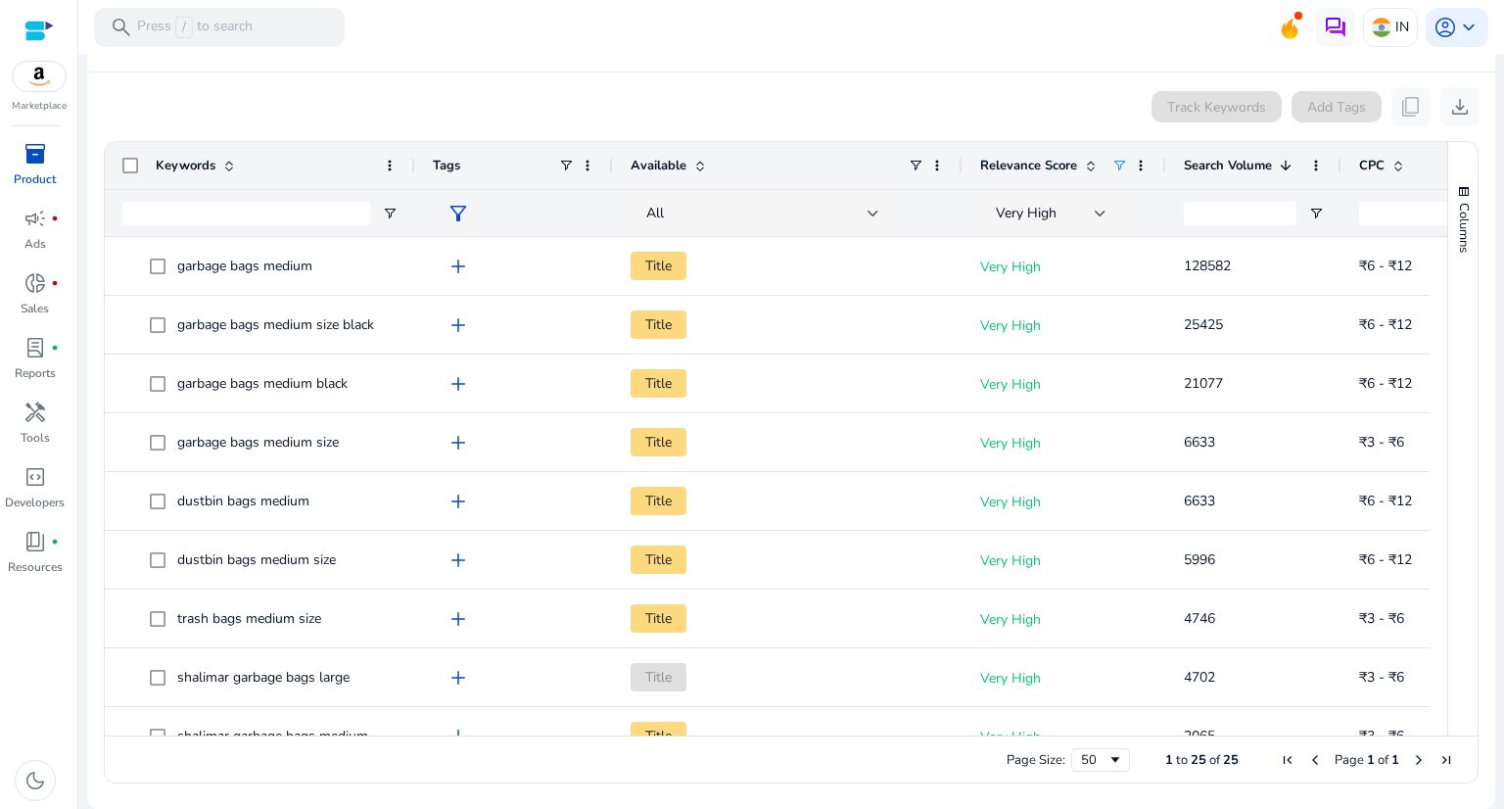
drag, startPoint x: 417, startPoint y: 169, endPoint x: 411, endPoint y: 233, distance: 63.9
click at [411, 233] on div "Keywords Tags Available Relevance Score" at bounding box center [819, 189] width 1429 height 94
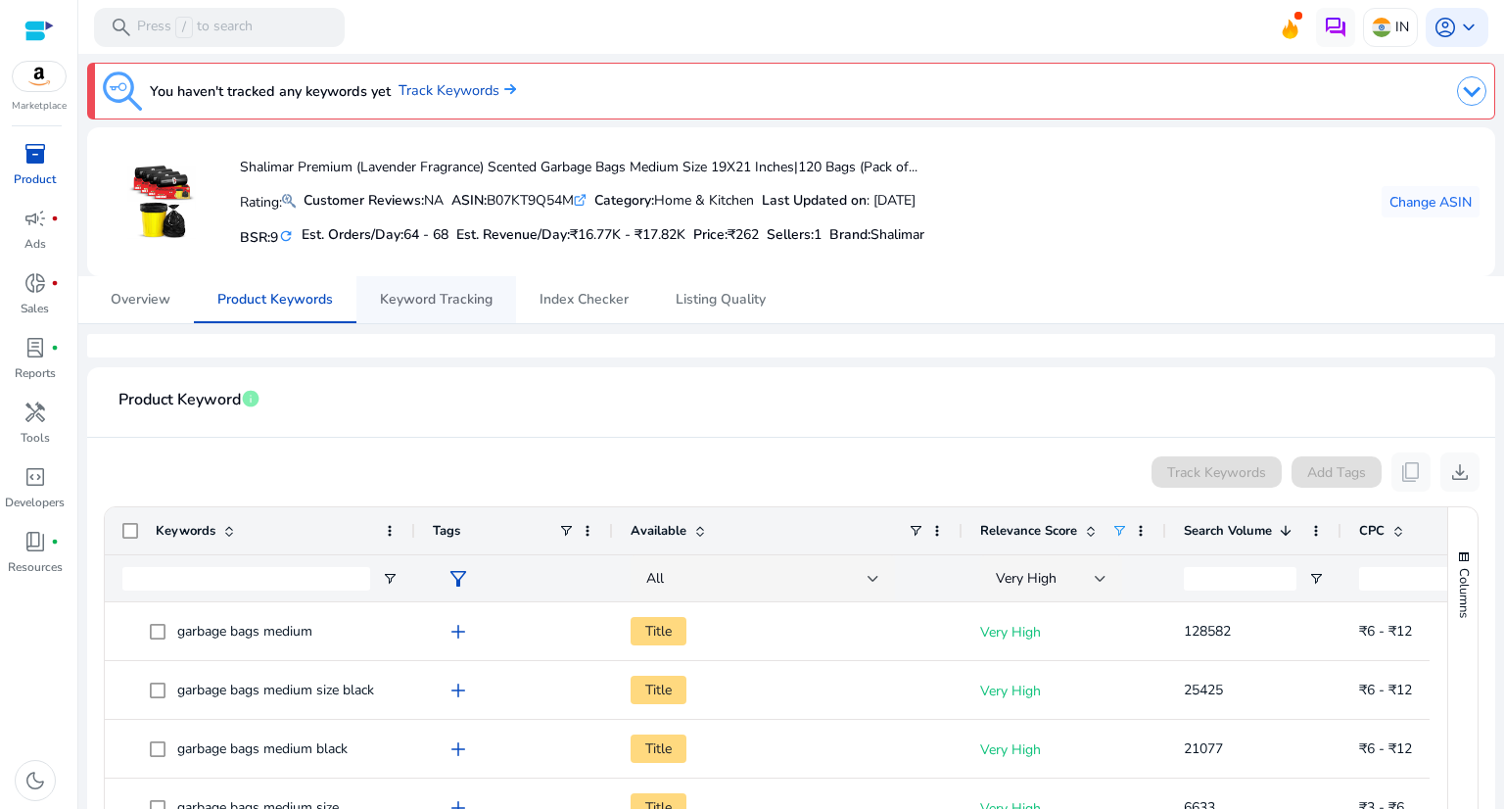
click at [423, 288] on span "Keyword Tracking" at bounding box center [436, 299] width 113 height 47
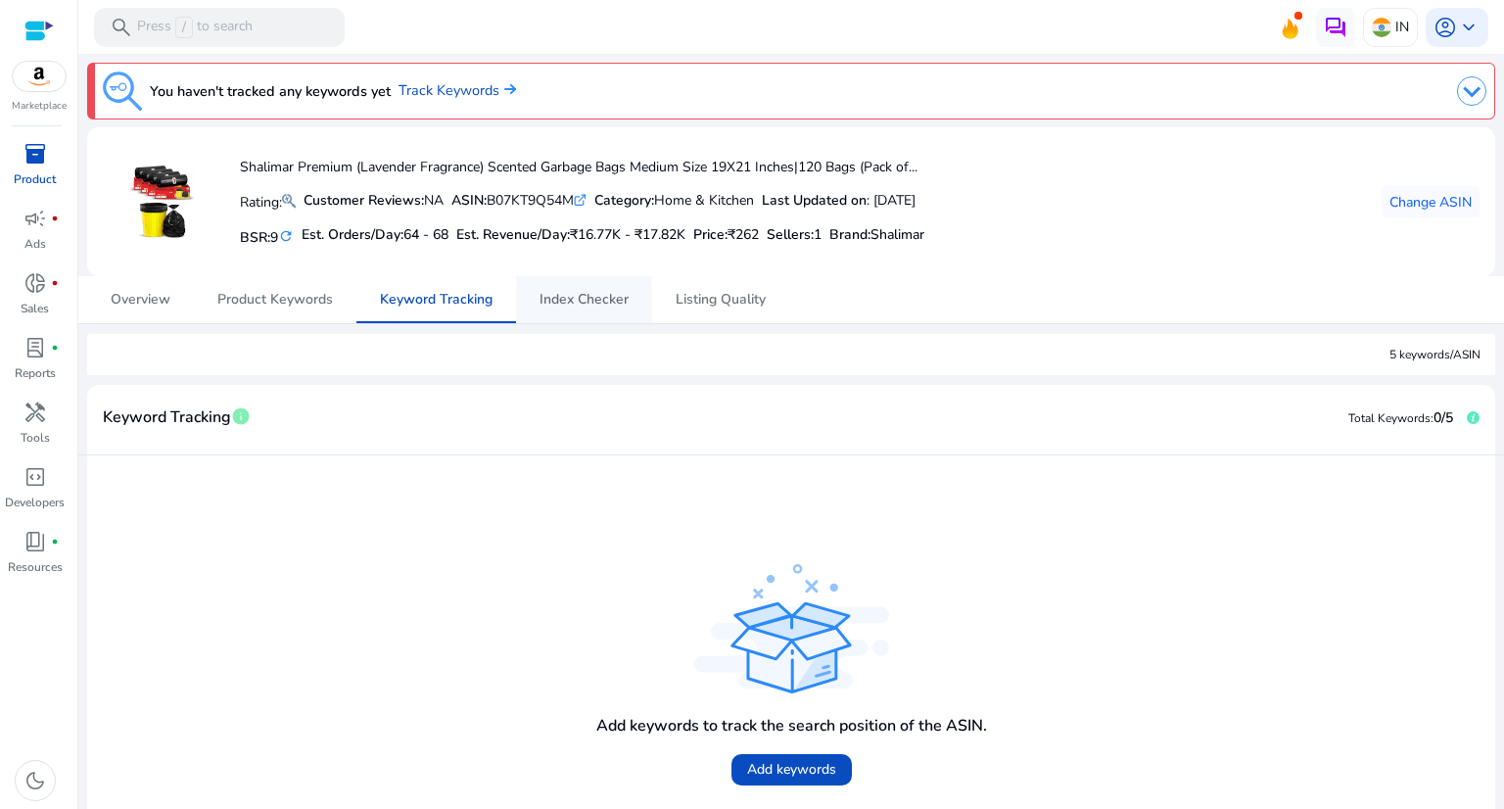
click at [584, 299] on span "Index Checker" at bounding box center [583, 300] width 89 height 14
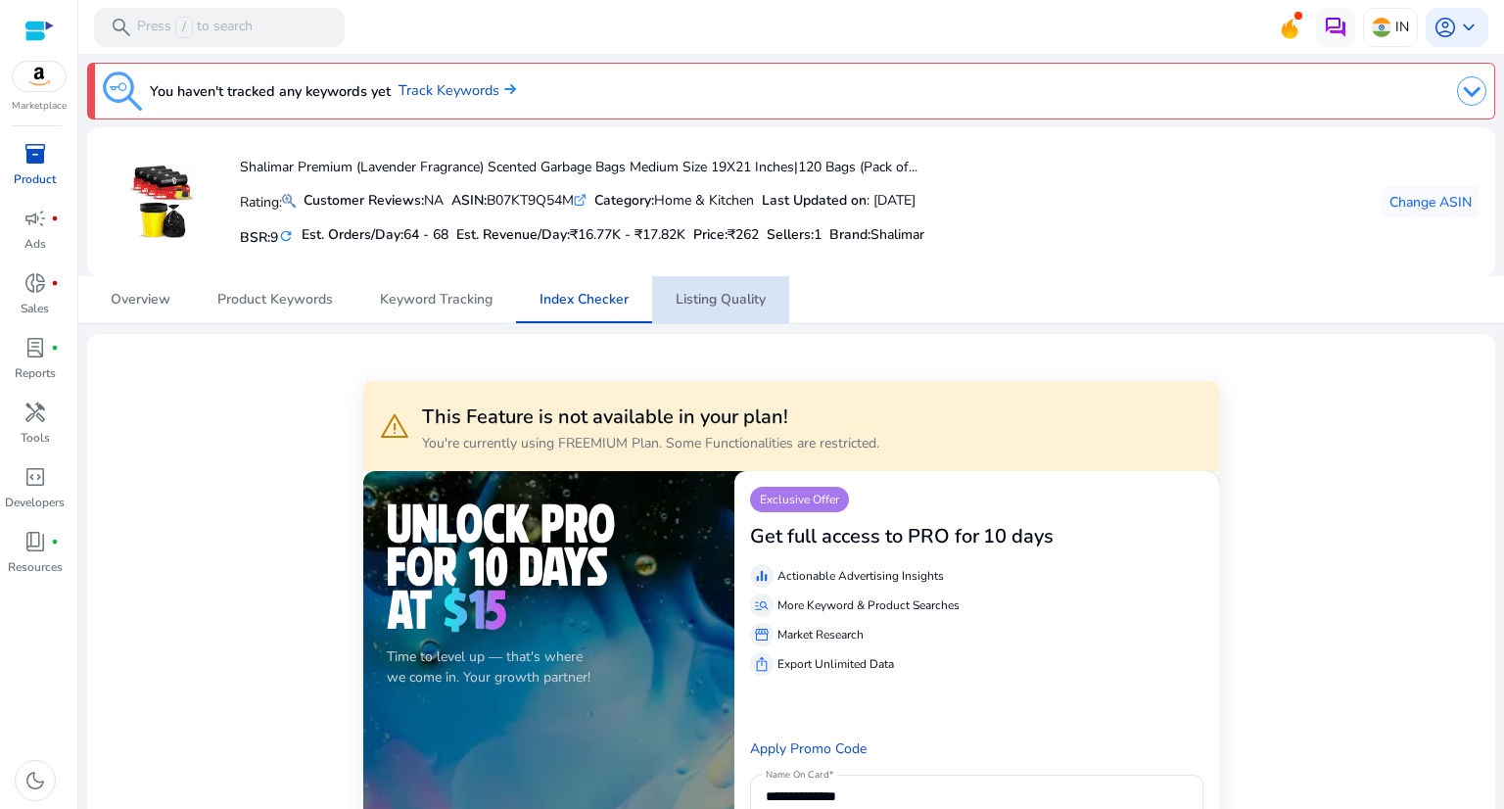
click at [693, 293] on span "Listing Quality" at bounding box center [721, 300] width 90 height 14
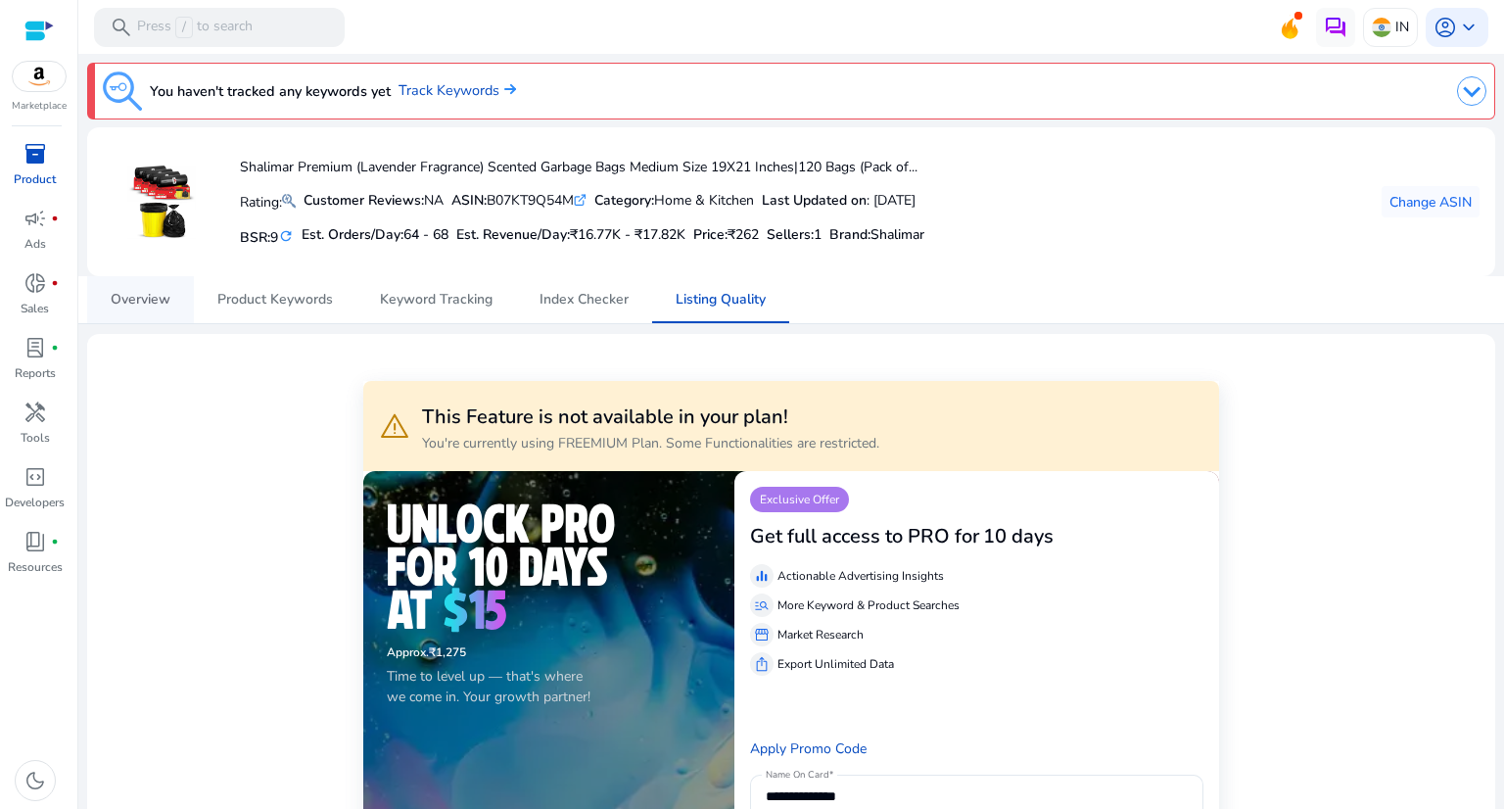
click at [139, 297] on span "Overview" at bounding box center [141, 300] width 60 height 14
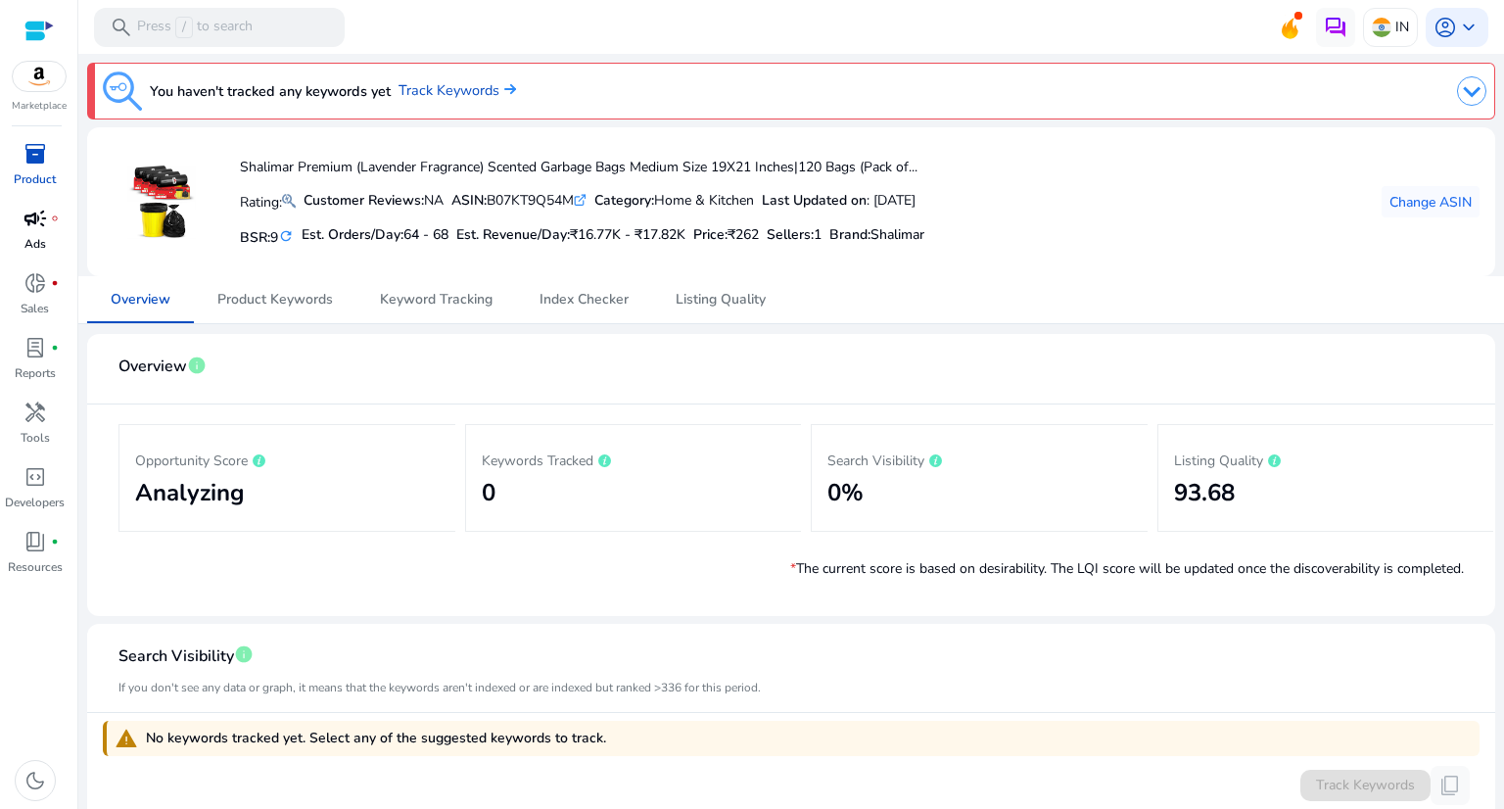
click at [36, 230] on span "campaign" at bounding box center [34, 218] width 23 height 23
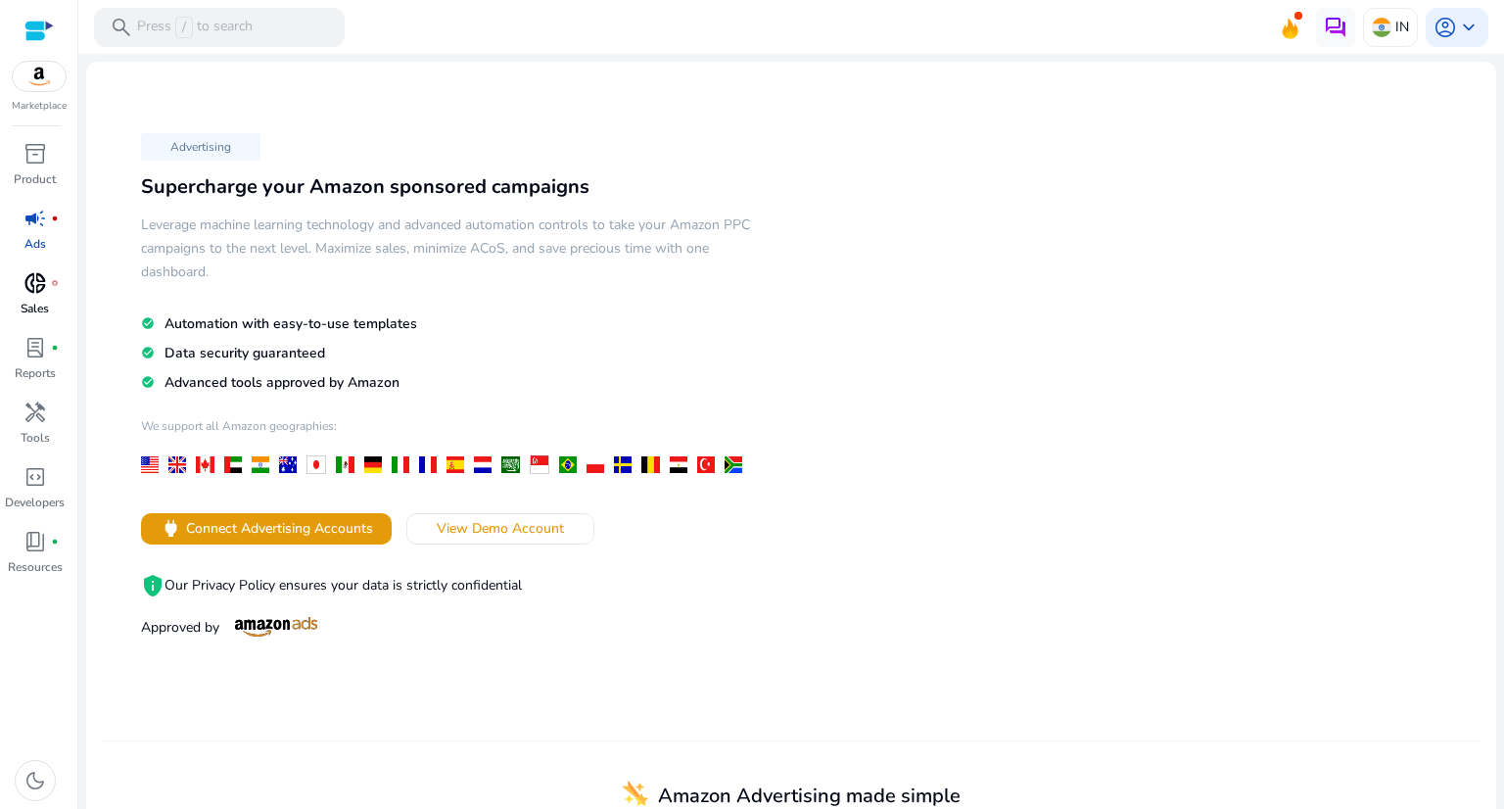
click at [29, 295] on span "donut_small" at bounding box center [34, 282] width 23 height 23
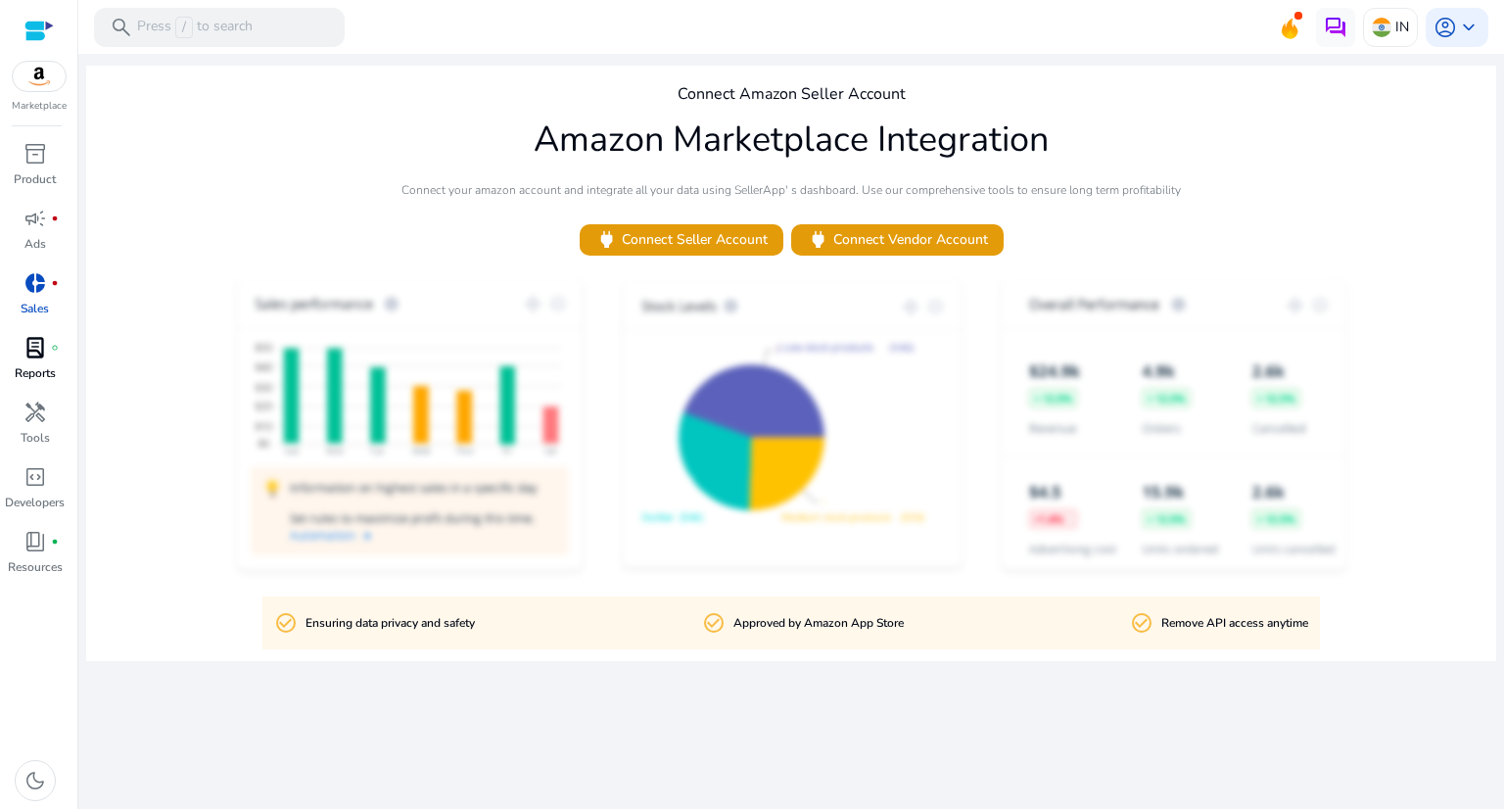
click at [30, 352] on span "lab_profile" at bounding box center [34, 347] width 23 height 23
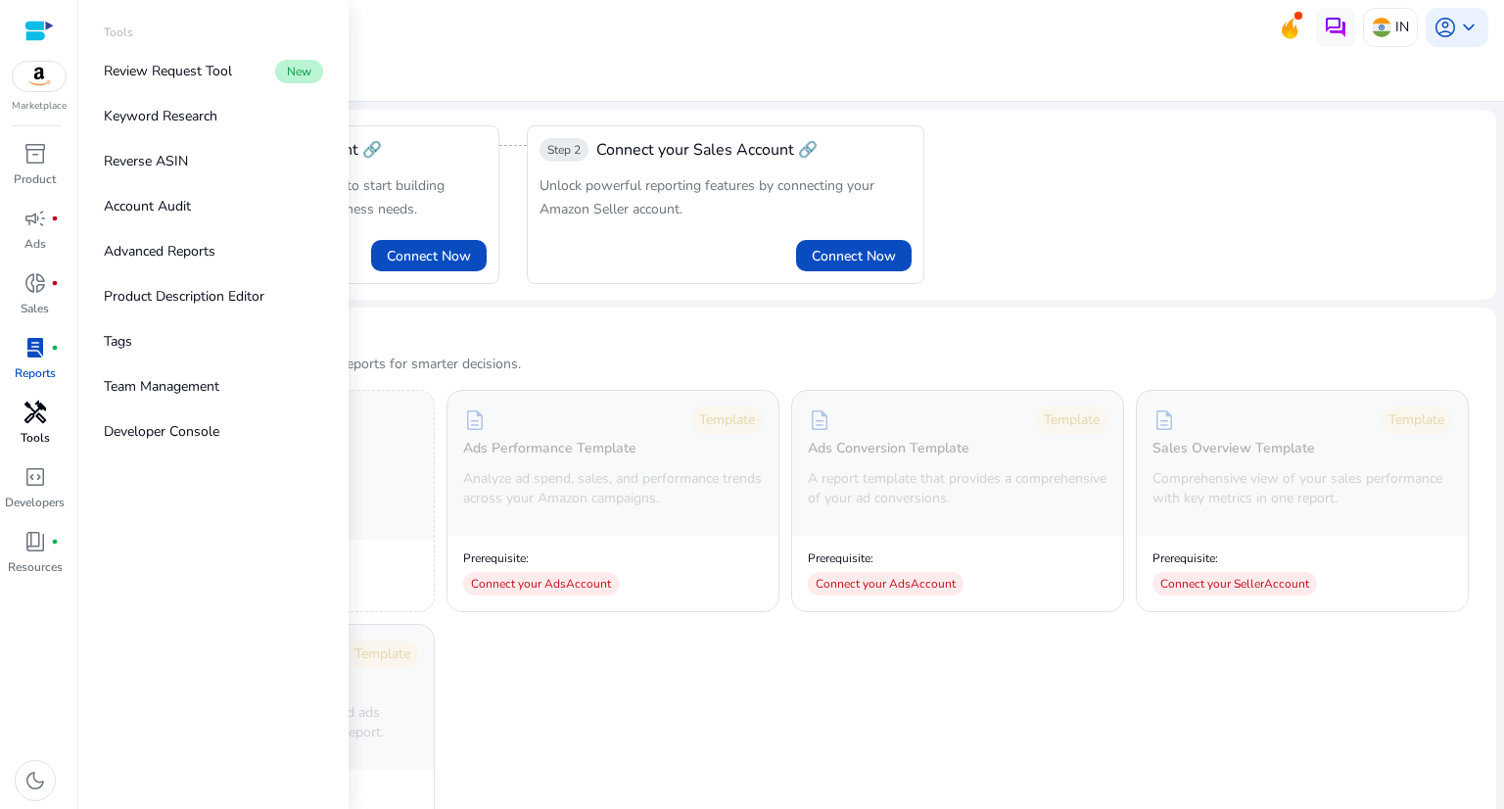
click at [46, 416] on span "handyman" at bounding box center [34, 411] width 23 height 23
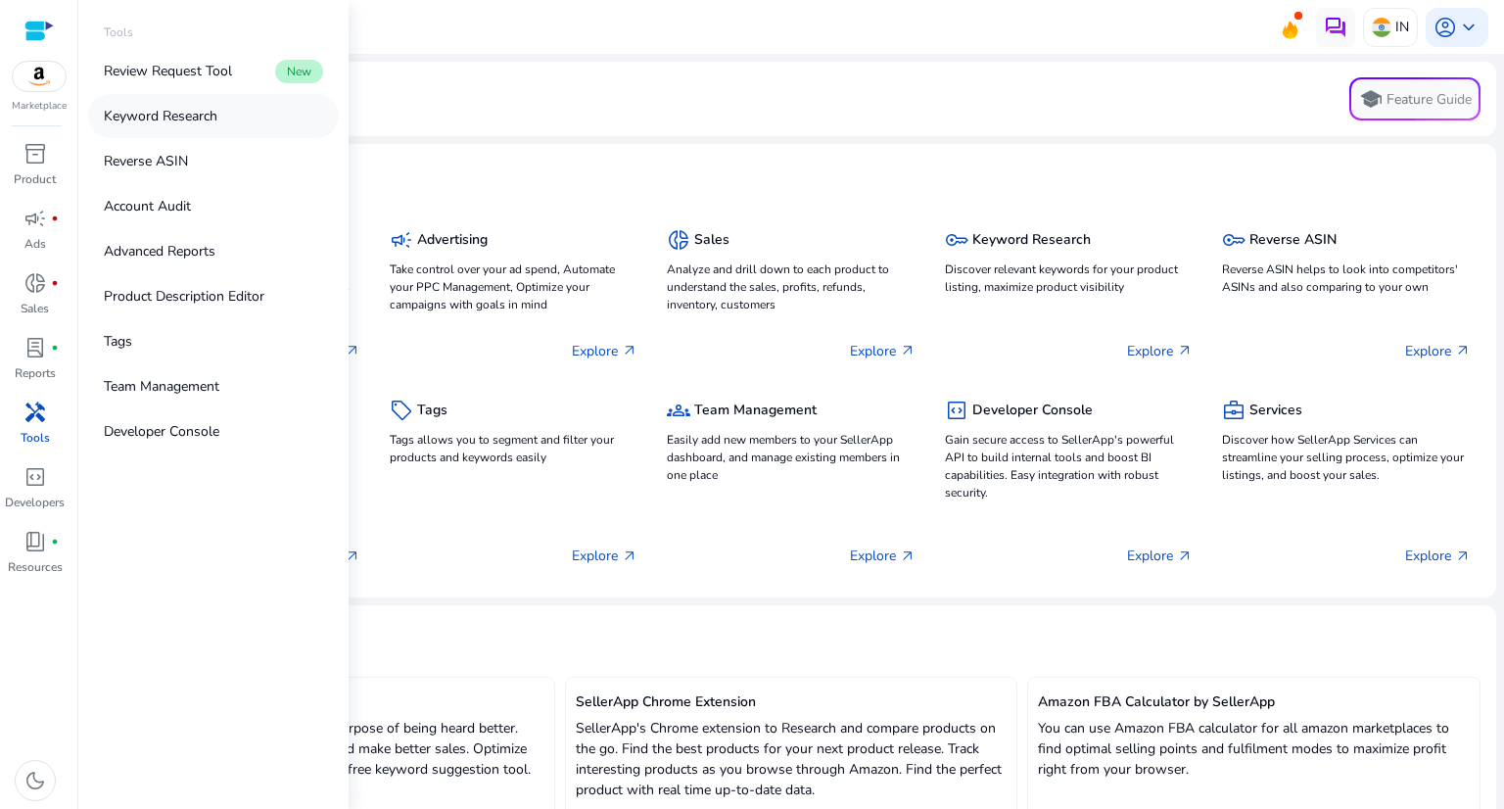
click at [163, 114] on p "Keyword Research" at bounding box center [161, 116] width 114 height 21
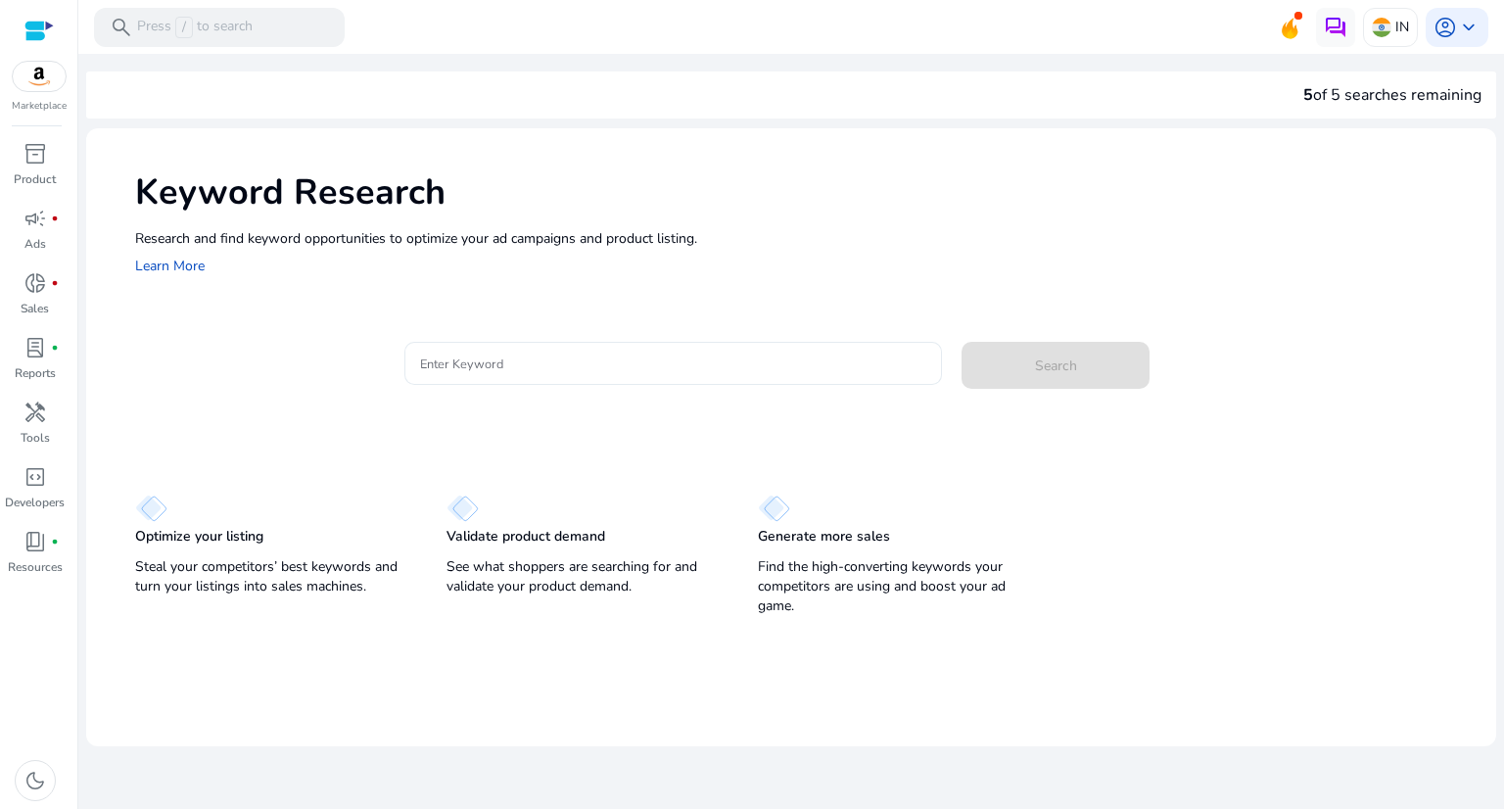
click at [524, 369] on input "Enter Keyword" at bounding box center [673, 363] width 507 height 22
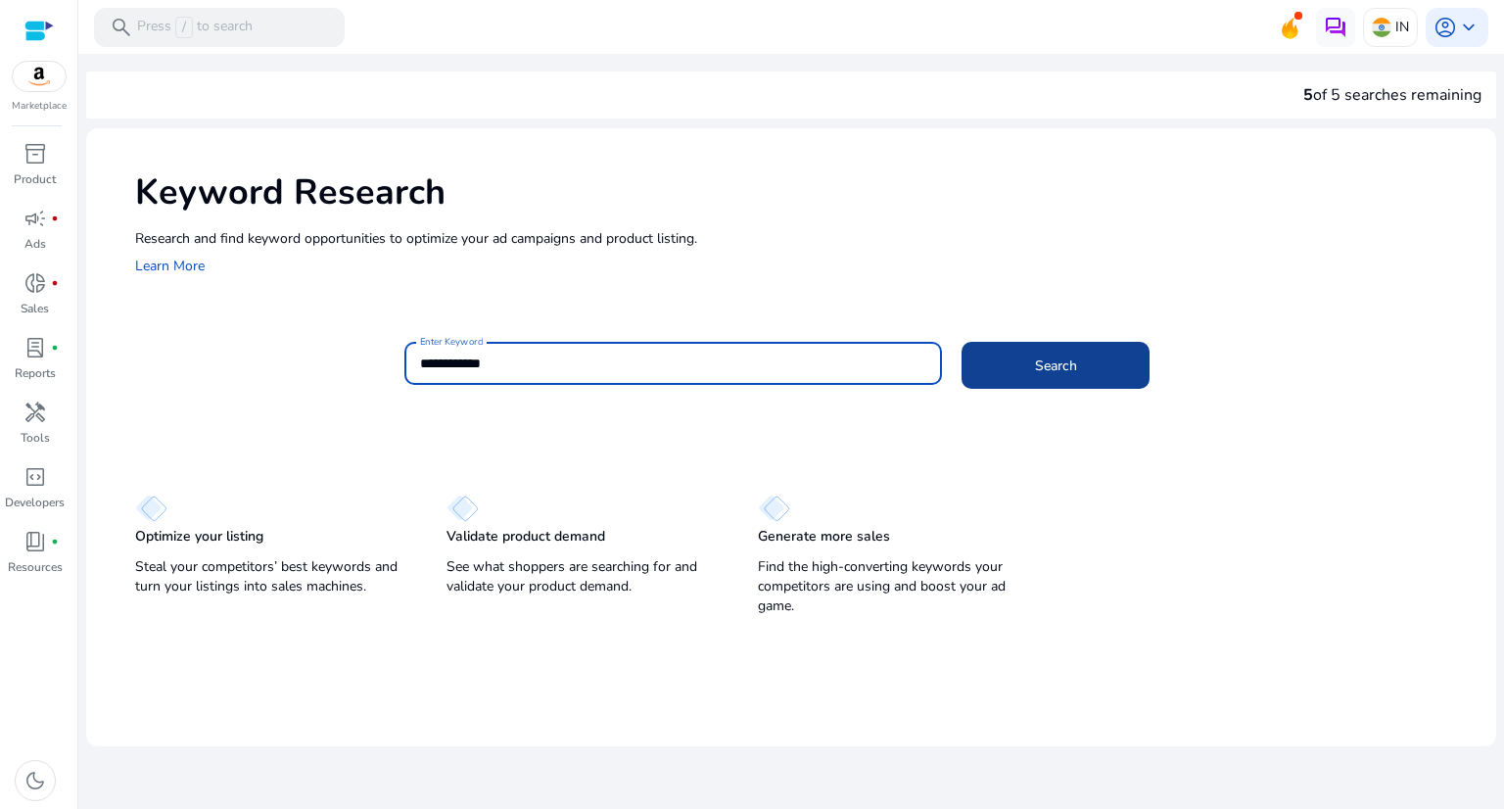
type input "**********"
click at [1023, 365] on span at bounding box center [1055, 365] width 188 height 47
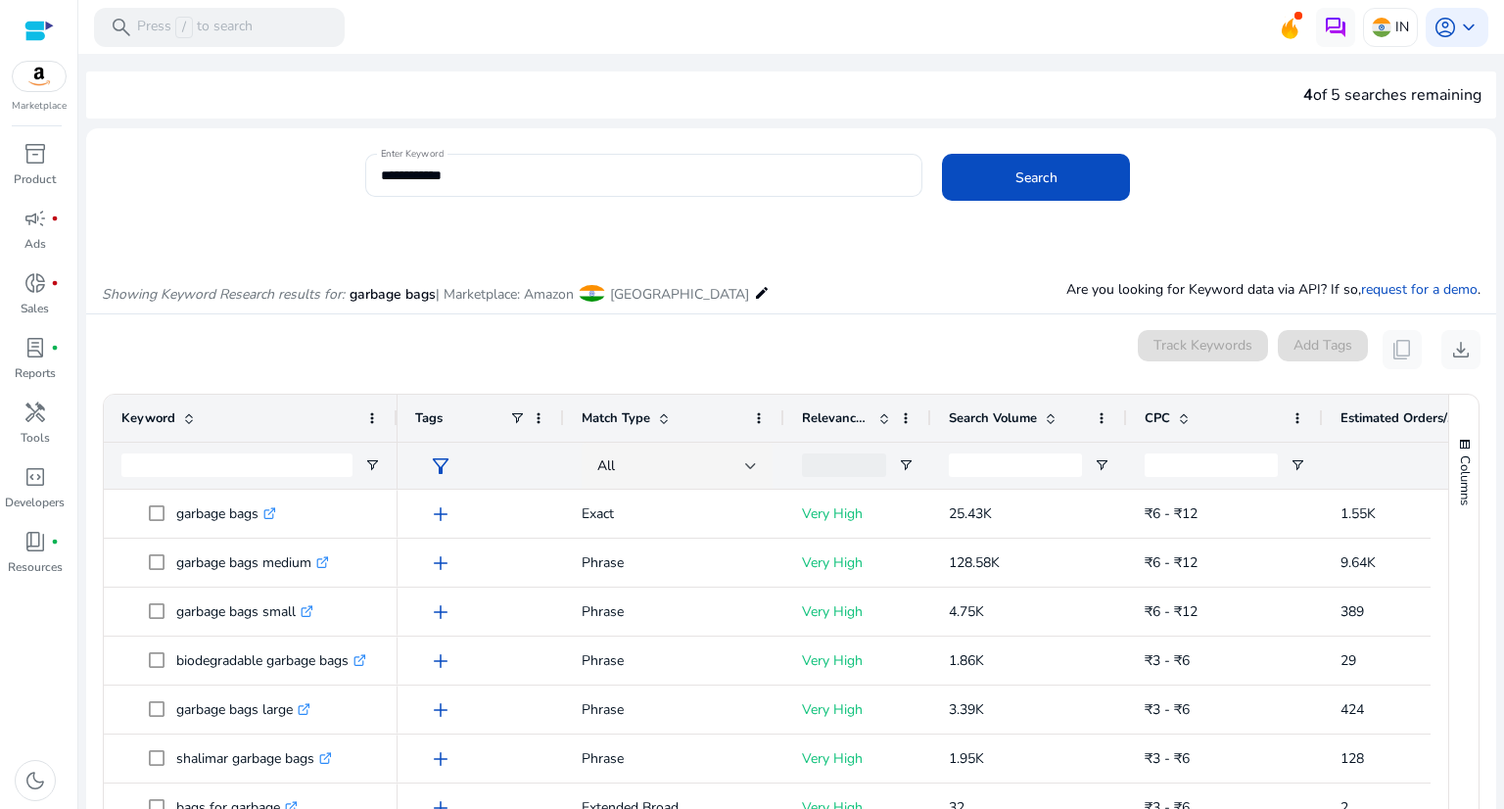
click at [1343, 88] on div "4 of 5 searches remaining" at bounding box center [1392, 94] width 178 height 23
click at [1461, 24] on span "keyboard_arrow_down" at bounding box center [1468, 27] width 23 height 23
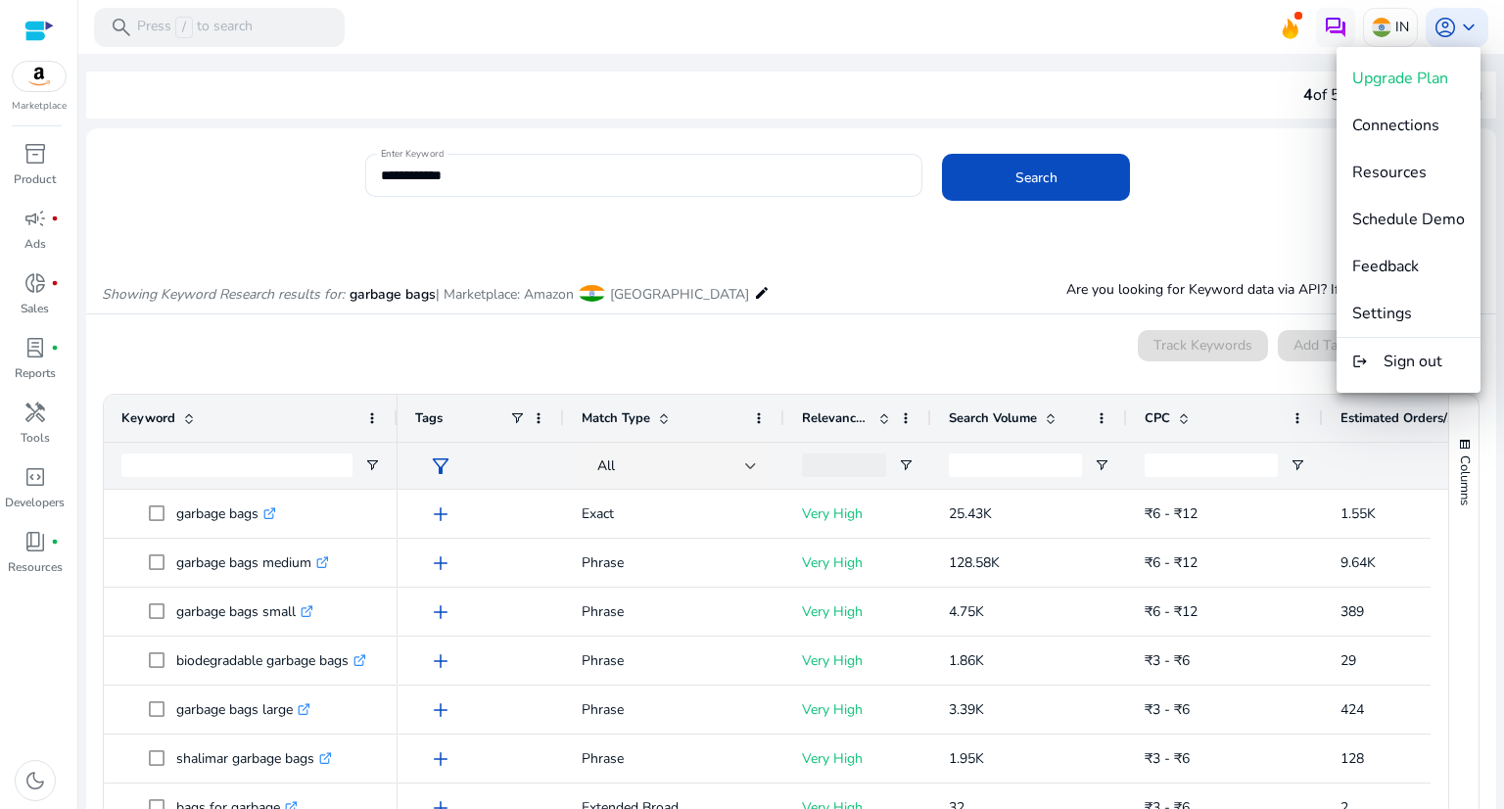
click at [1239, 138] on div at bounding box center [752, 404] width 1504 height 809
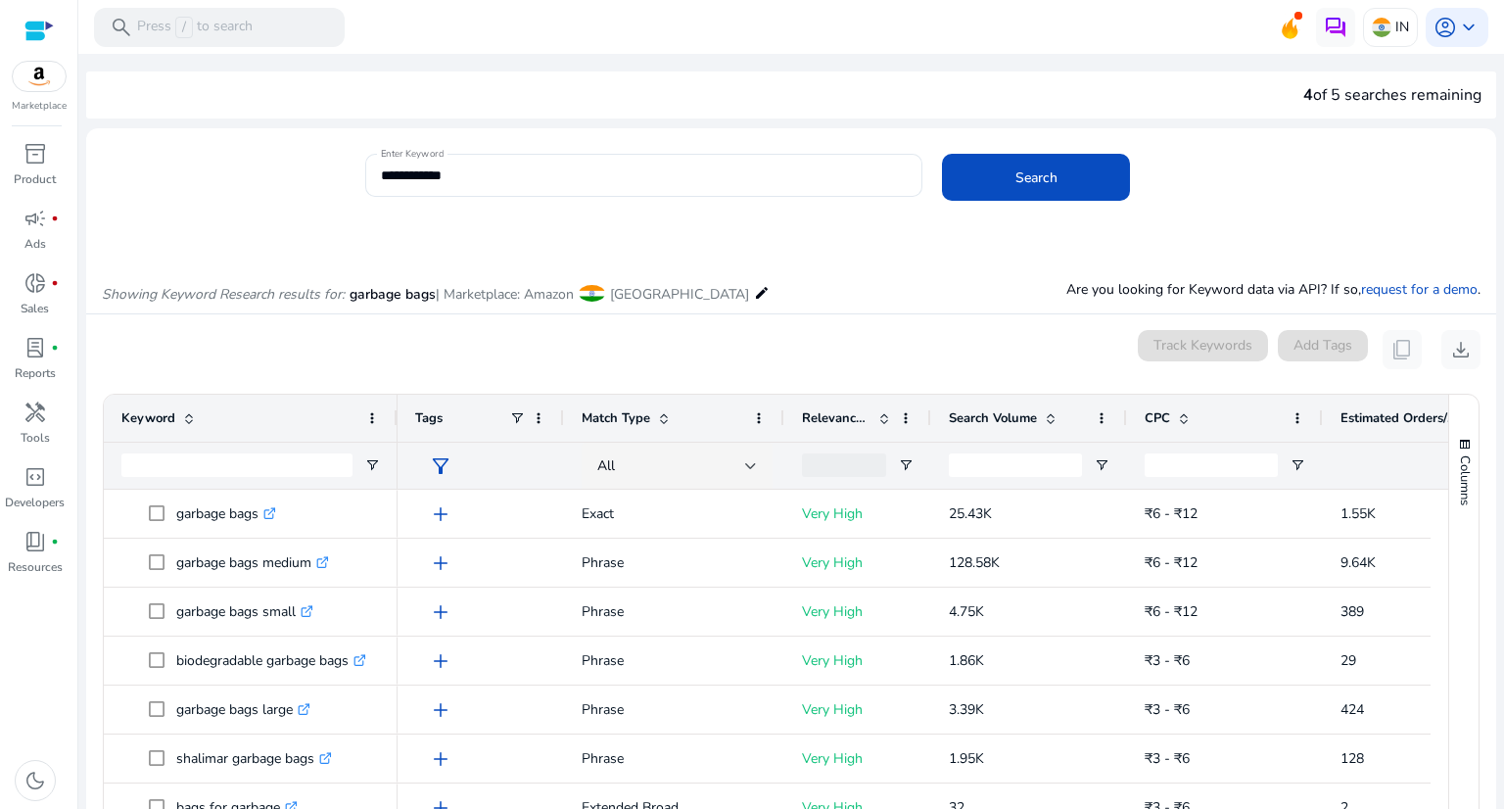
drag, startPoint x: 1296, startPoint y: 91, endPoint x: 1400, endPoint y: 168, distance: 129.4
click at [1501, 106] on mat-sidenav-content "**********" at bounding box center [791, 404] width 1426 height 809
click at [1354, 158] on div "**********" at bounding box center [922, 186] width 1115 height 64
click at [43, 83] on img at bounding box center [39, 76] width 53 height 29
click at [822, 266] on div "Showing Keyword Research results for: garbage bags | Marketplace: Amazon India …" at bounding box center [791, 273] width 1410 height 80
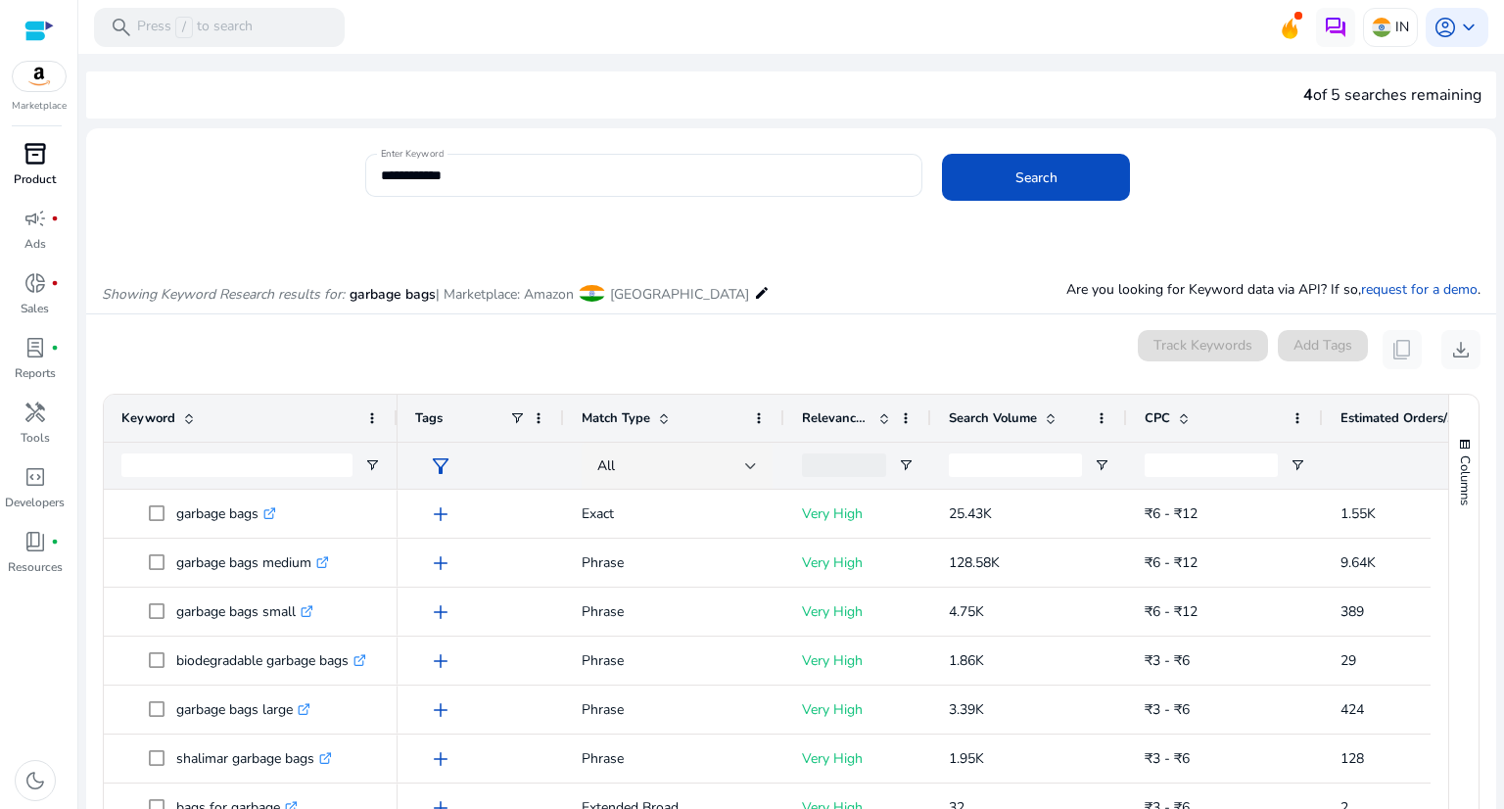
click at [31, 161] on span "inventory_2" at bounding box center [34, 153] width 23 height 23
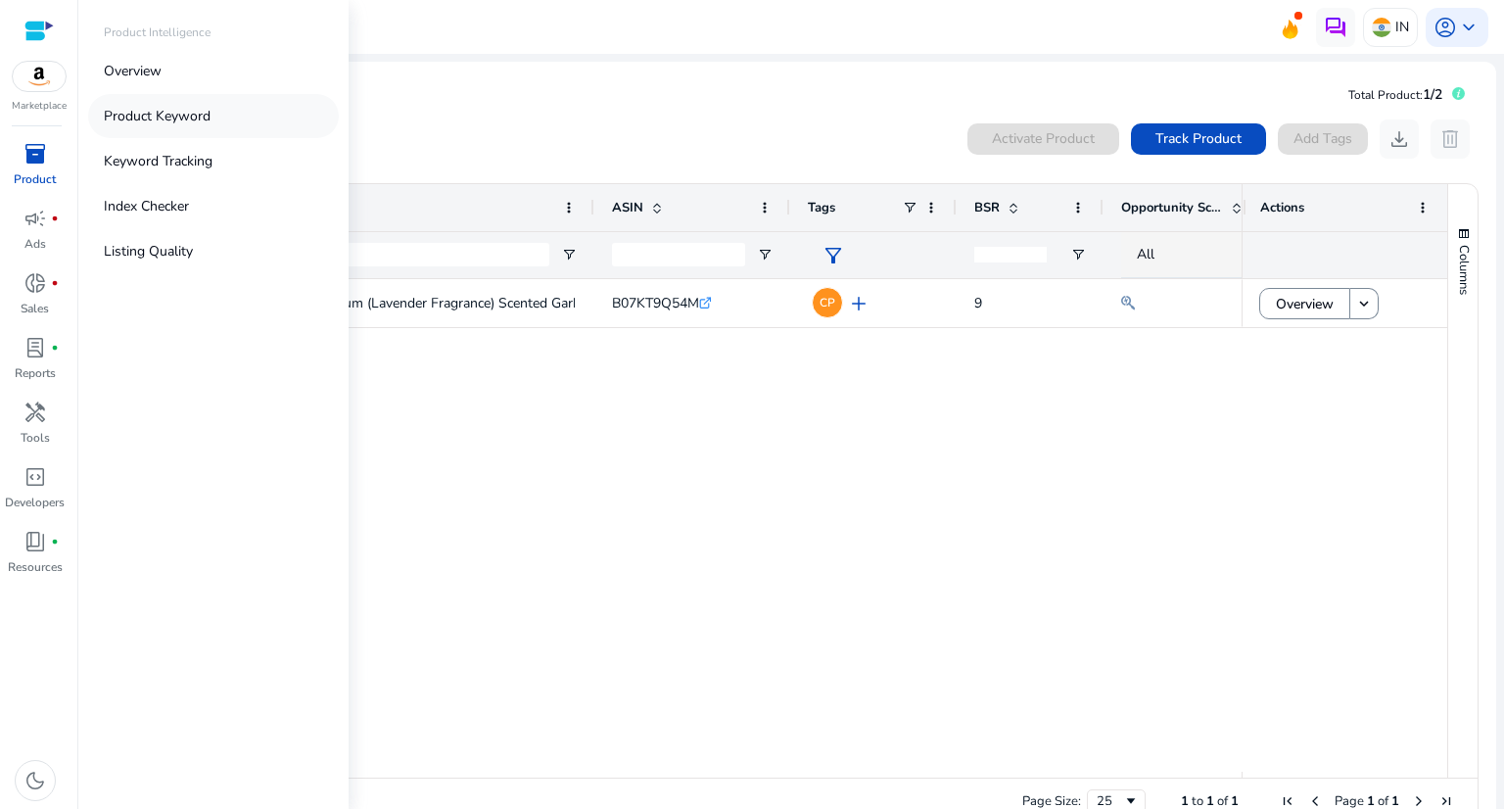
click at [212, 115] on link "Product Keyword" at bounding box center [213, 116] width 251 height 44
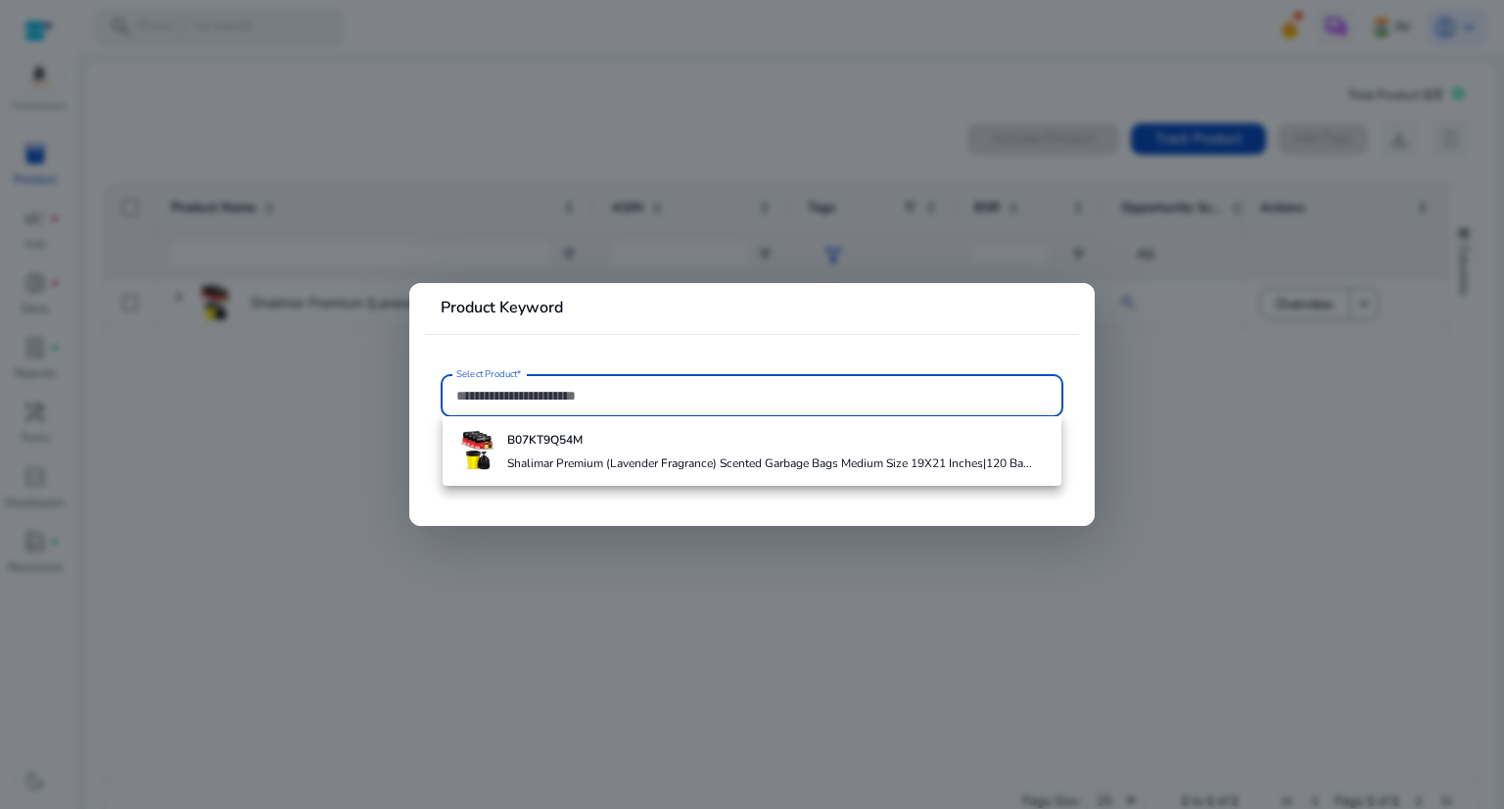
click at [592, 86] on div at bounding box center [752, 404] width 1504 height 809
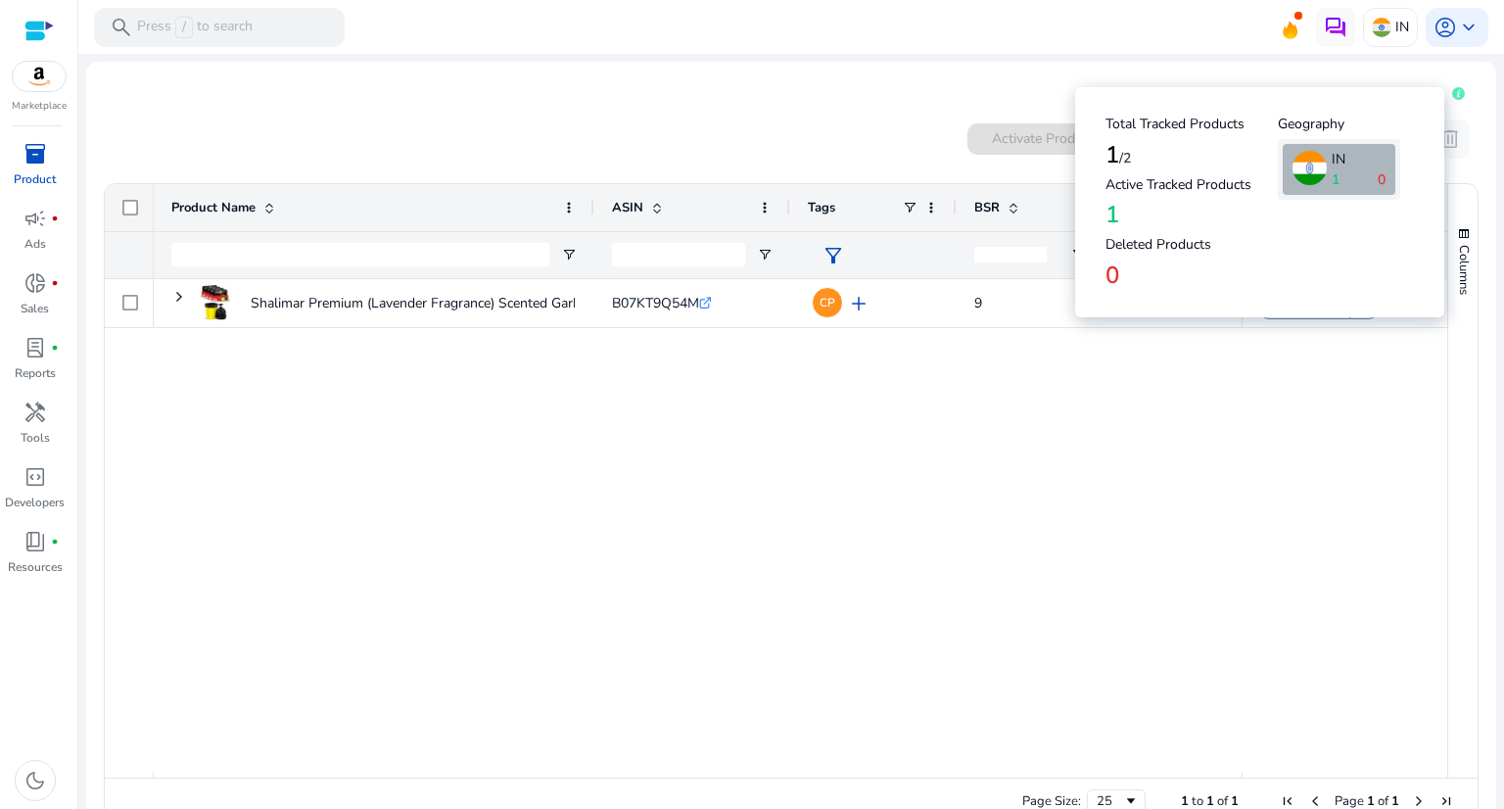
click at [1453, 96] on icon at bounding box center [1458, 93] width 13 height 13
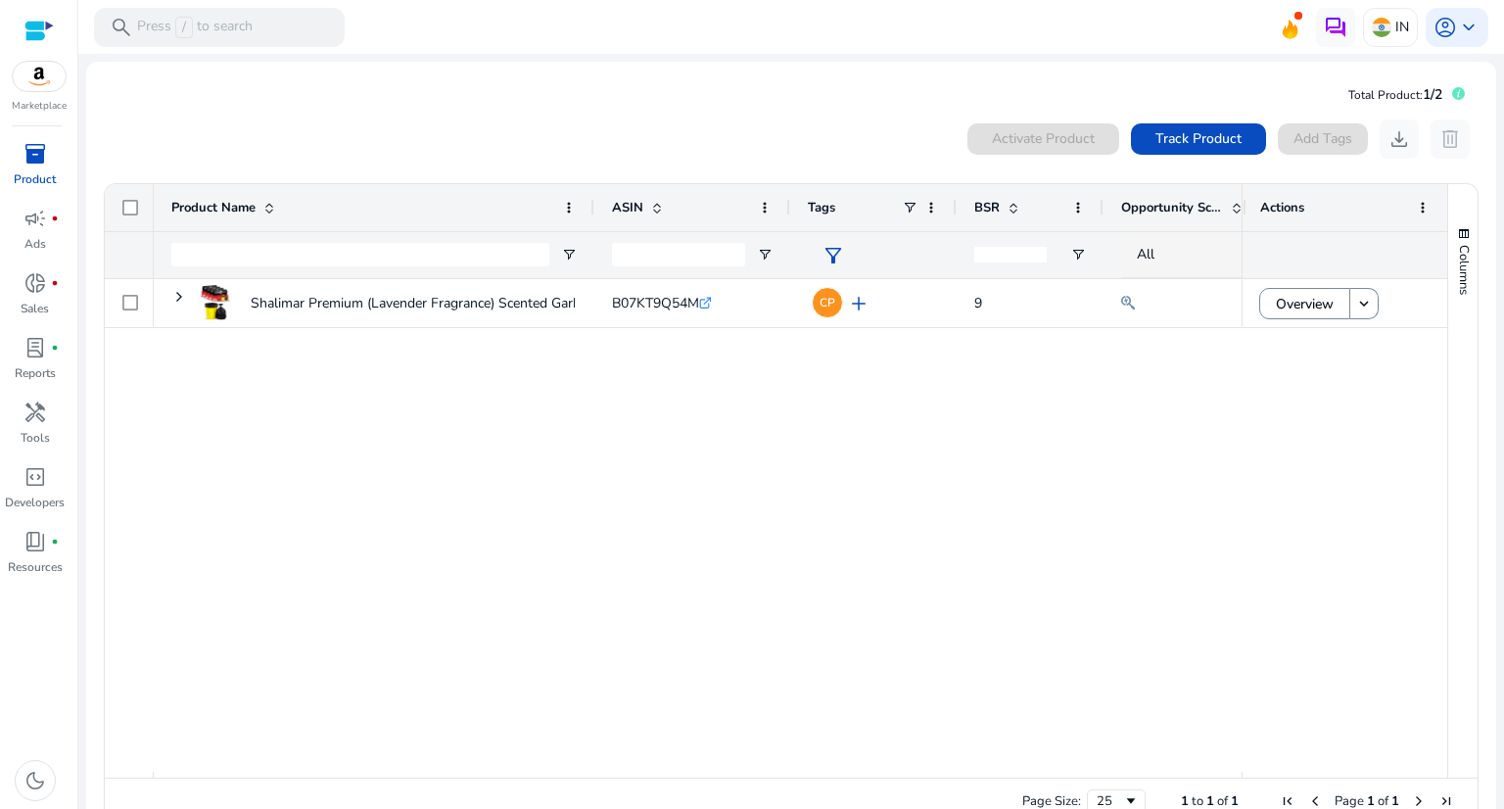
click at [1005, 436] on div "Shalimar Premium (Lavender Fragrance) Scented Garbage Bags Medium... B07KT9Q54M…" at bounding box center [698, 525] width 1088 height 492
click at [33, 156] on span "inventory_2" at bounding box center [34, 153] width 23 height 23
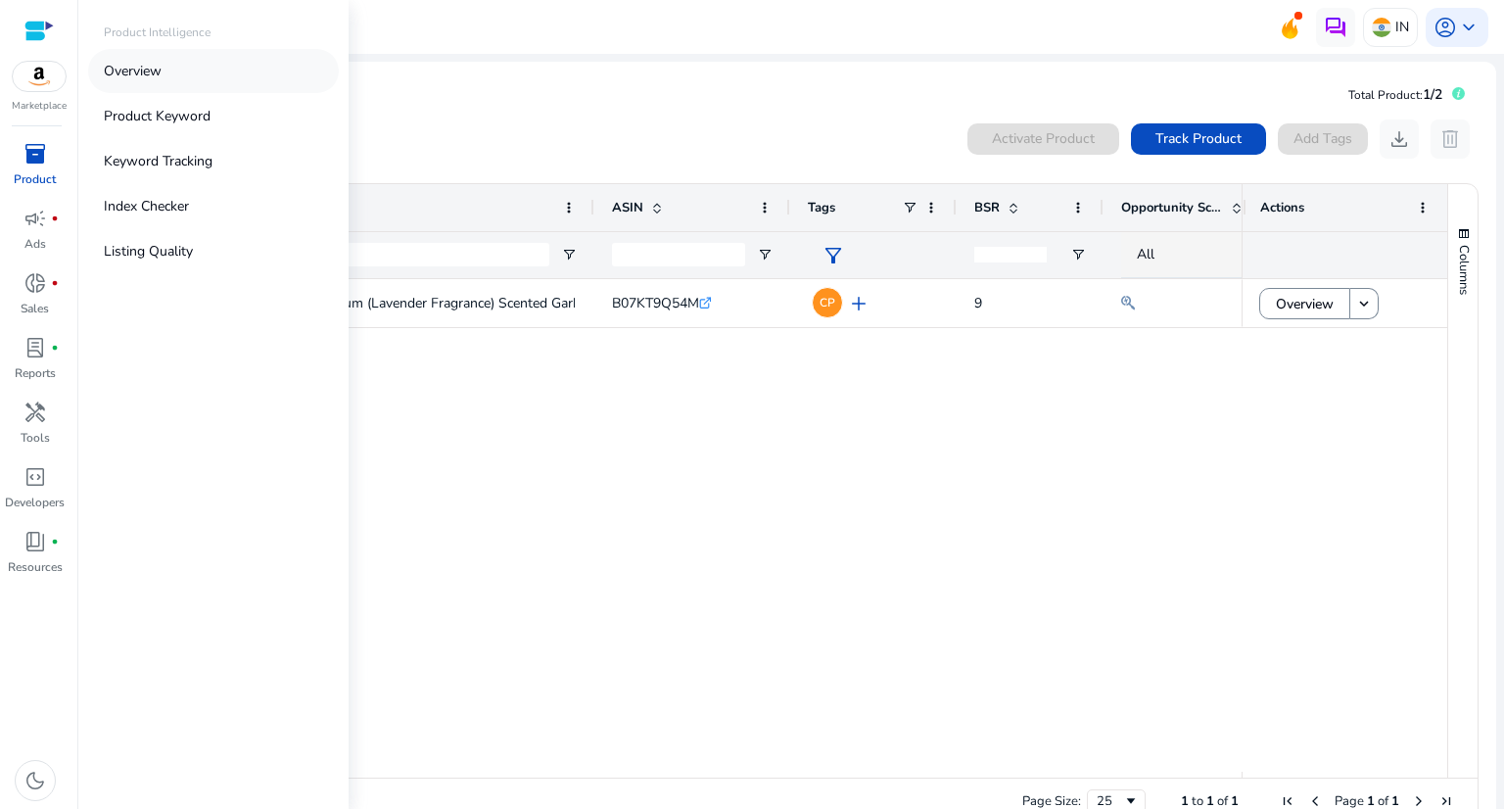
click at [125, 64] on p "Overview" at bounding box center [133, 71] width 58 height 21
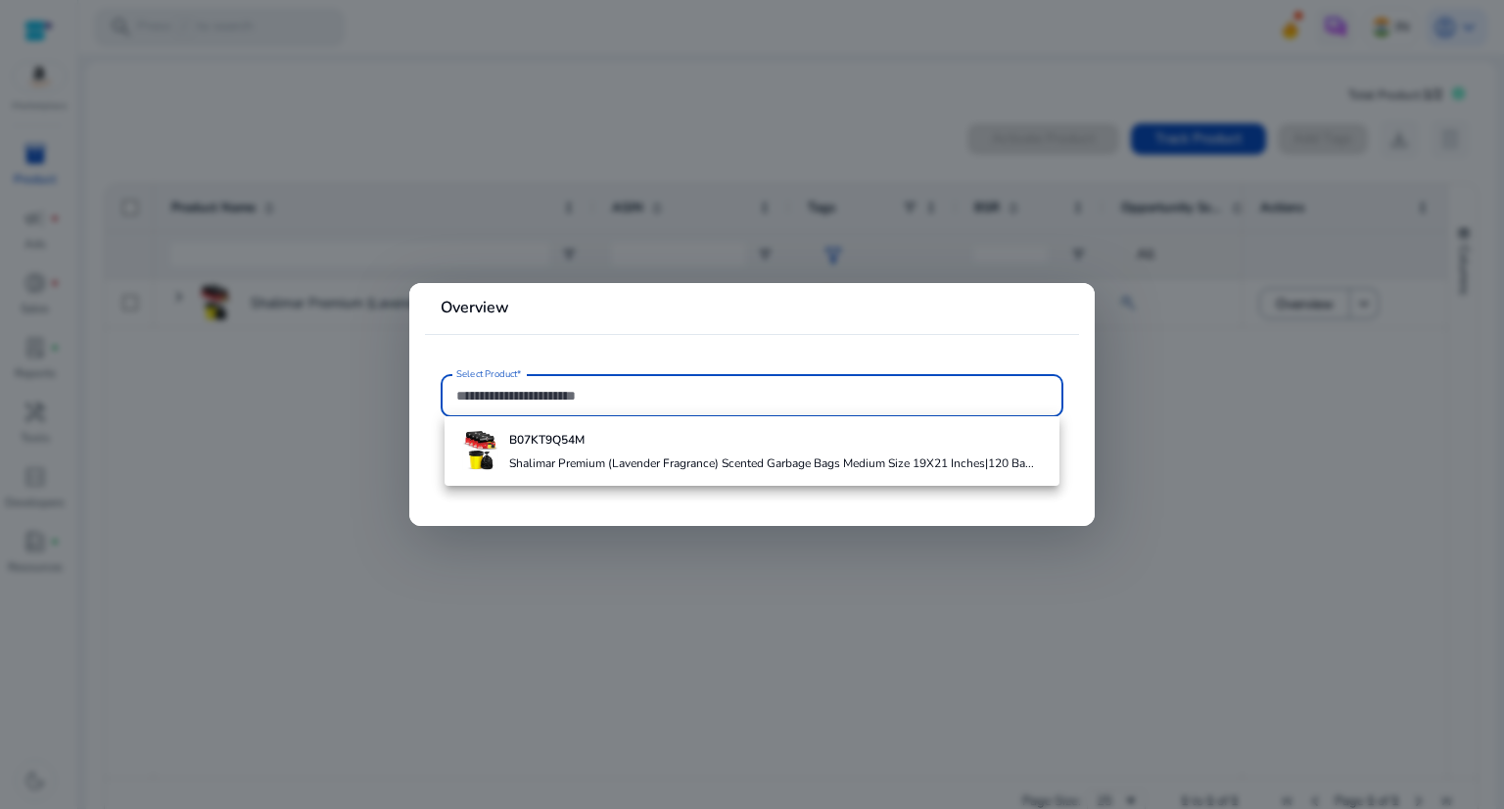
click at [578, 431] on div "B07KT9Q54M Shalimar Premium (Lavender Fragrance) Scented Garbage Bags Medium Si…" at bounding box center [771, 450] width 525 height 53
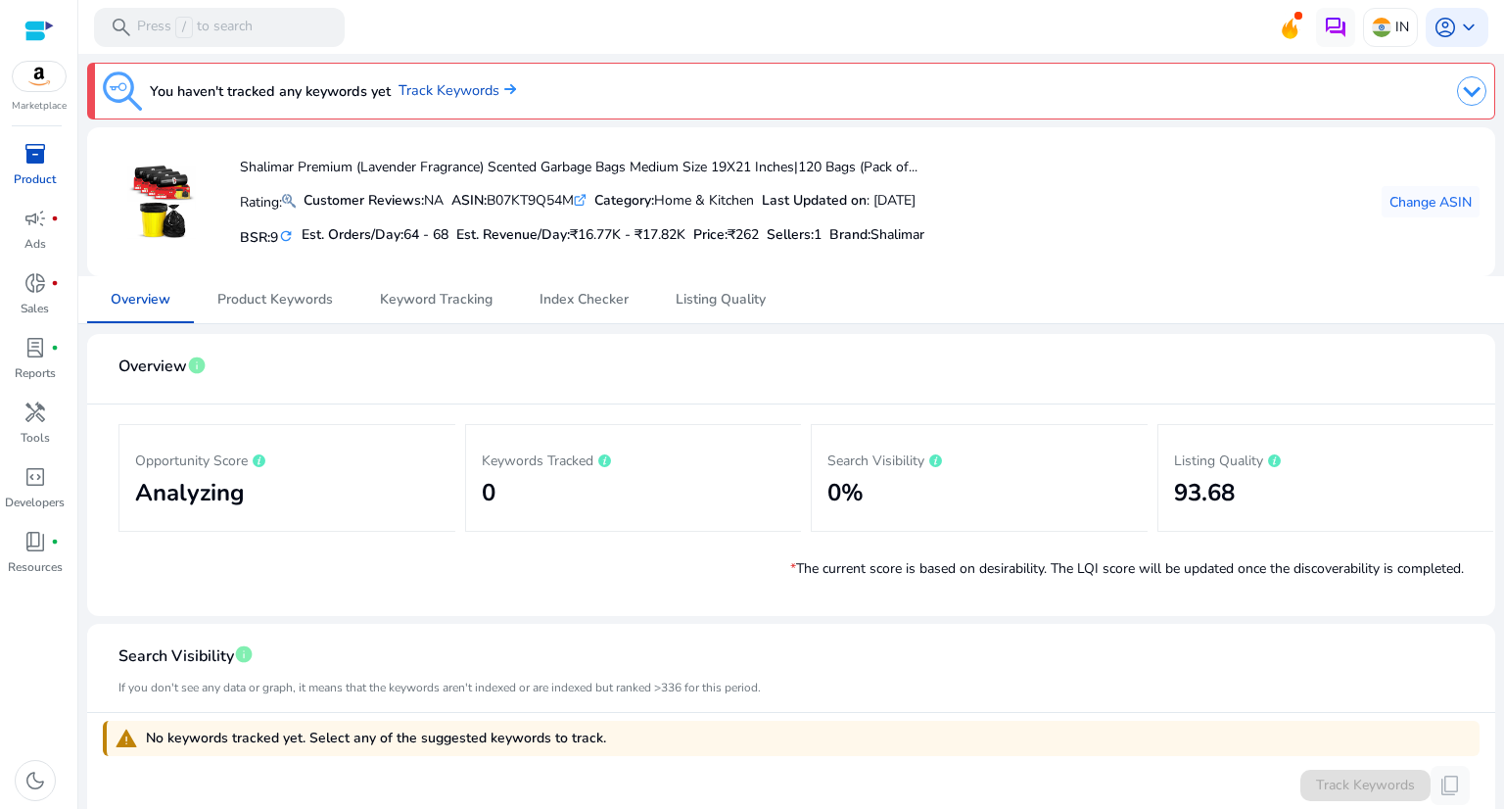
click at [34, 26] on div at bounding box center [38, 31] width 29 height 23
